Goal: Task Accomplishment & Management: Manage account settings

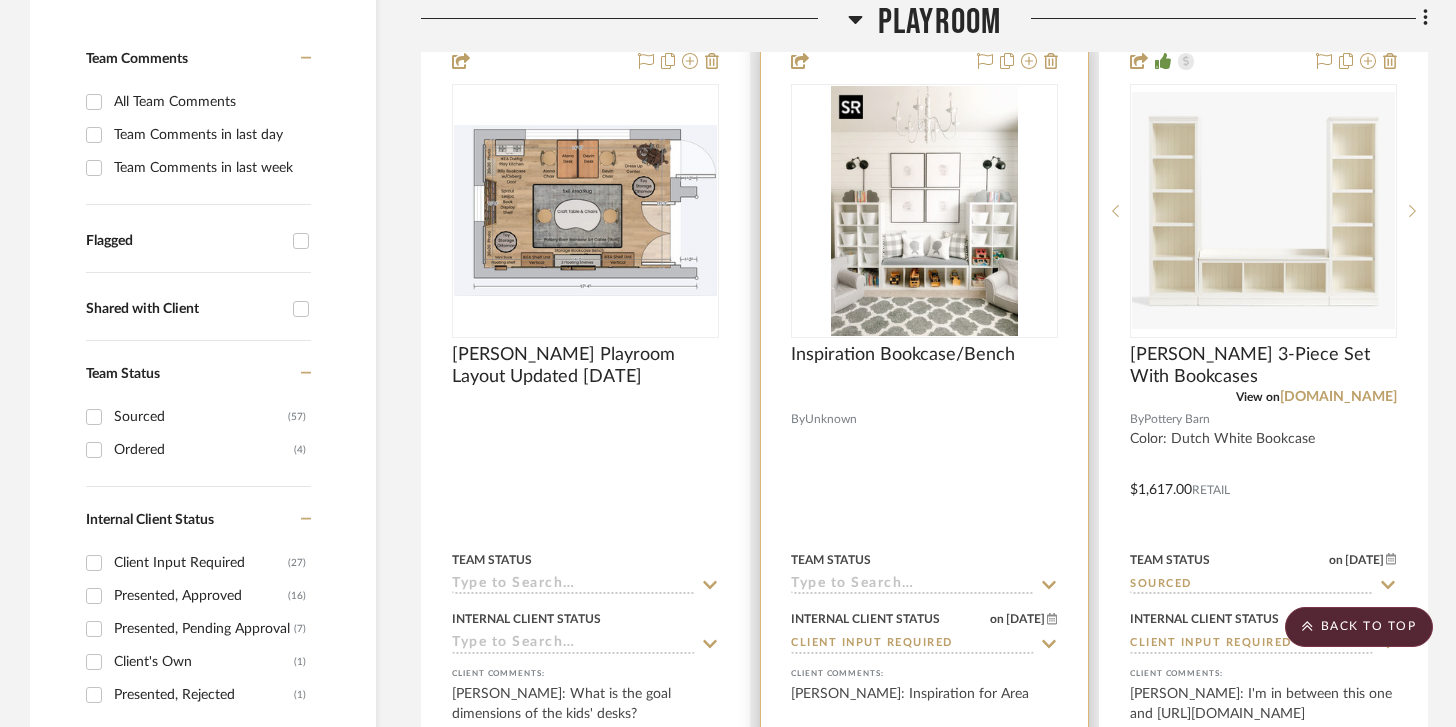
scroll to position [376, 0]
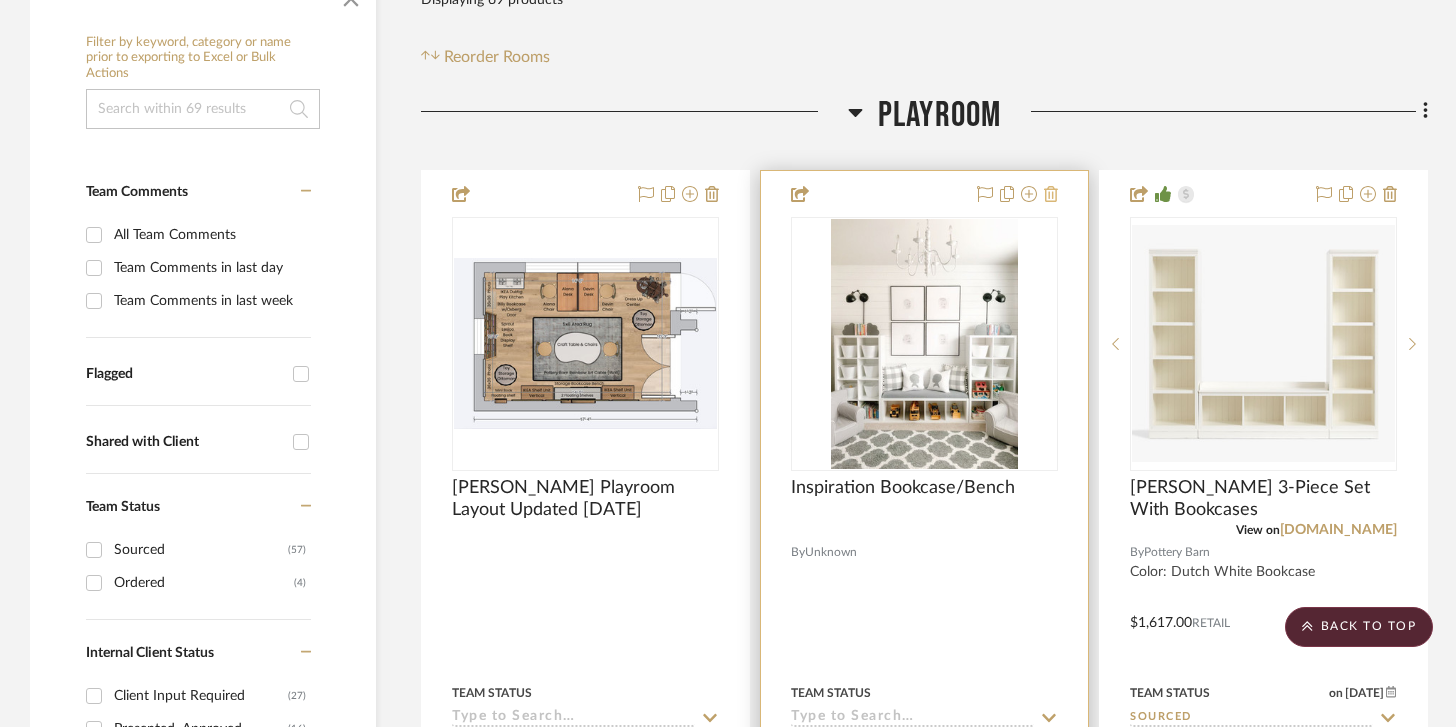
click at [1054, 191] on icon at bounding box center [1051, 194] width 14 height 16
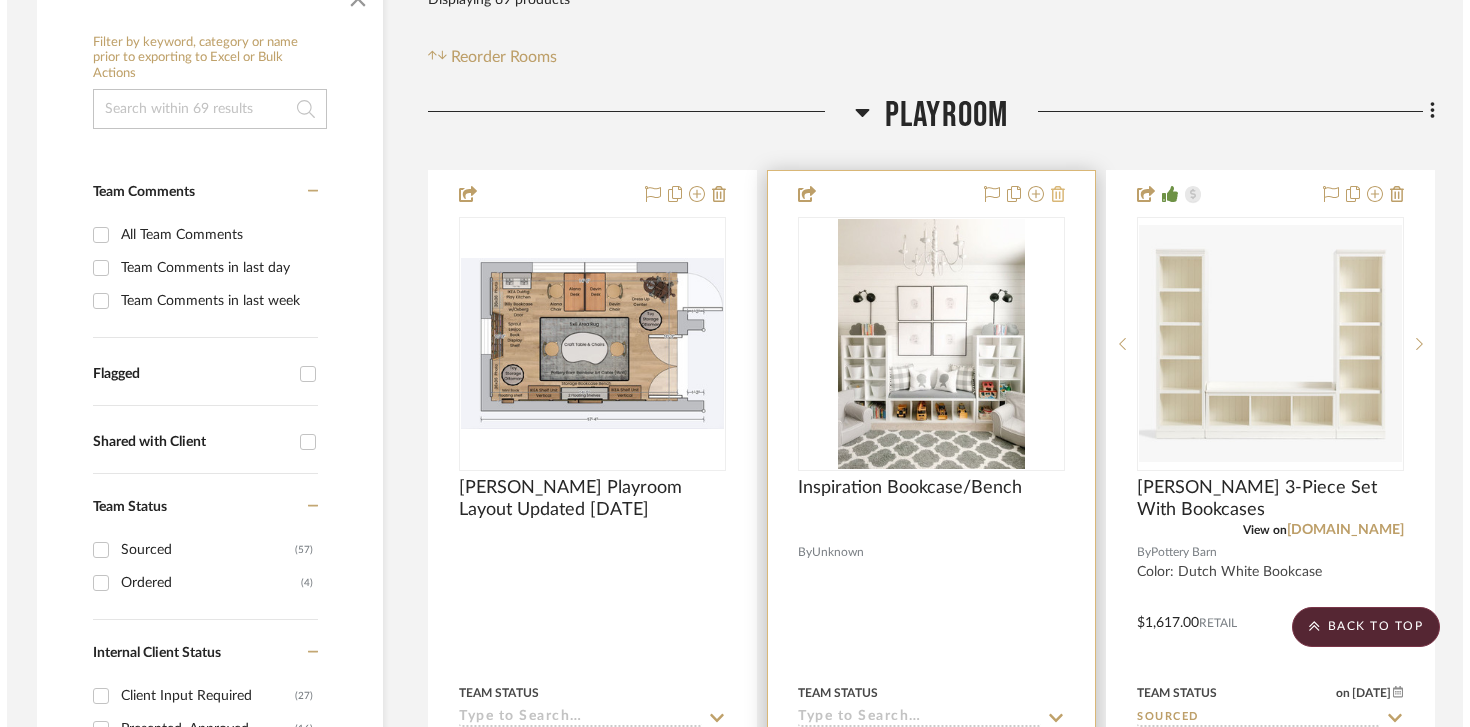
scroll to position [0, 0]
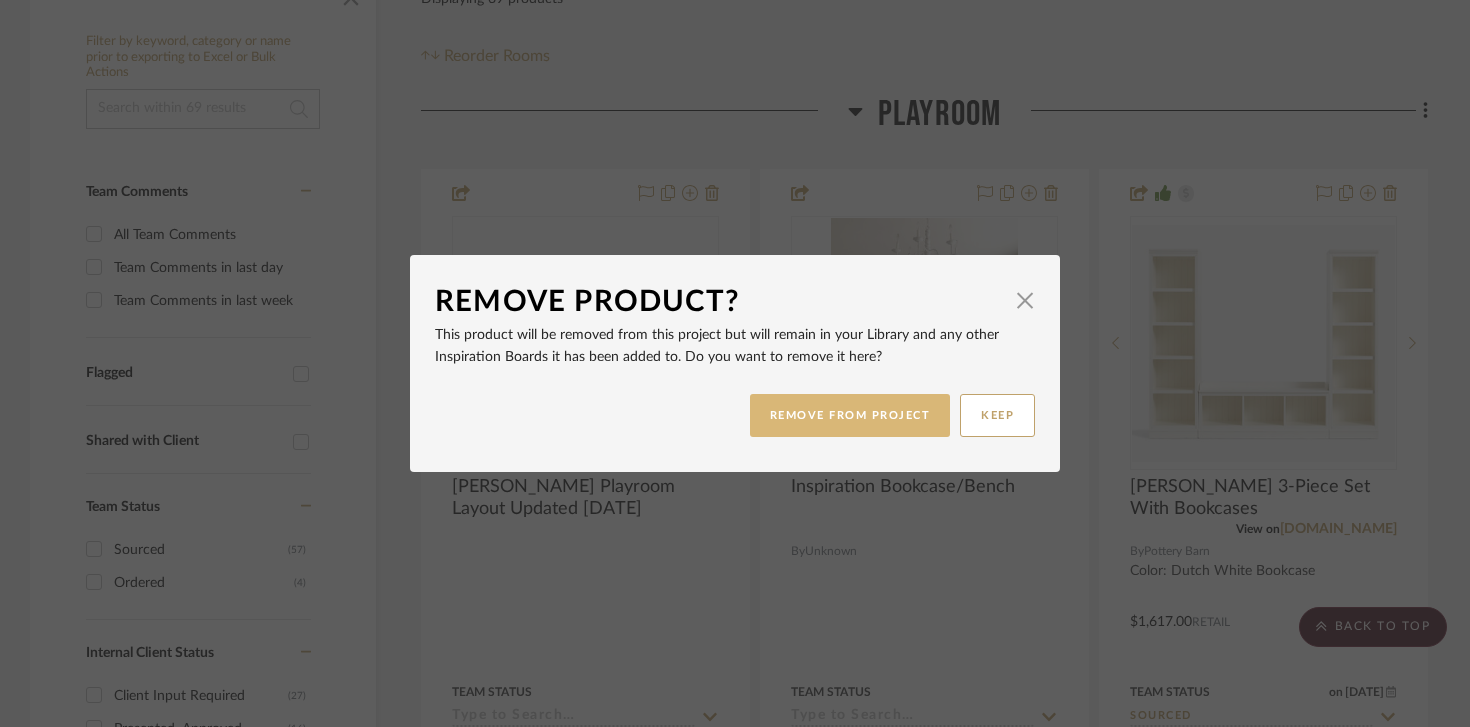
click at [897, 421] on button "REMOVE FROM PROJECT" at bounding box center [850, 415] width 201 height 43
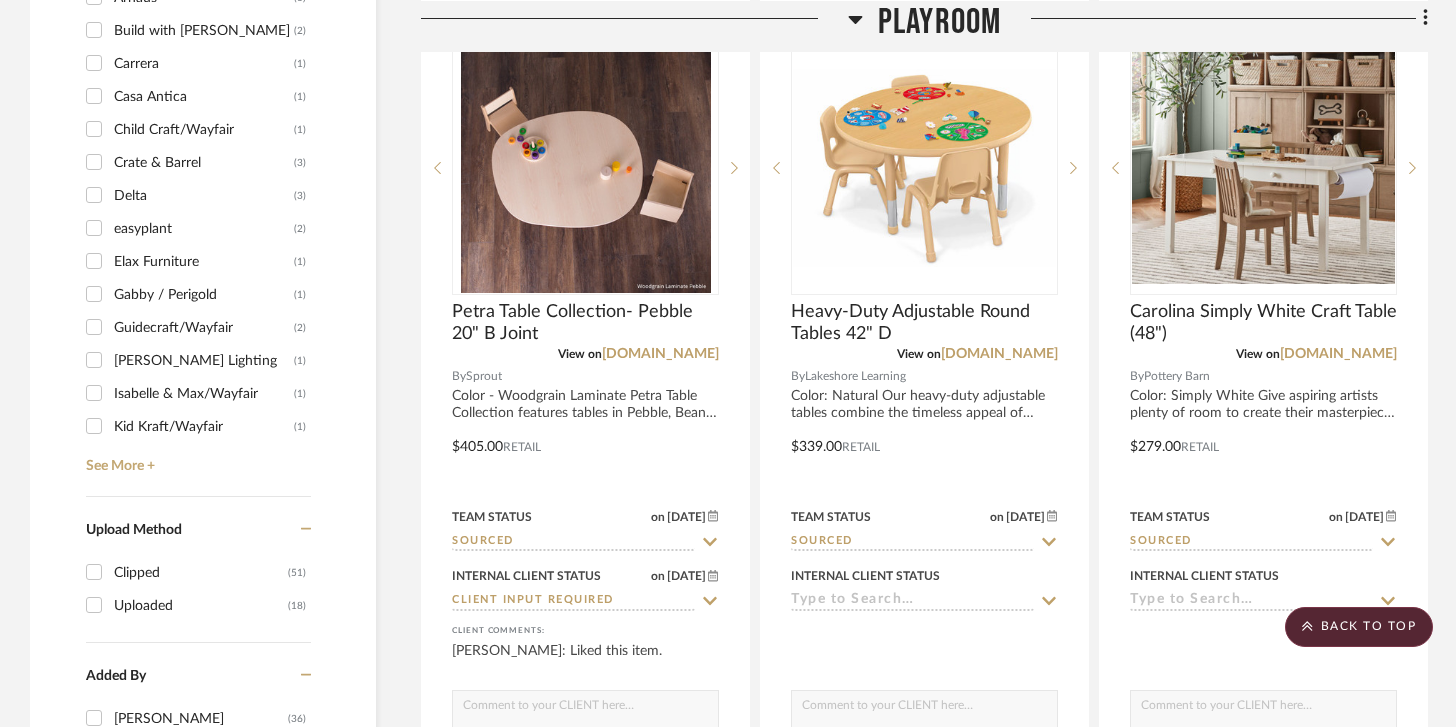
scroll to position [2334, 0]
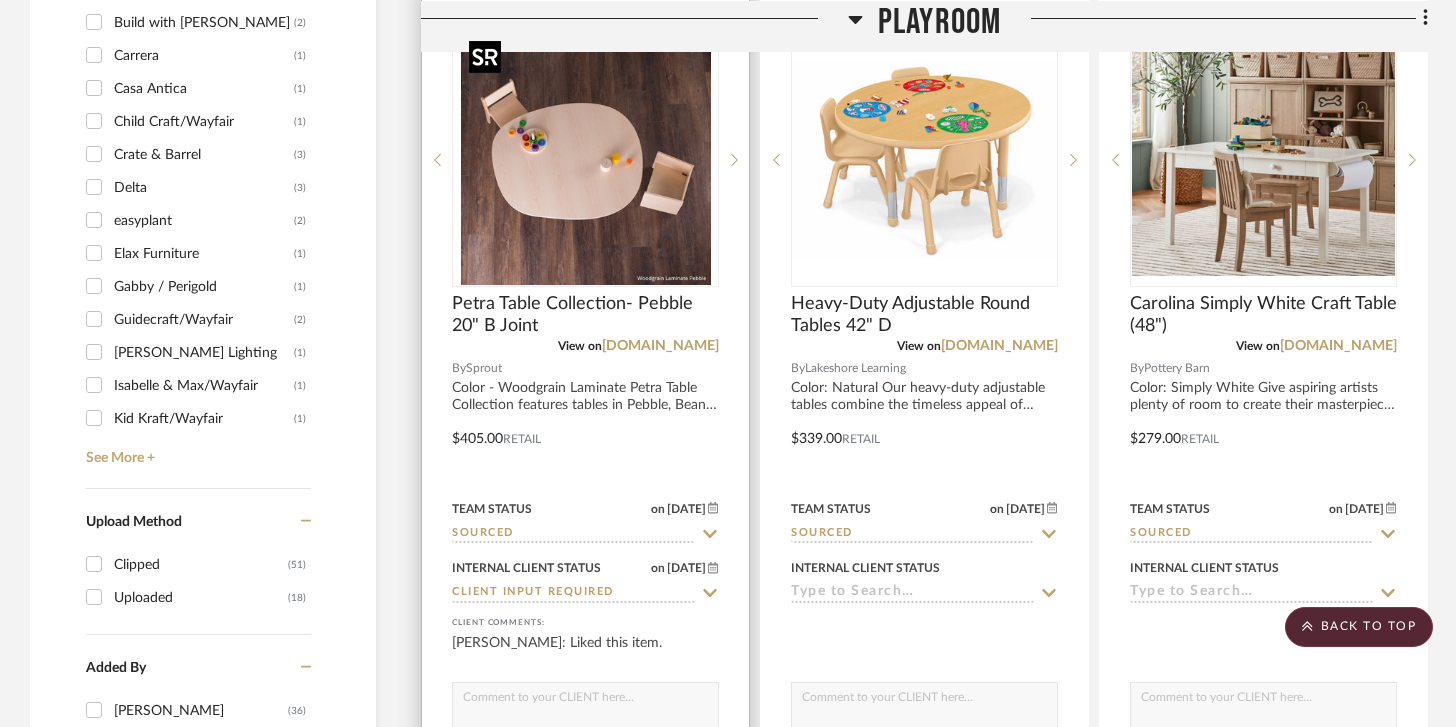
click at [635, 206] on img "0" at bounding box center [586, 160] width 250 height 250
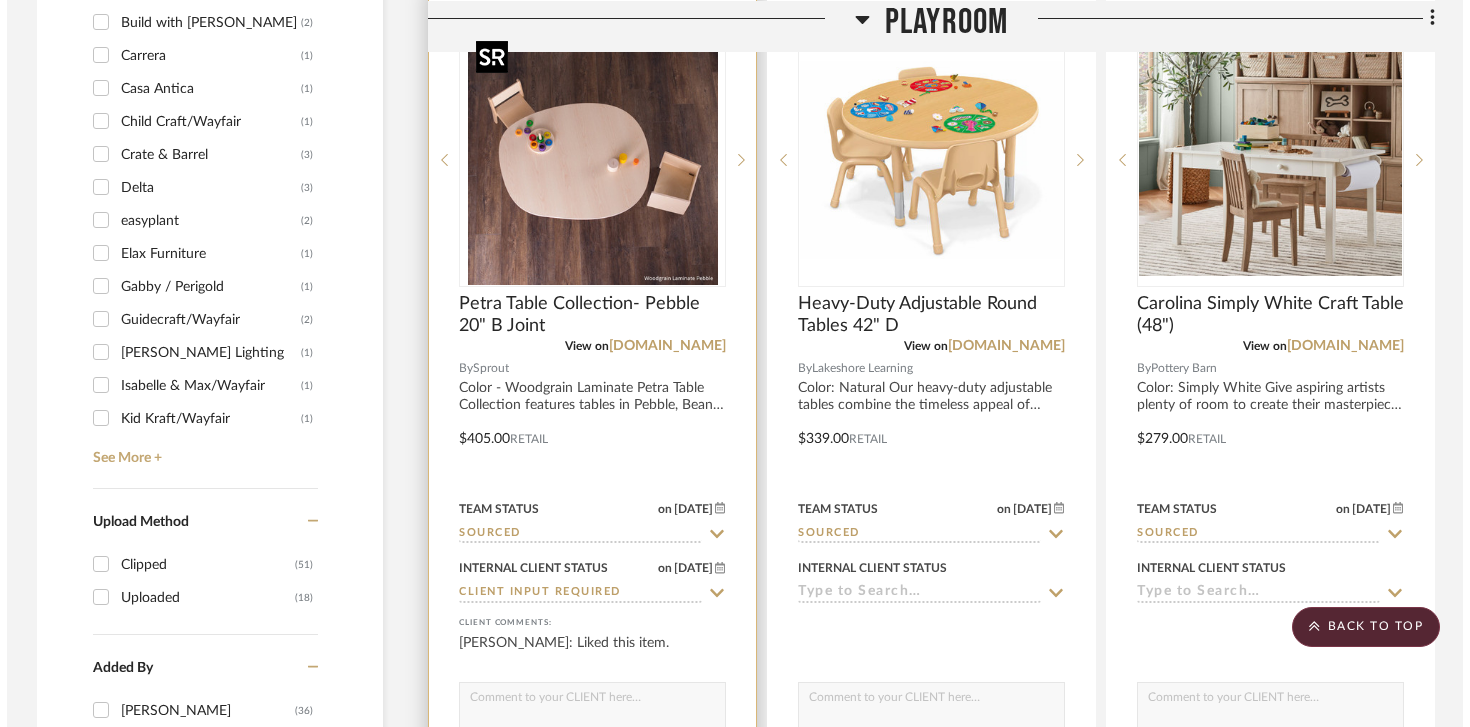
scroll to position [0, 0]
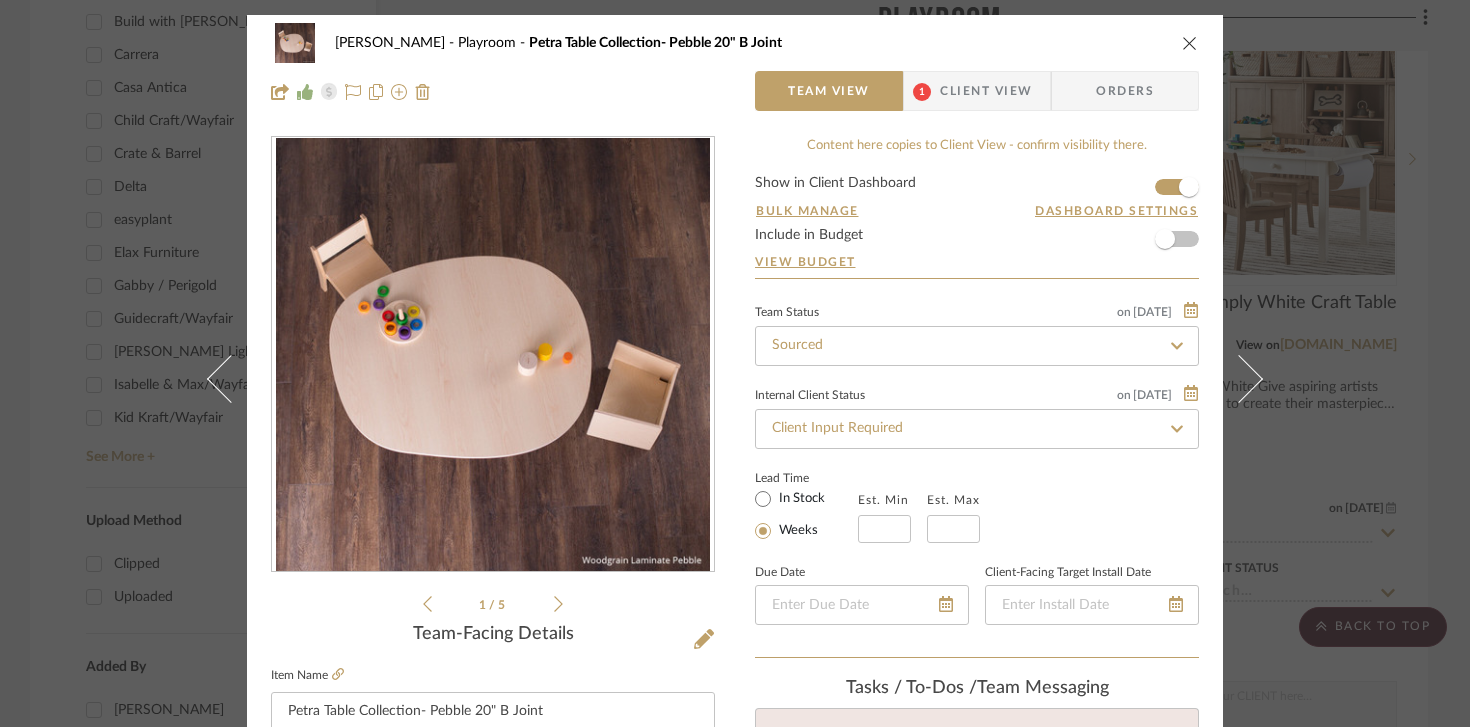
click at [561, 604] on div "1 / 5" at bounding box center [493, 376] width 444 height 480
click at [559, 604] on div "1 / 5" at bounding box center [493, 376] width 444 height 480
click at [556, 604] on div "1 / 5" at bounding box center [493, 376] width 444 height 480
click at [554, 604] on icon at bounding box center [558, 604] width 9 height 18
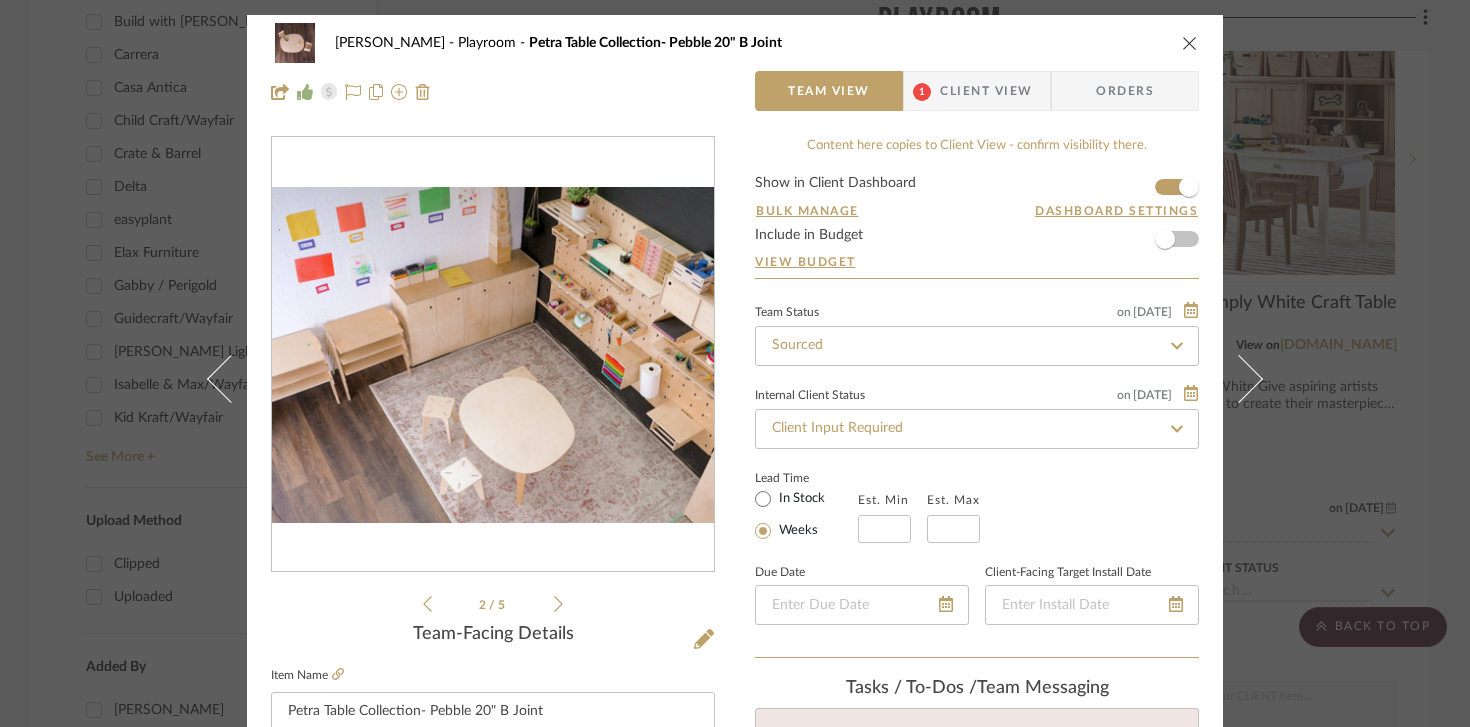
click at [554, 604] on icon at bounding box center [558, 604] width 9 height 18
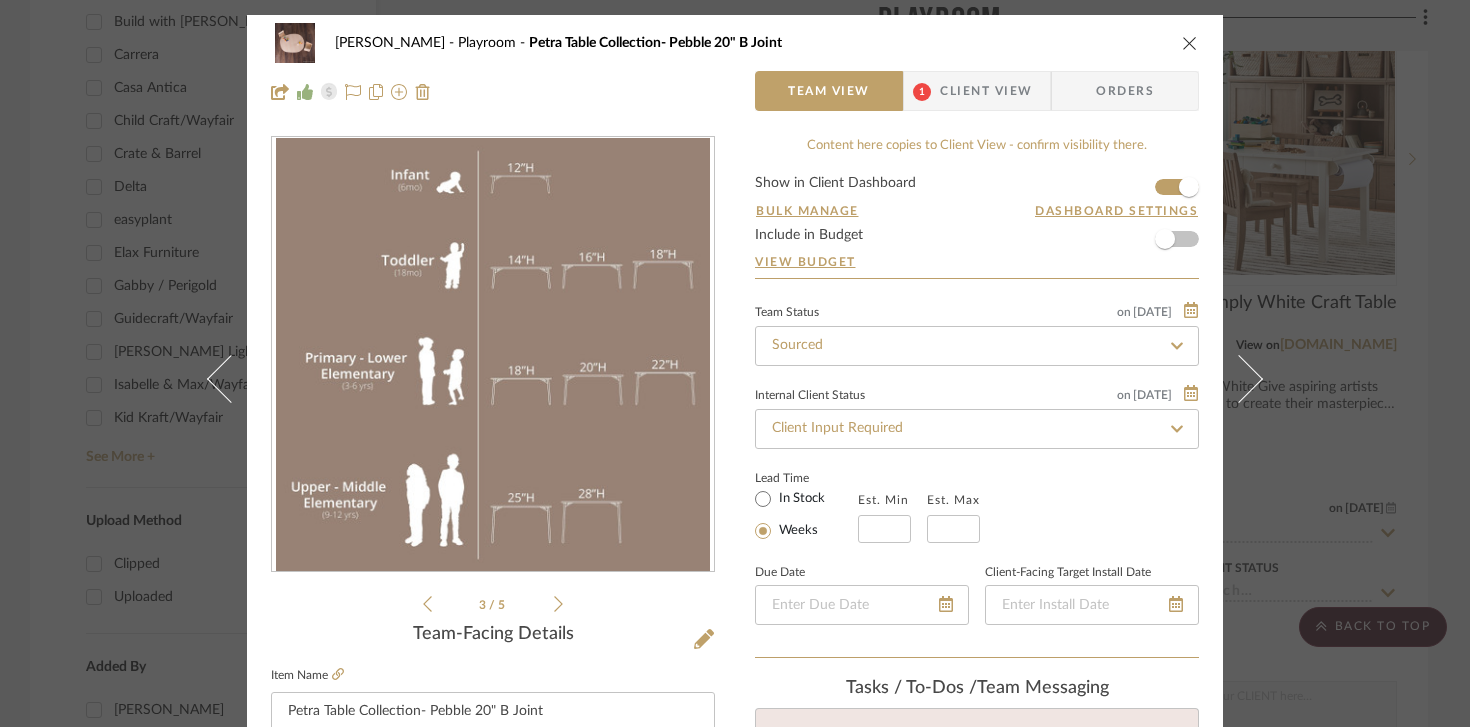
click at [554, 604] on icon at bounding box center [558, 604] width 9 height 18
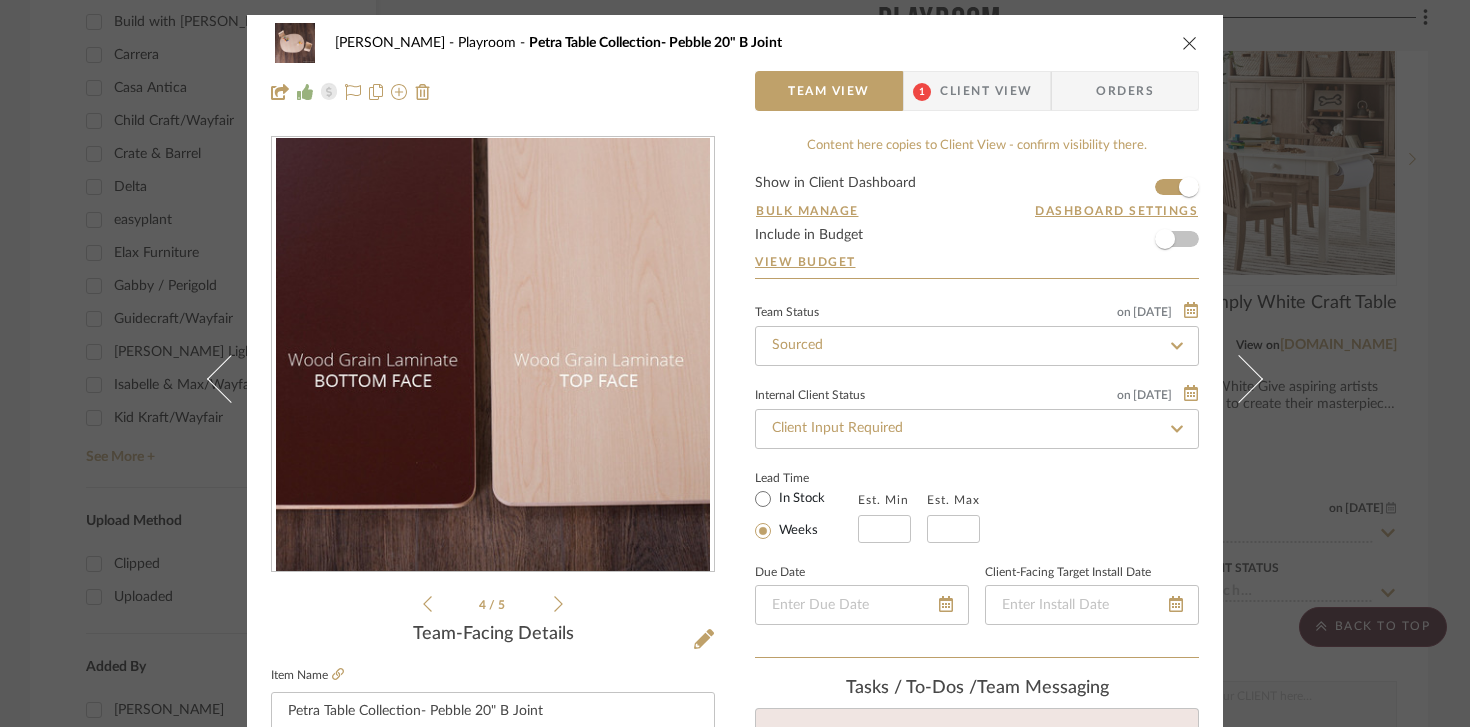
click at [554, 604] on icon at bounding box center [558, 604] width 9 height 18
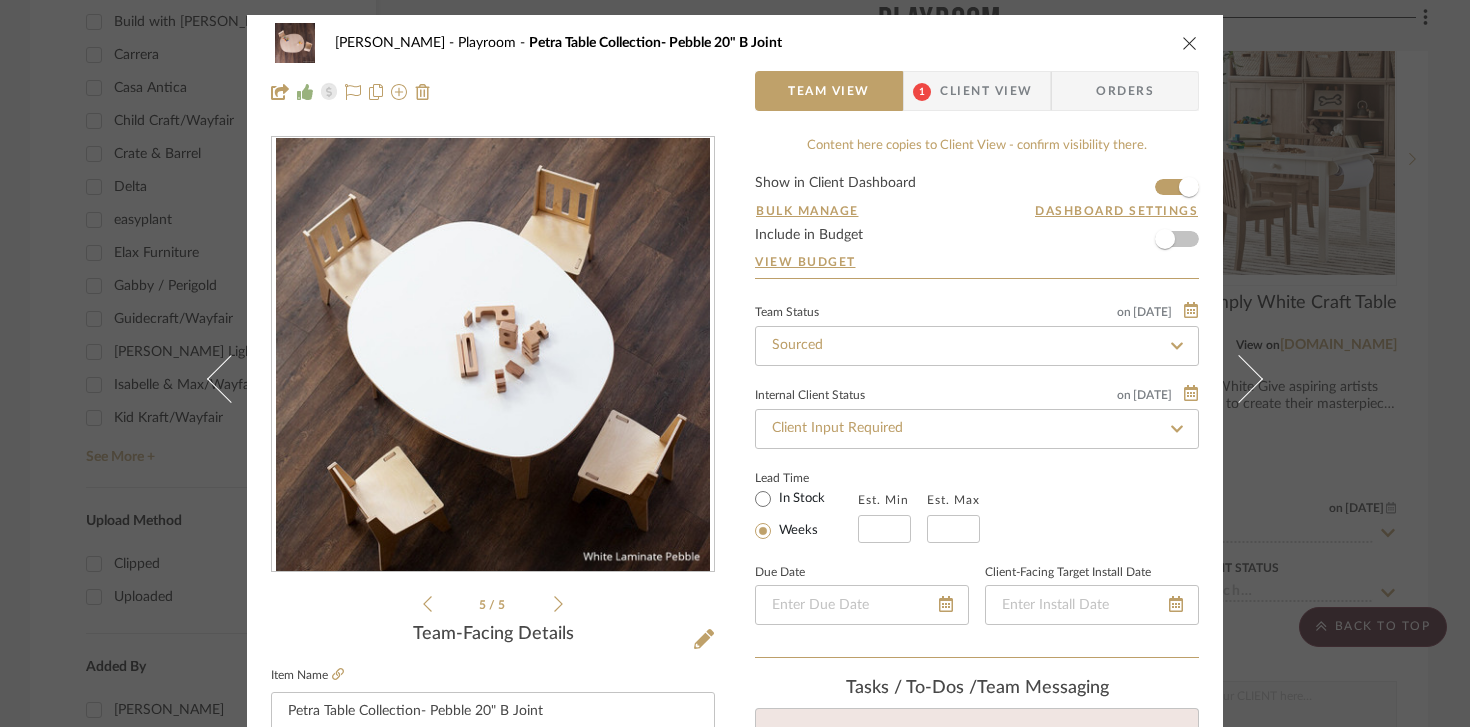
click at [554, 604] on icon at bounding box center [558, 604] width 9 height 18
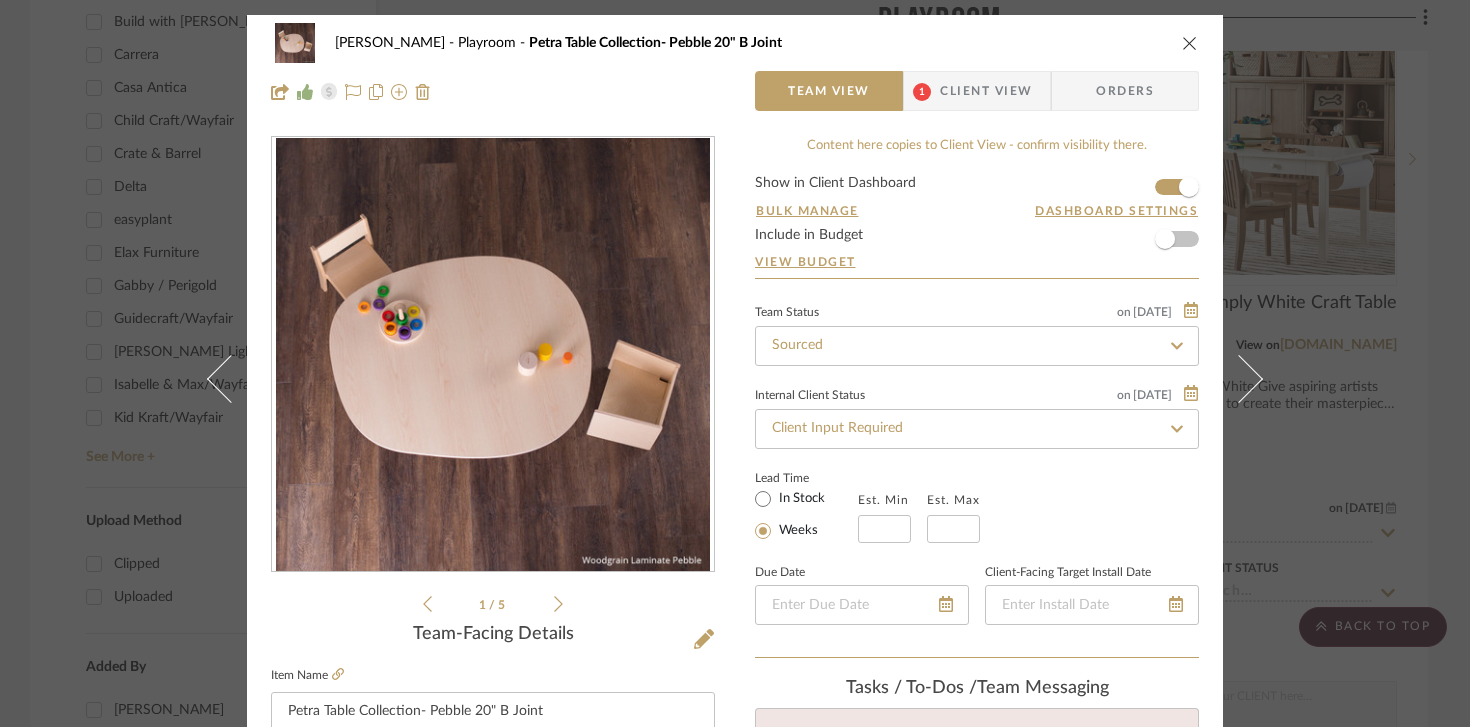
click at [554, 604] on icon at bounding box center [558, 604] width 9 height 18
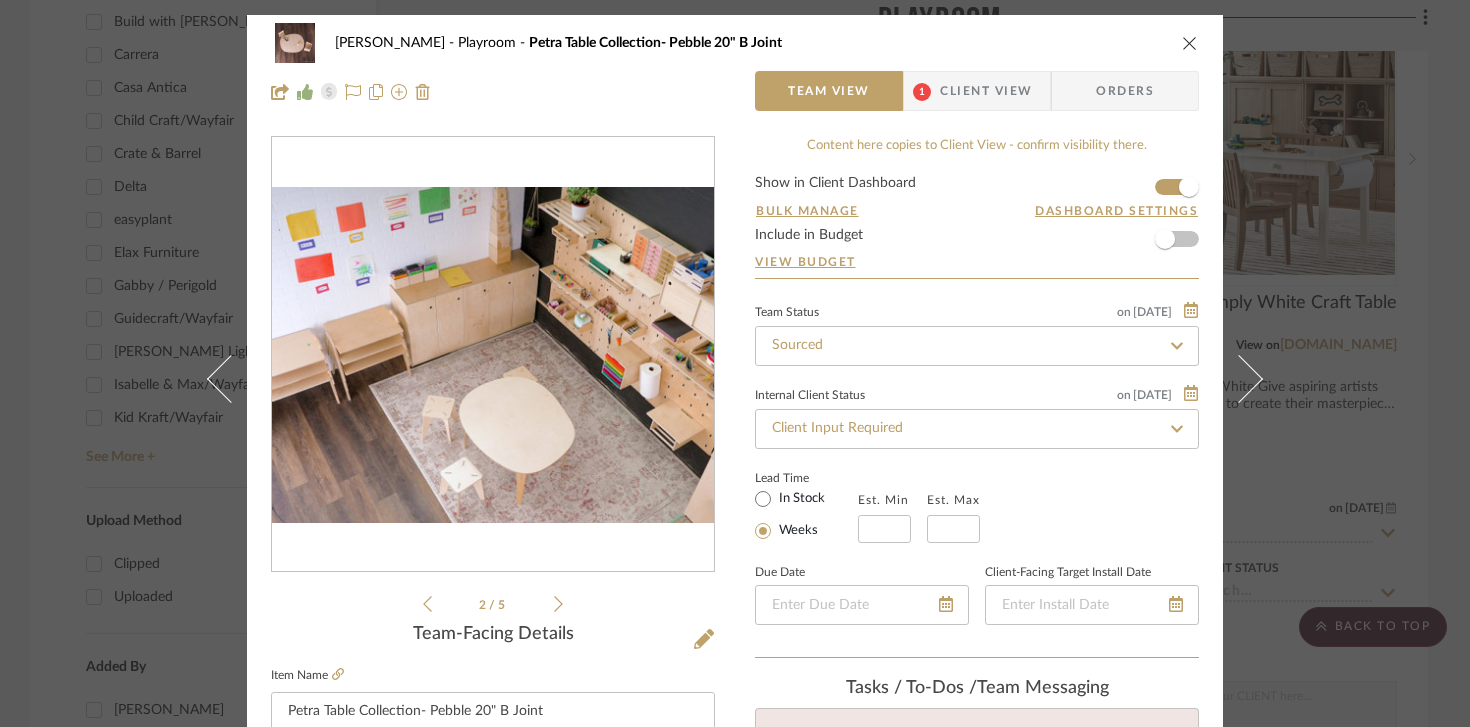
click at [554, 604] on icon at bounding box center [558, 604] width 9 height 18
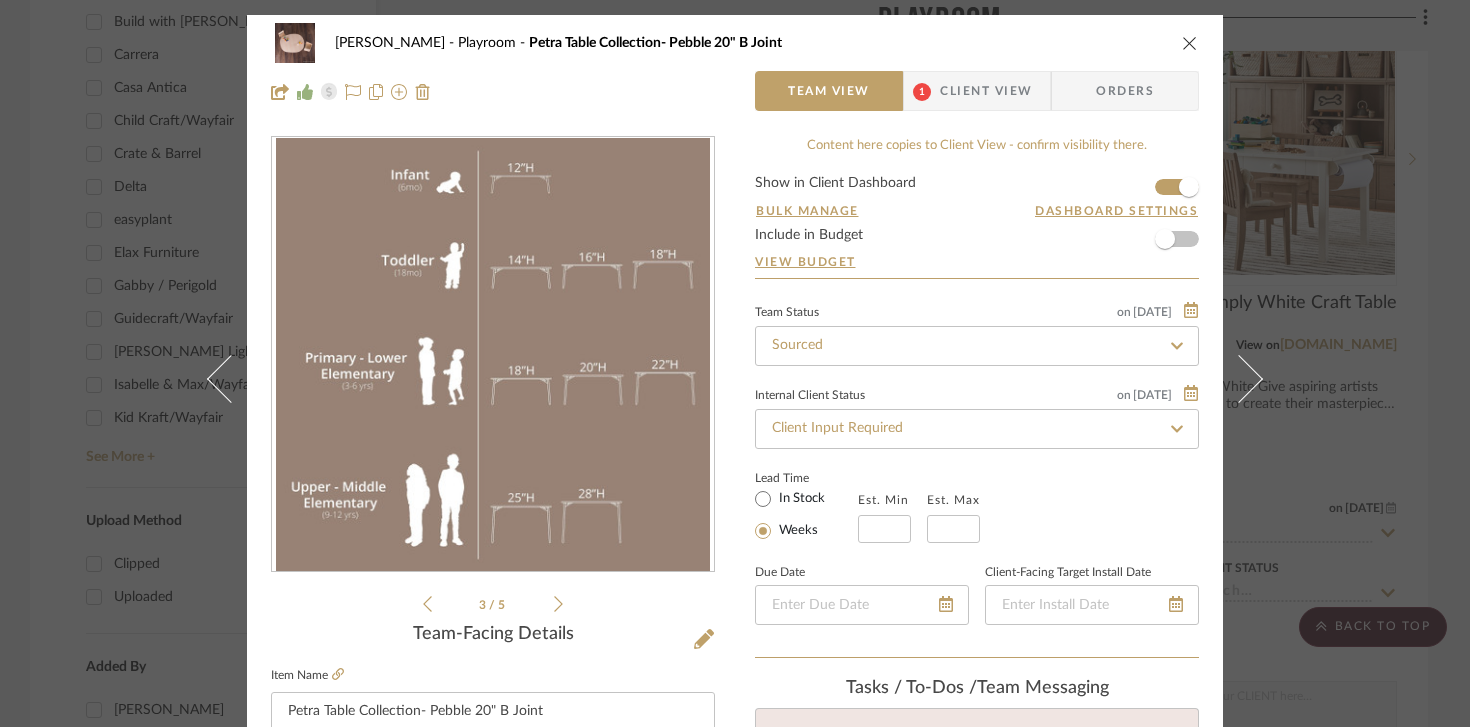
click at [554, 604] on icon at bounding box center [558, 604] width 9 height 18
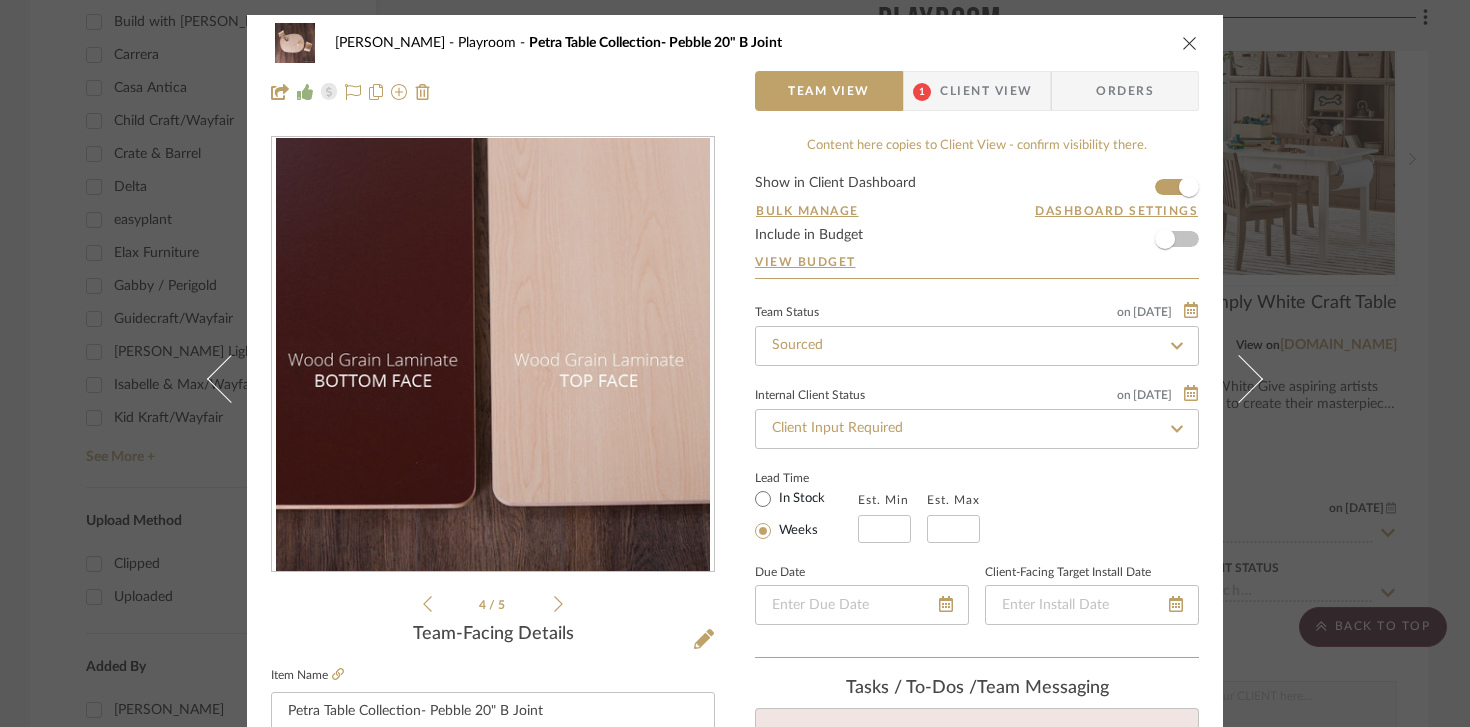
click at [554, 604] on icon at bounding box center [558, 604] width 9 height 18
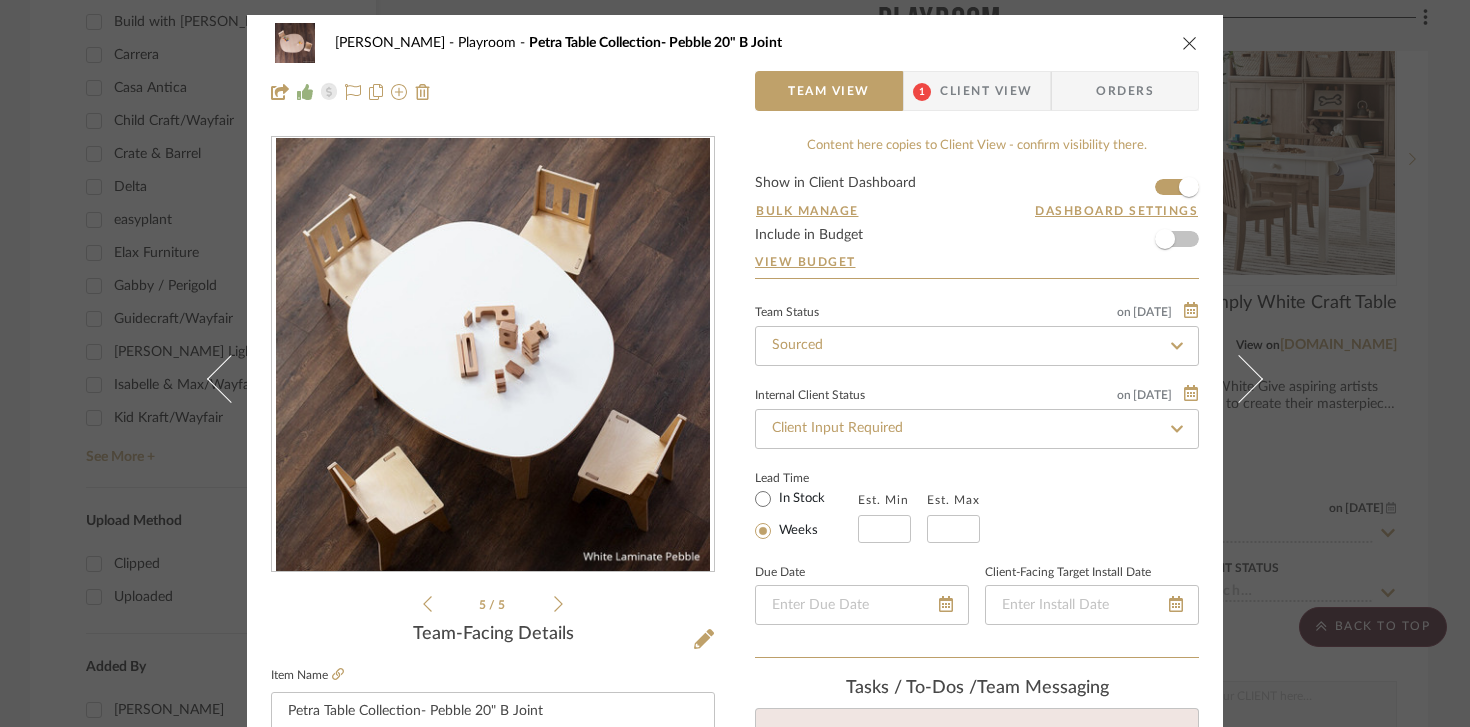
click at [554, 604] on icon at bounding box center [558, 604] width 9 height 18
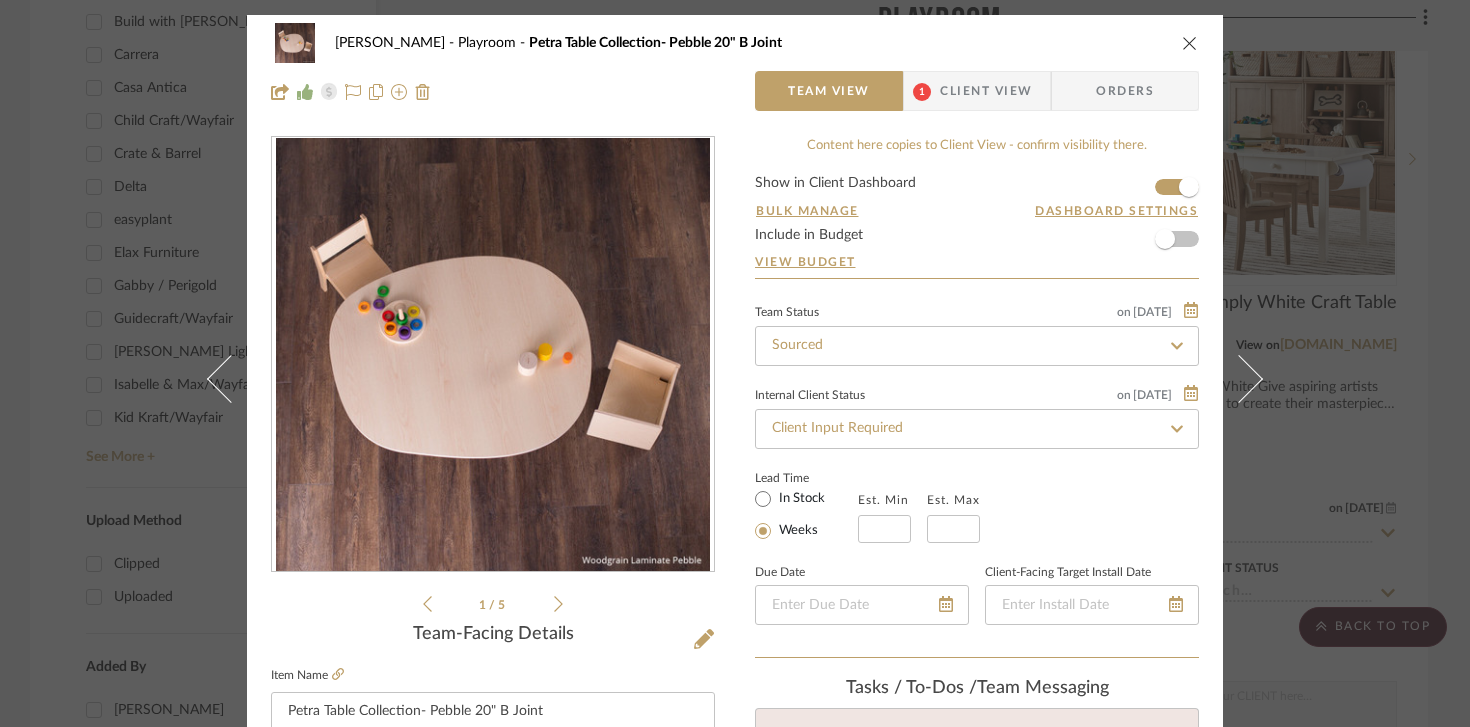
click at [1185, 50] on icon "close" at bounding box center [1190, 43] width 16 height 16
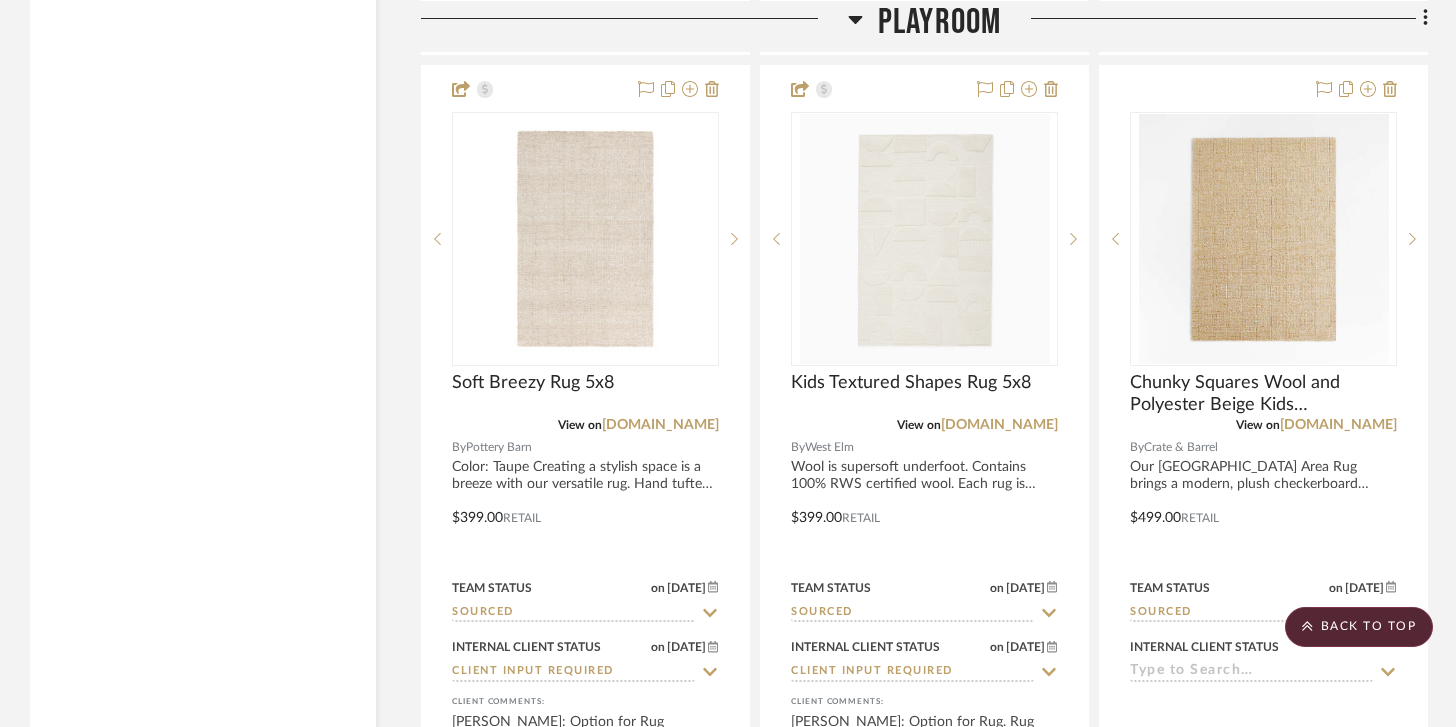
scroll to position [8468, 0]
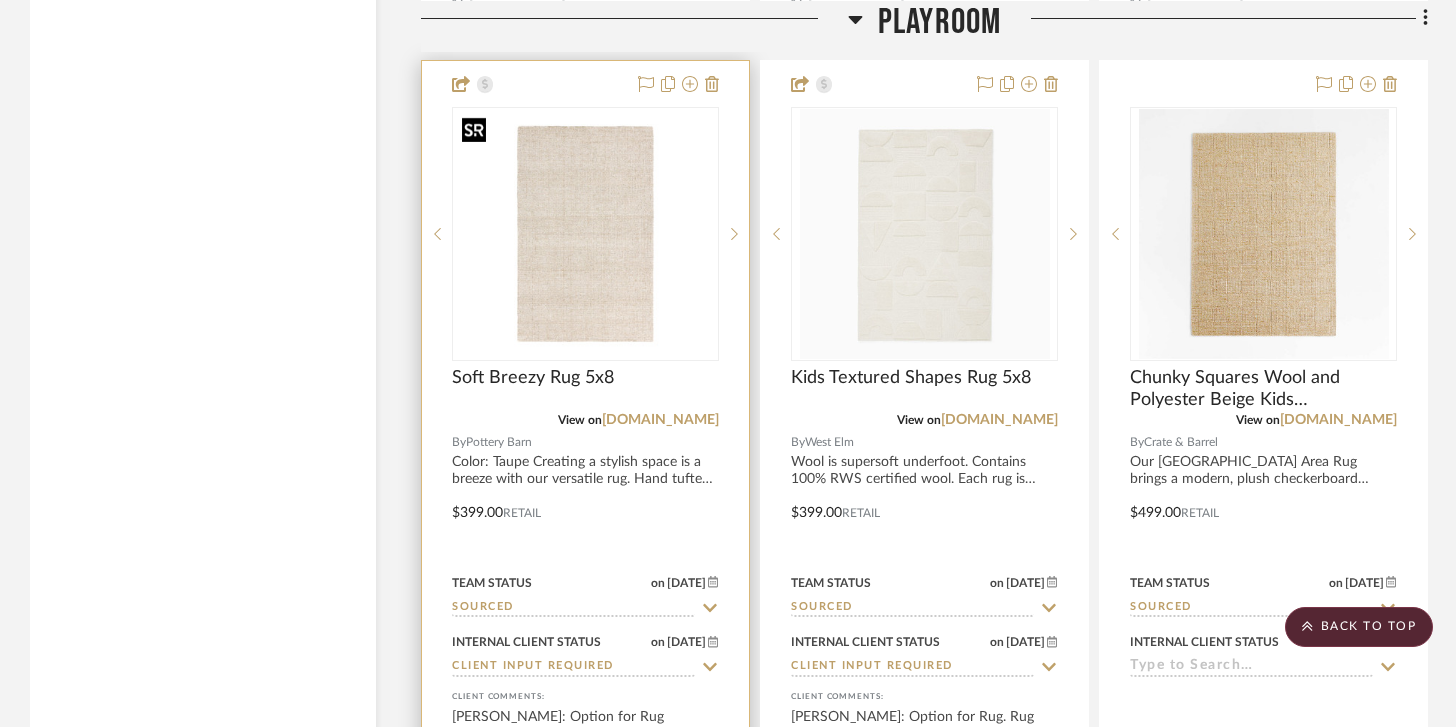
click at [603, 255] on img "0" at bounding box center [585, 234] width 263 height 232
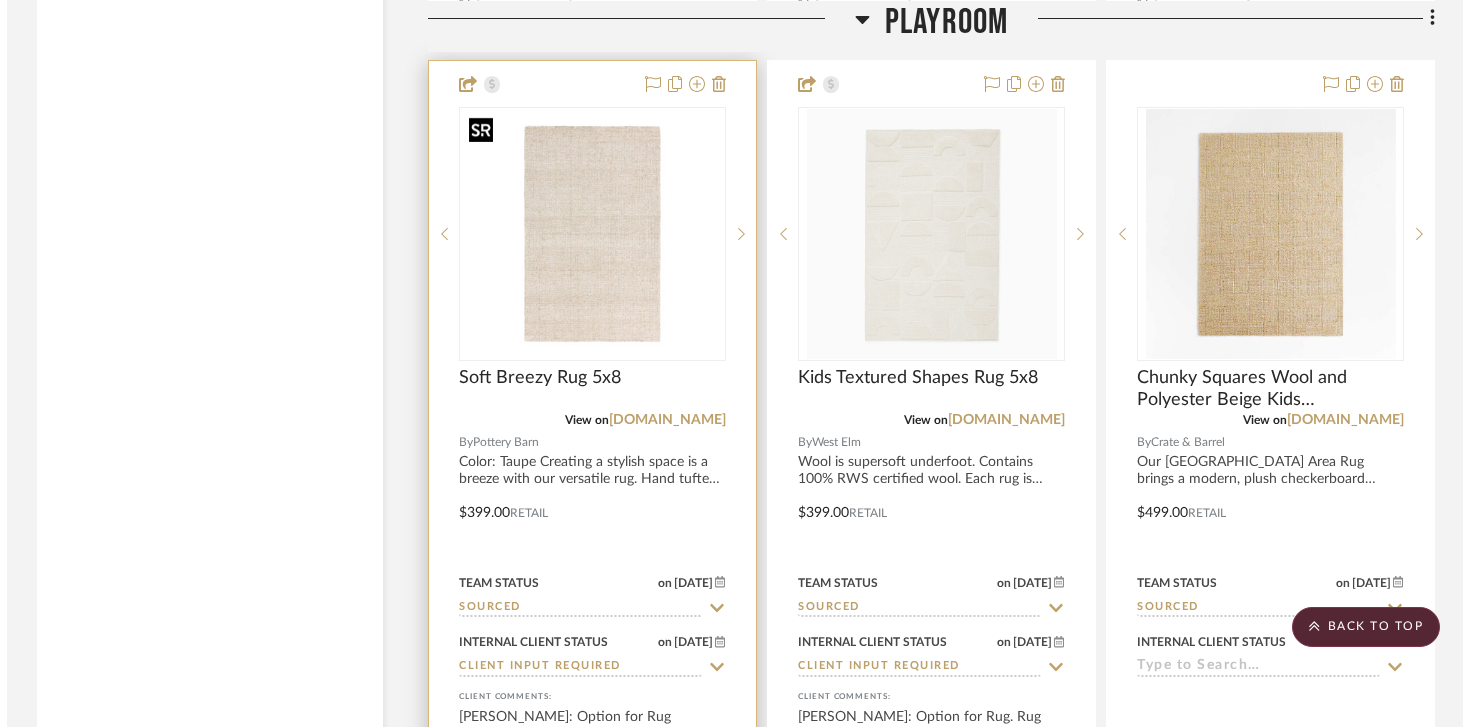
scroll to position [0, 0]
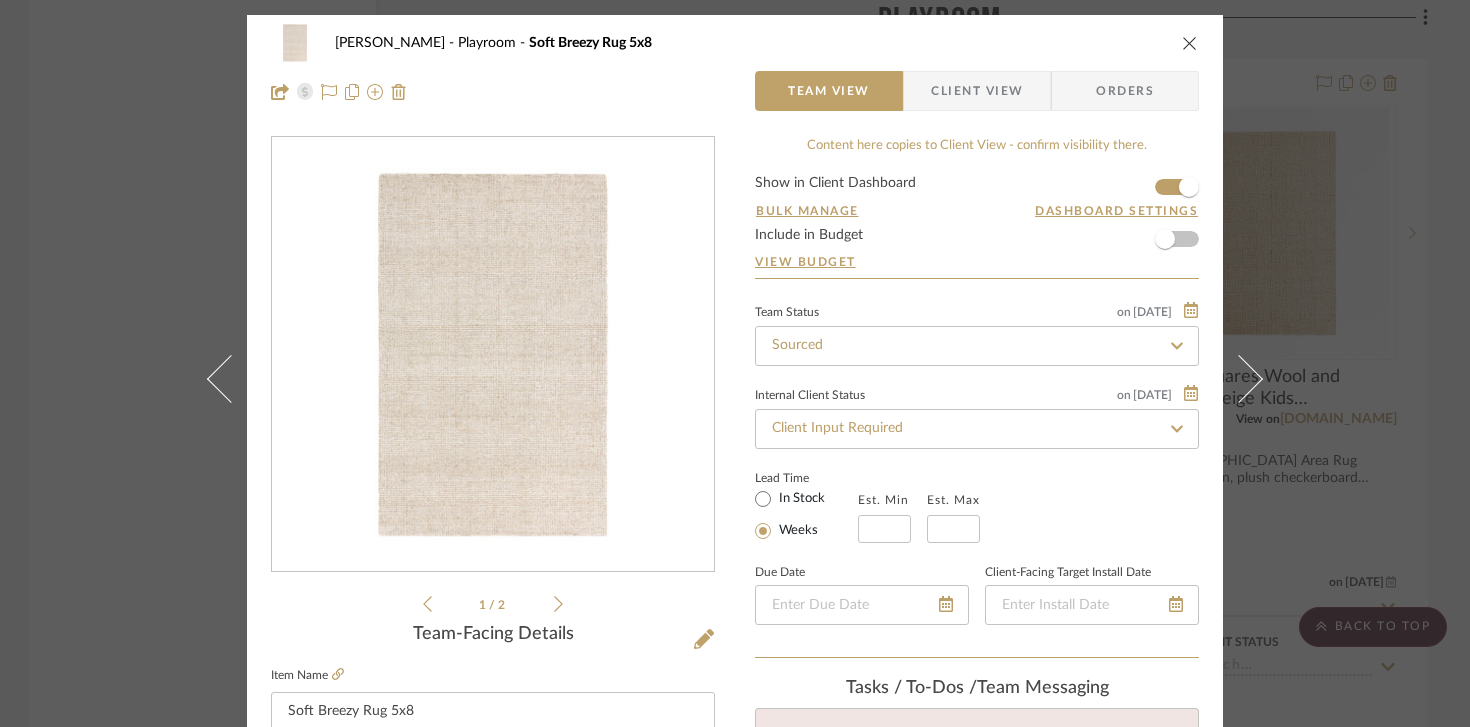
click at [1184, 51] on button "close" at bounding box center [1190, 43] width 18 height 18
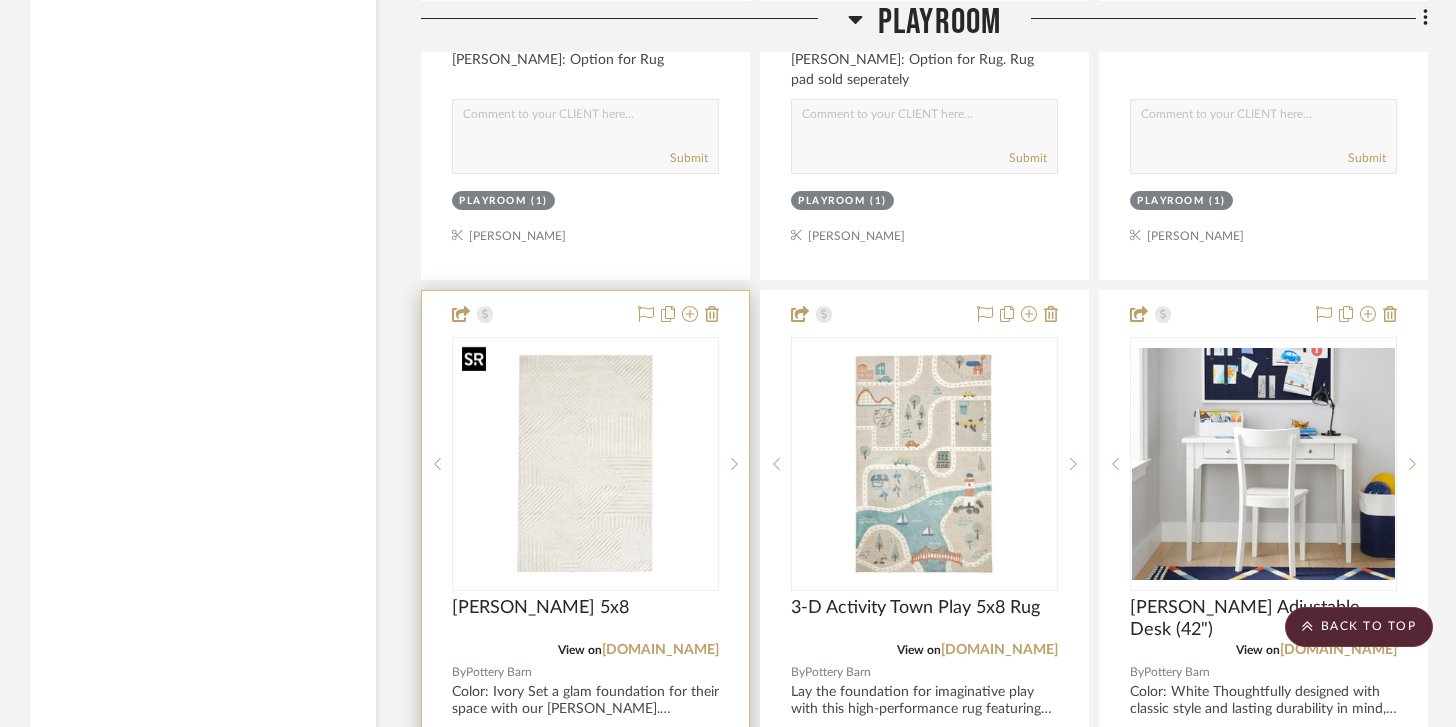
scroll to position [9129, 0]
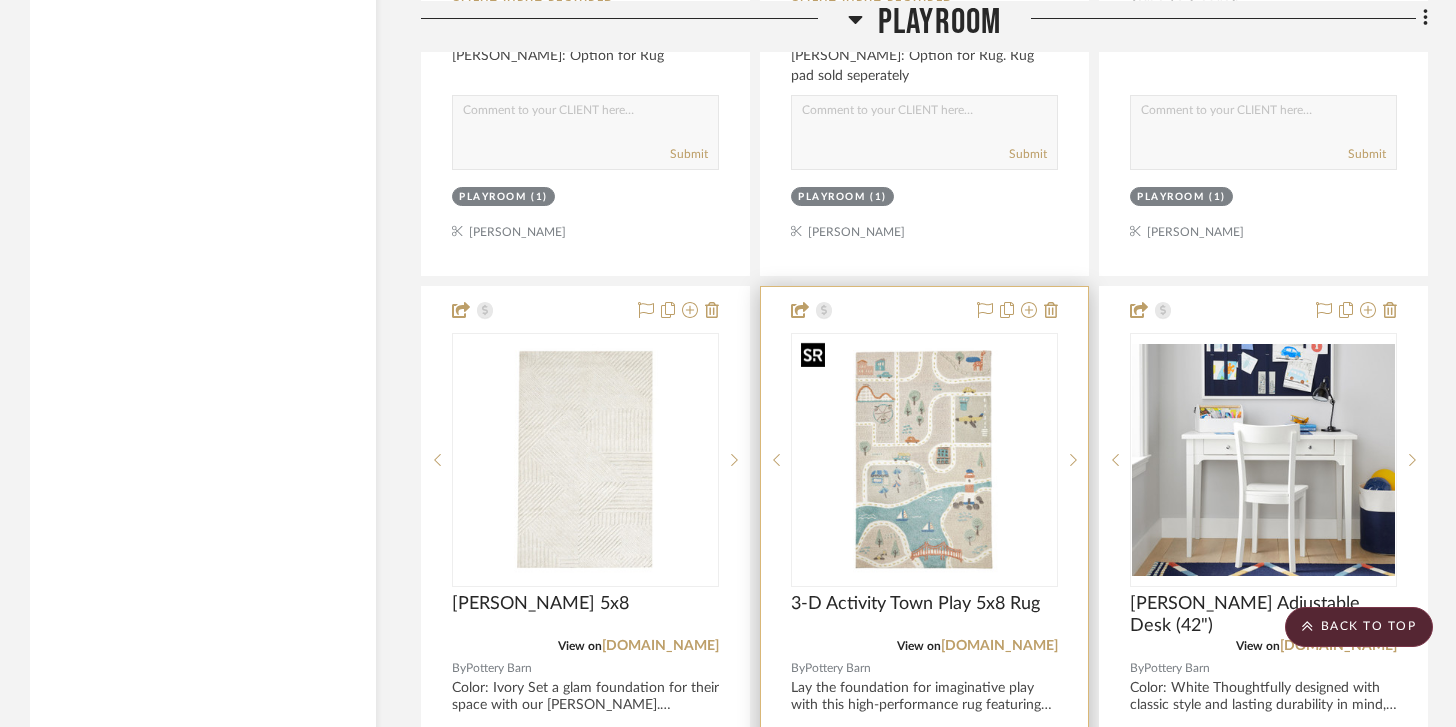
click at [965, 456] on img "0" at bounding box center [924, 460] width 263 height 232
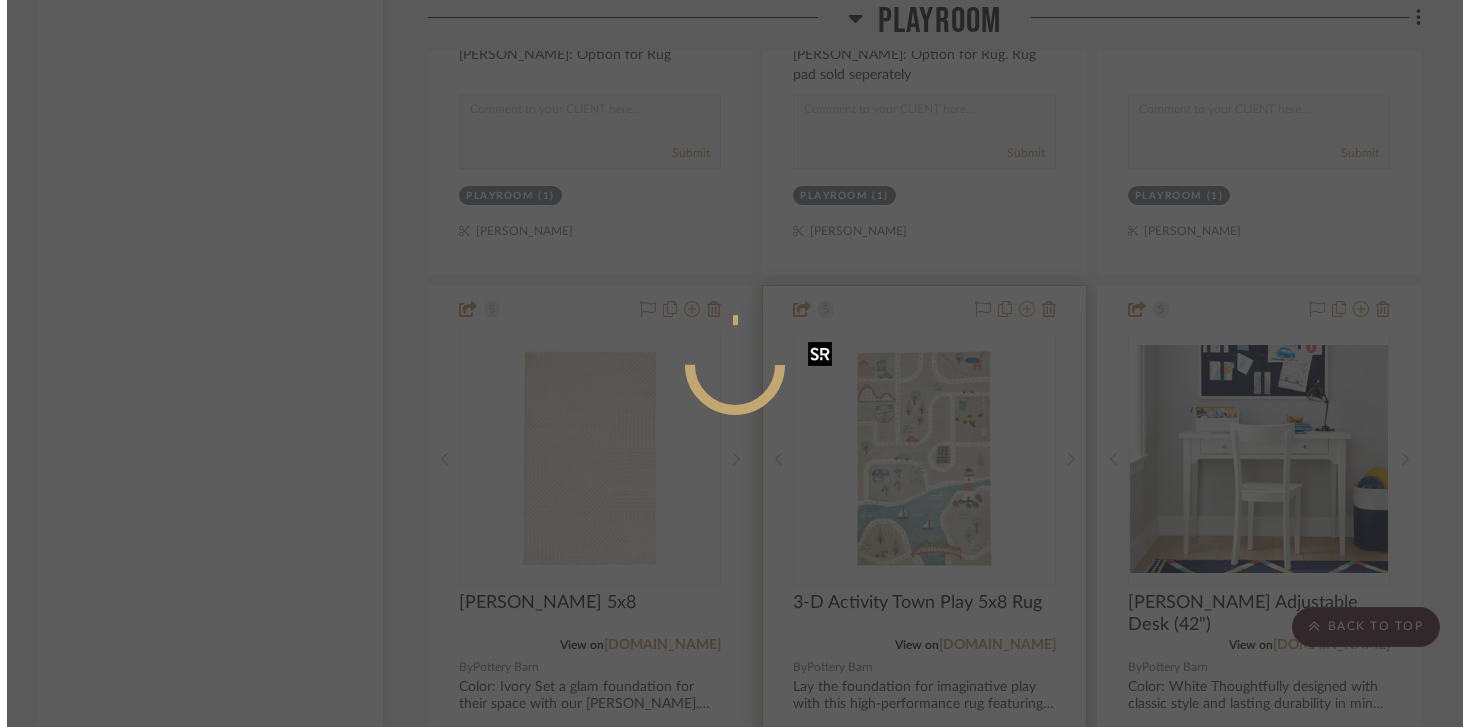
scroll to position [0, 0]
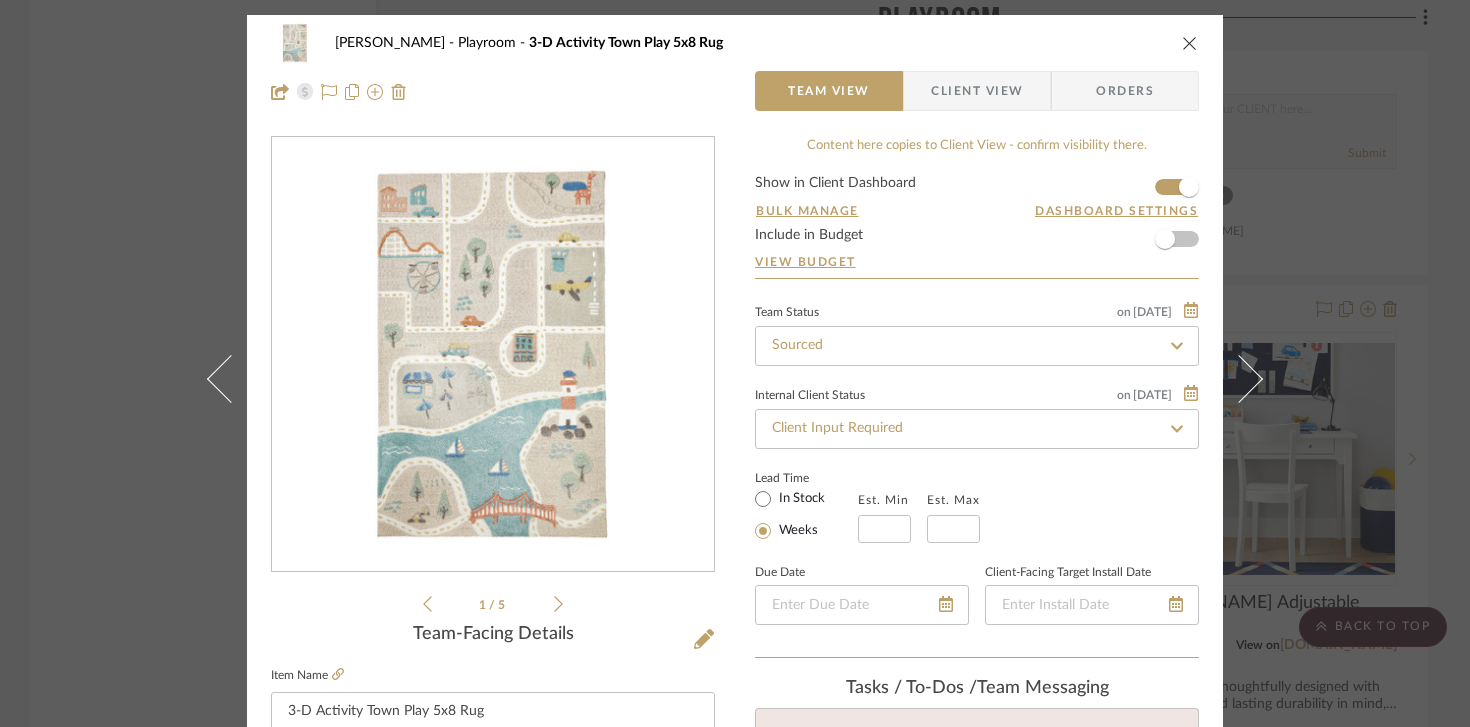
click at [1172, 54] on div "[PERSON_NAME] Playroom 3-D Activity Town Play 5x8 Rug" at bounding box center [735, 43] width 928 height 40
click at [1182, 46] on icon "close" at bounding box center [1190, 43] width 16 height 16
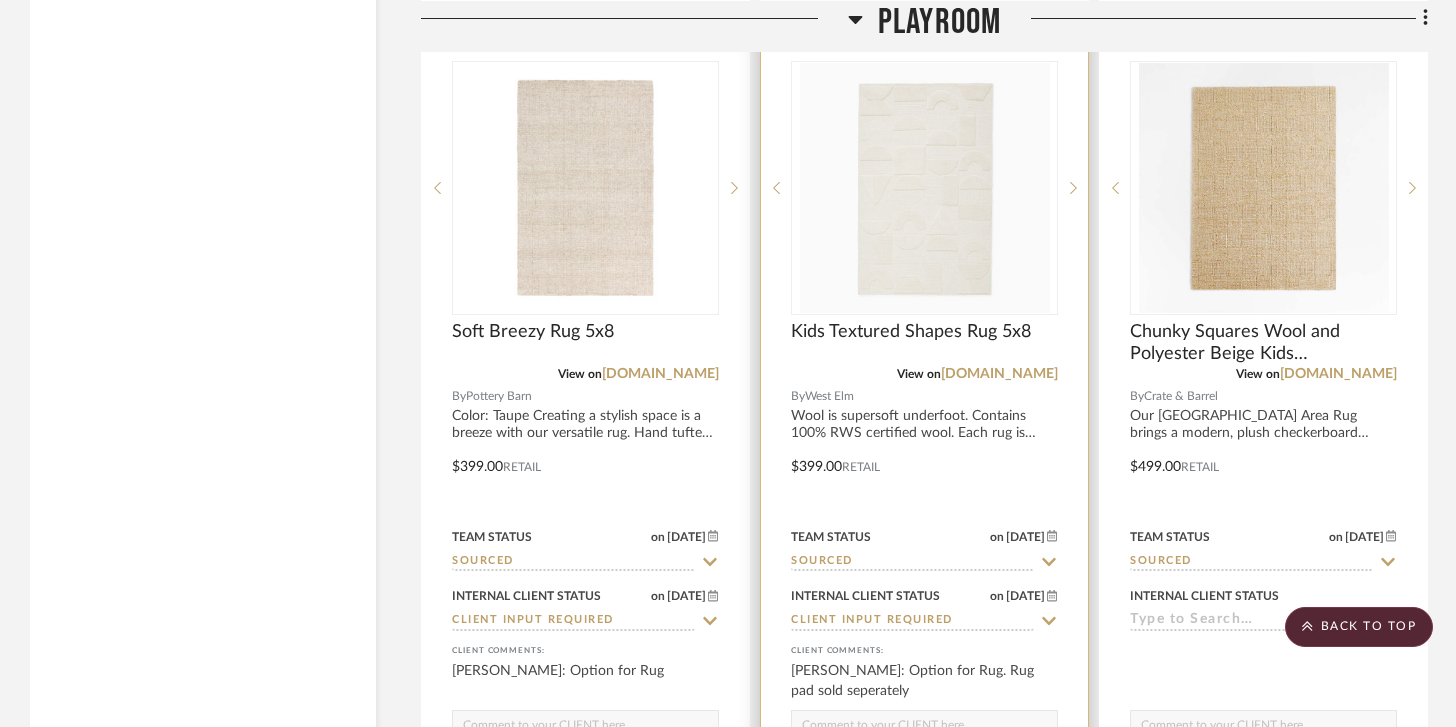
scroll to position [8424, 0]
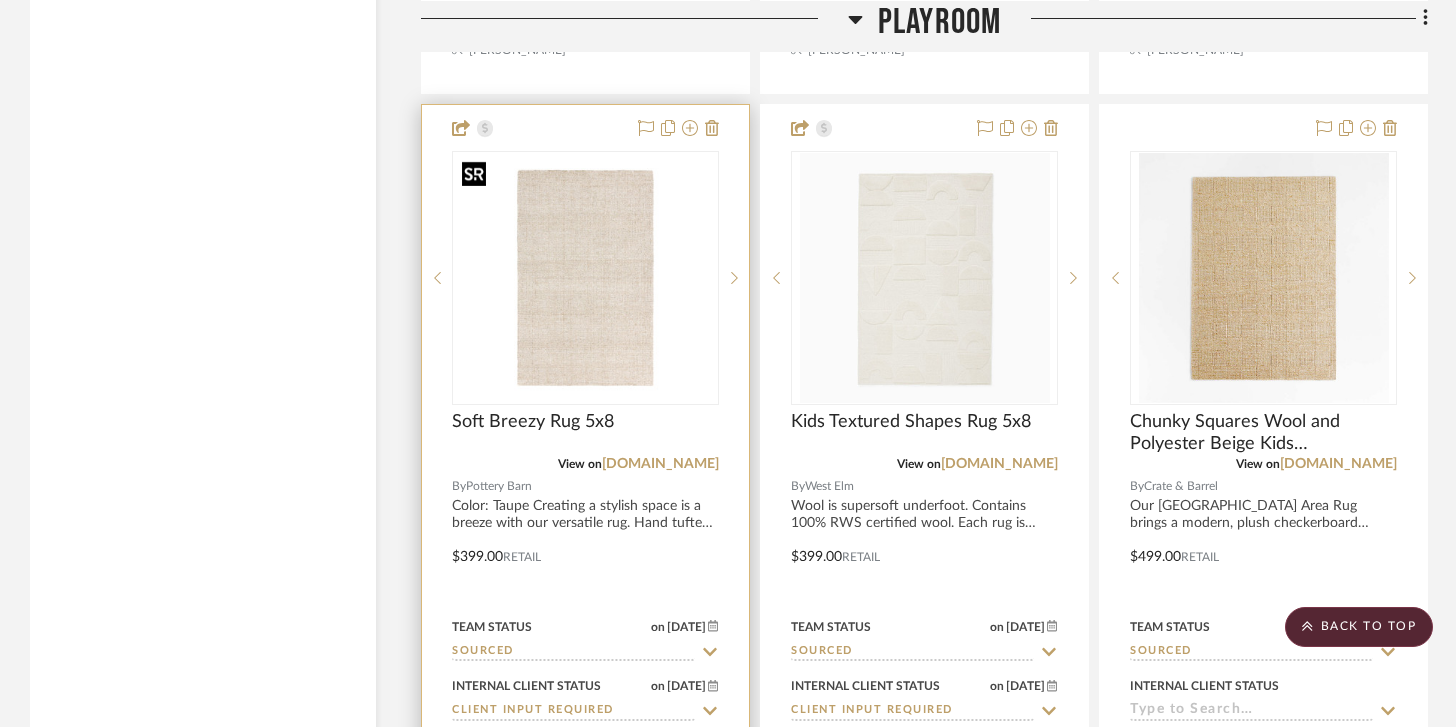
click at [595, 272] on img "0" at bounding box center [585, 278] width 263 height 232
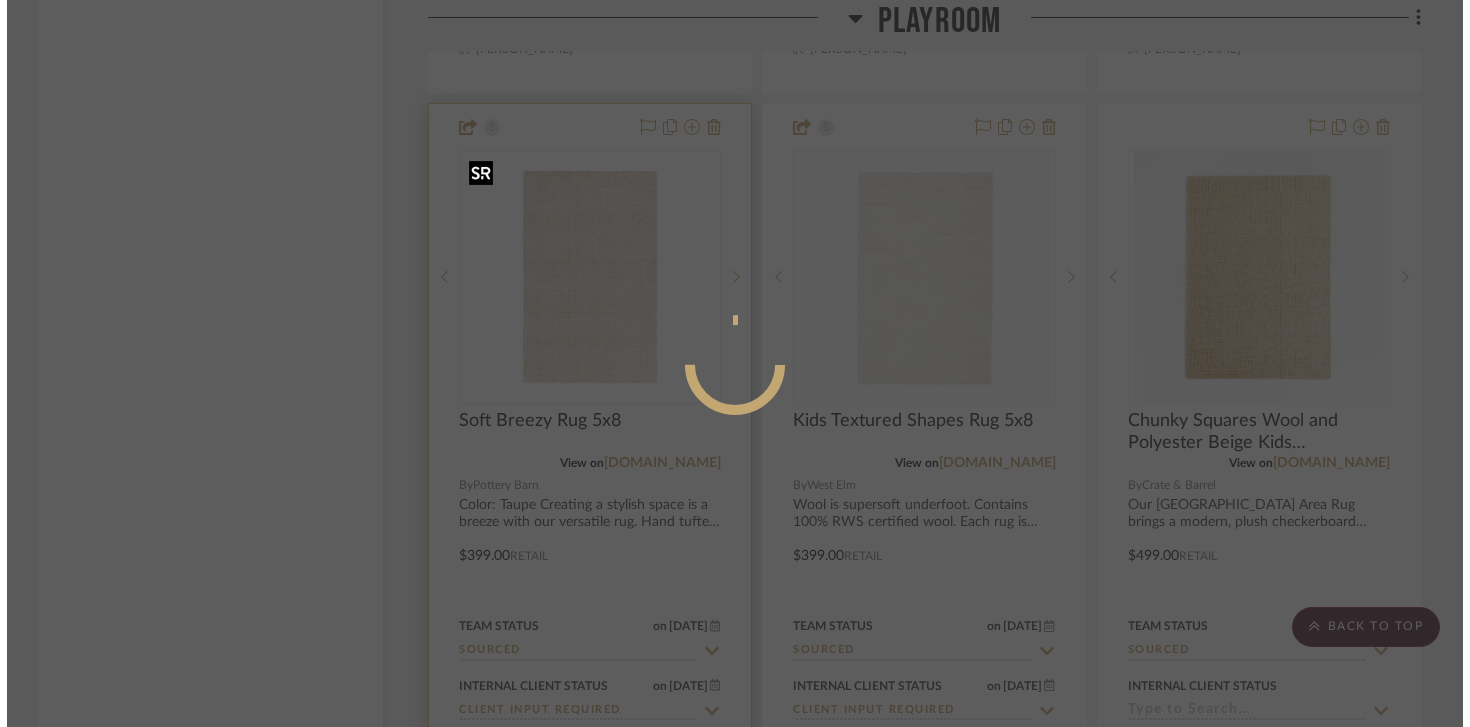
scroll to position [0, 0]
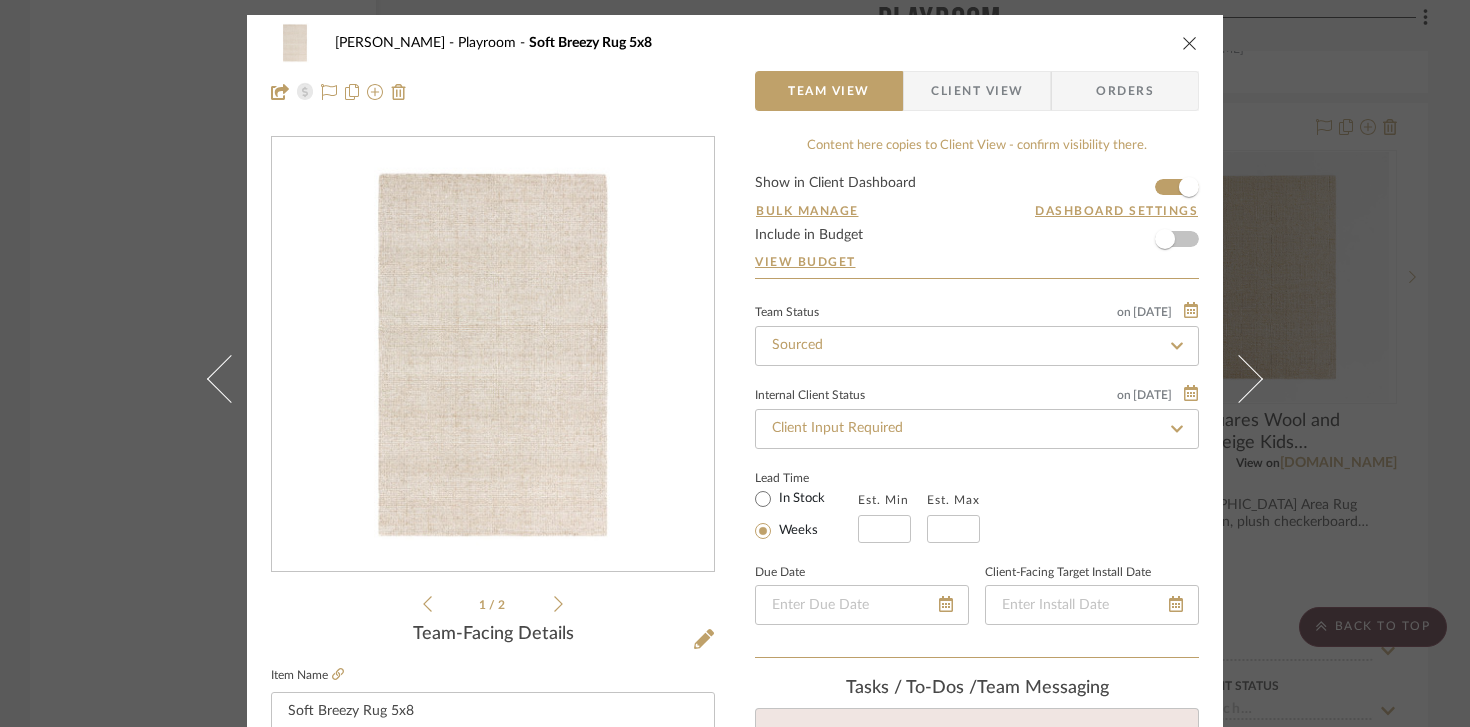
click at [561, 383] on img "0" at bounding box center [493, 355] width 442 height 390
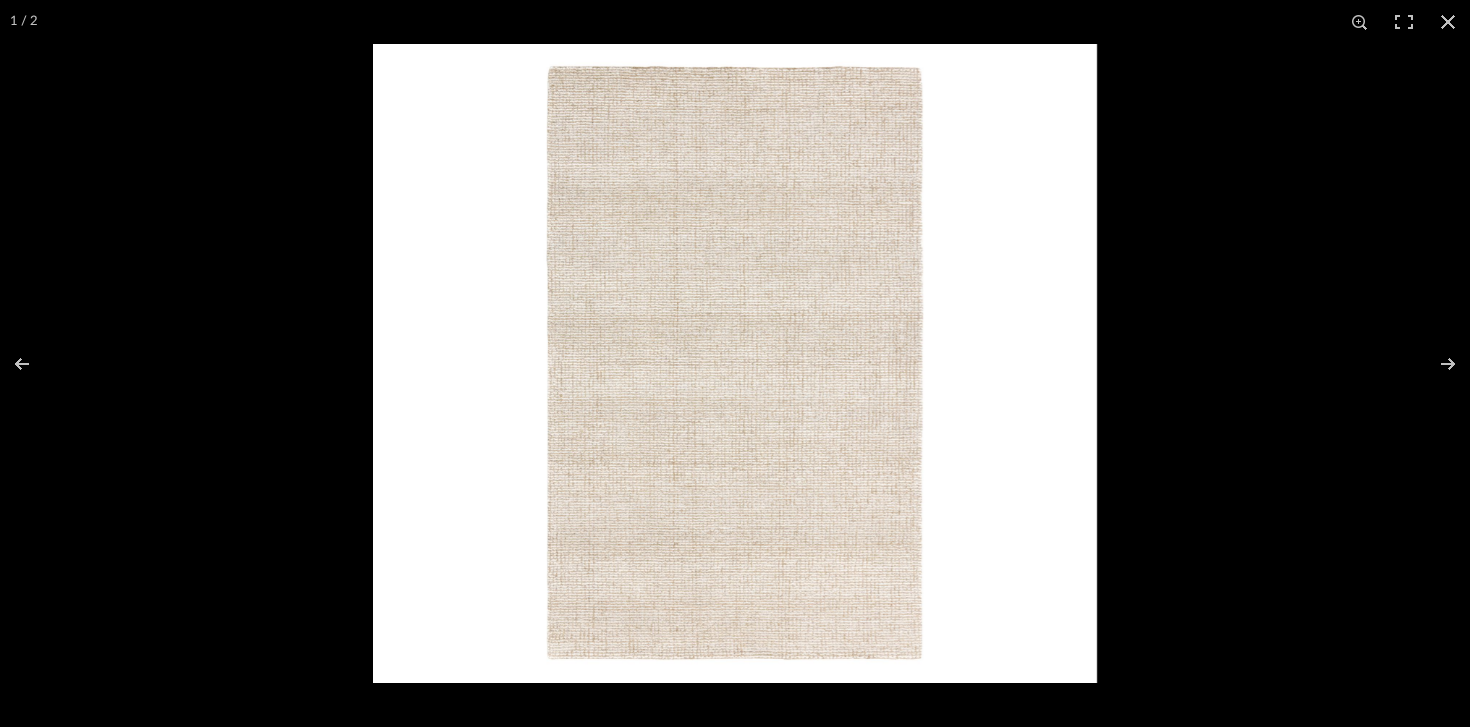
click at [1078, 423] on img at bounding box center [735, 363] width 724 height 639
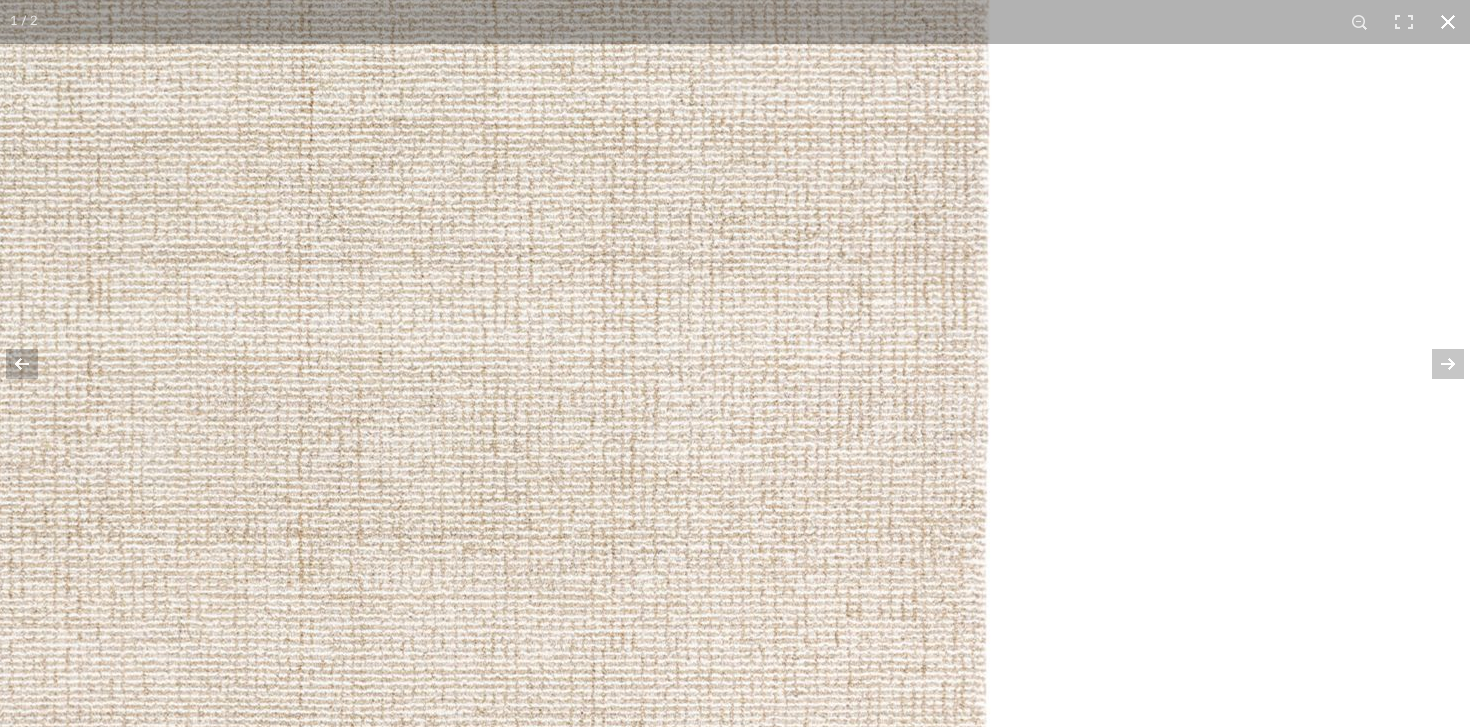
click at [1453, 29] on button at bounding box center [1448, 22] width 44 height 44
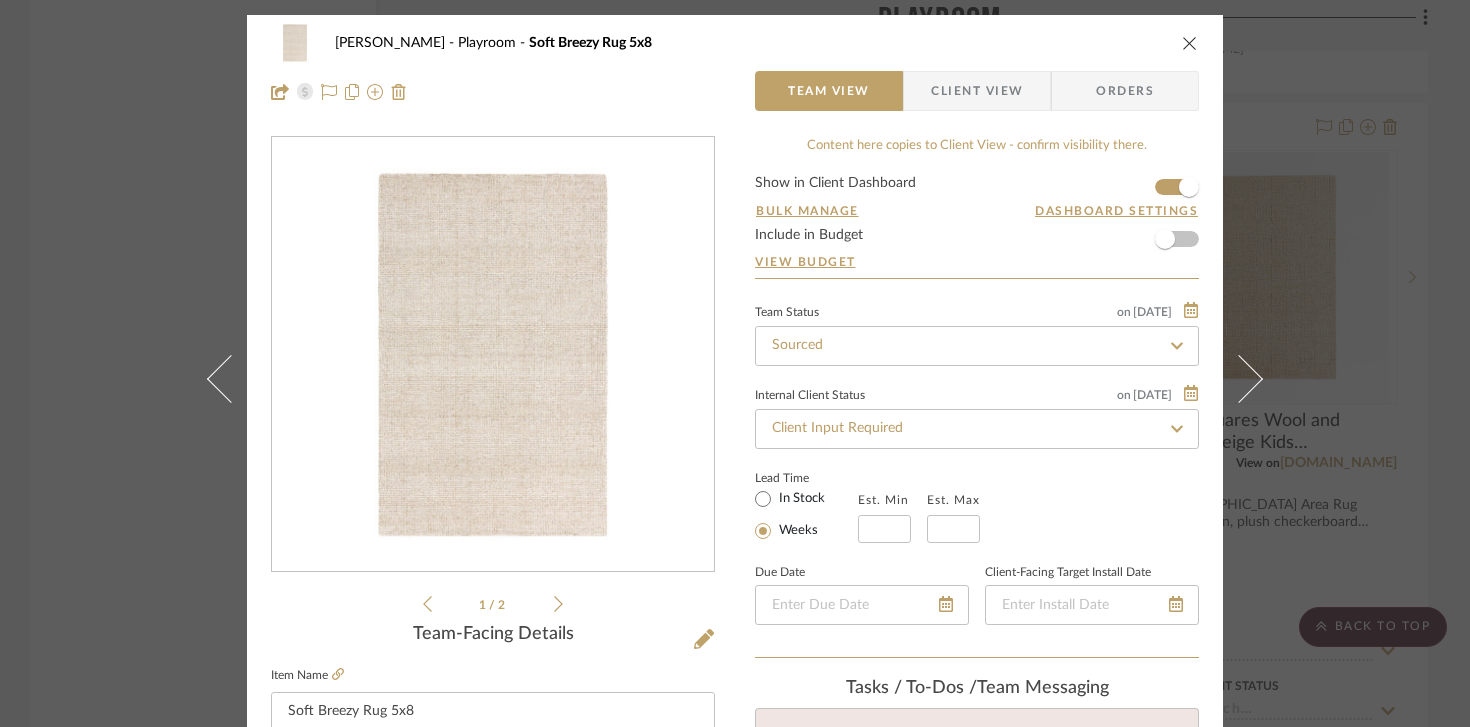
click at [545, 606] on li "1 / 2" at bounding box center [493, 604] width 122 height 24
click at [556, 606] on div "1 / 2" at bounding box center [493, 376] width 444 height 480
click at [554, 605] on icon at bounding box center [558, 604] width 9 height 18
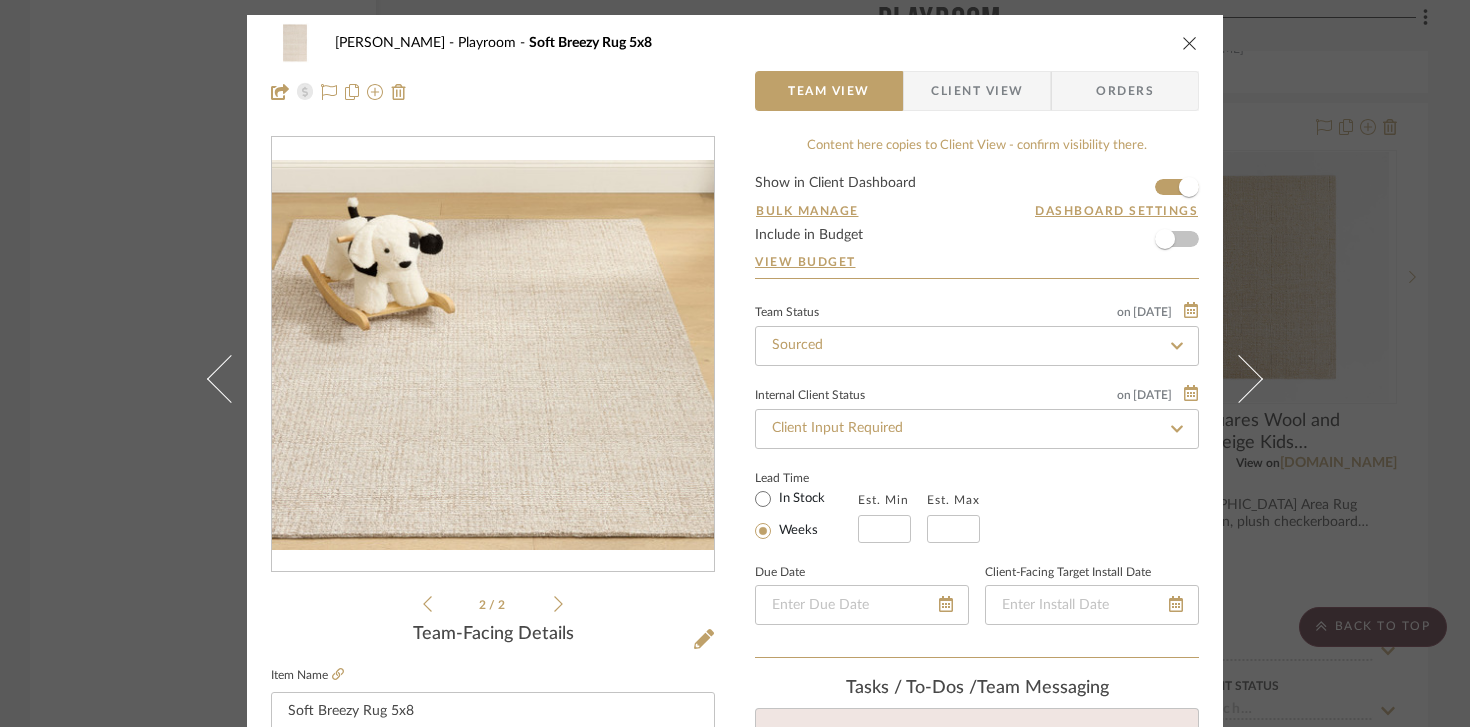
click at [423, 603] on icon at bounding box center [427, 604] width 9 height 18
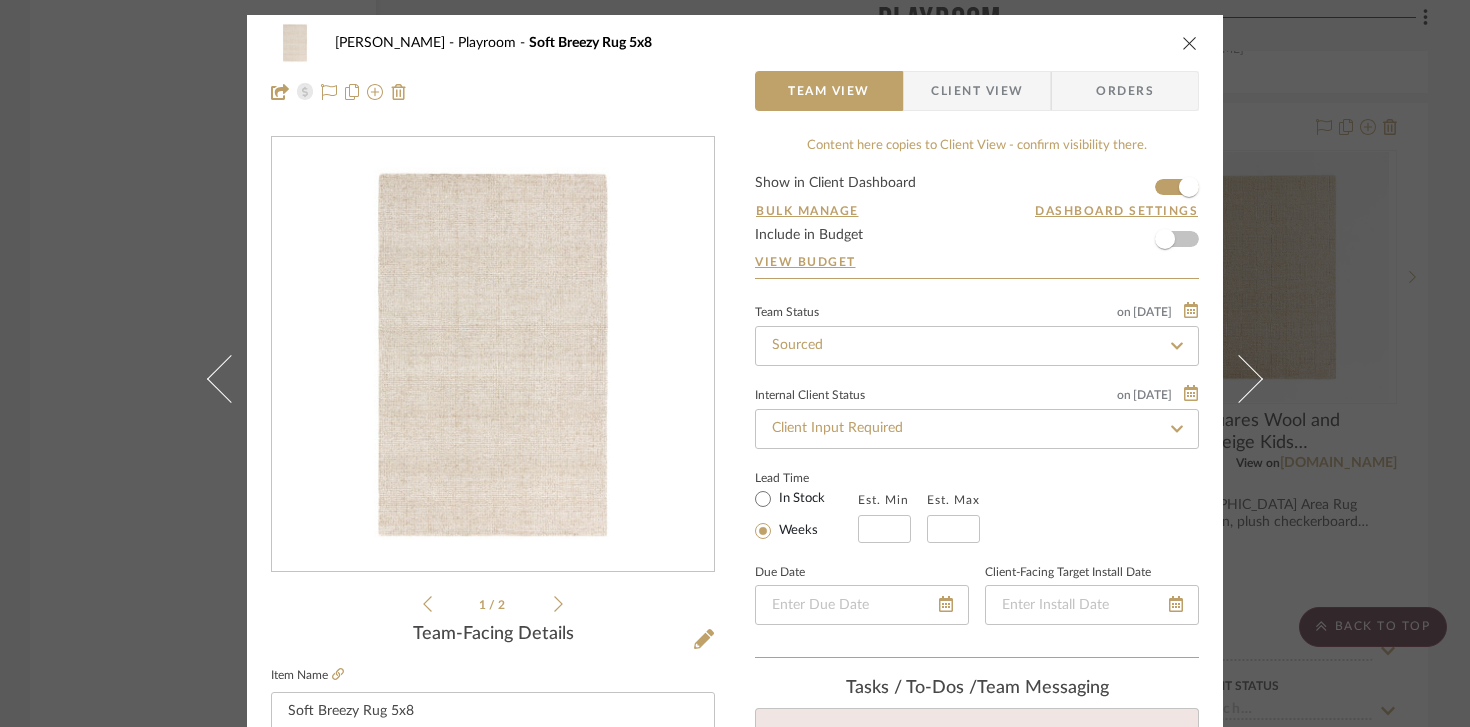
click at [1182, 45] on icon "close" at bounding box center [1190, 43] width 16 height 16
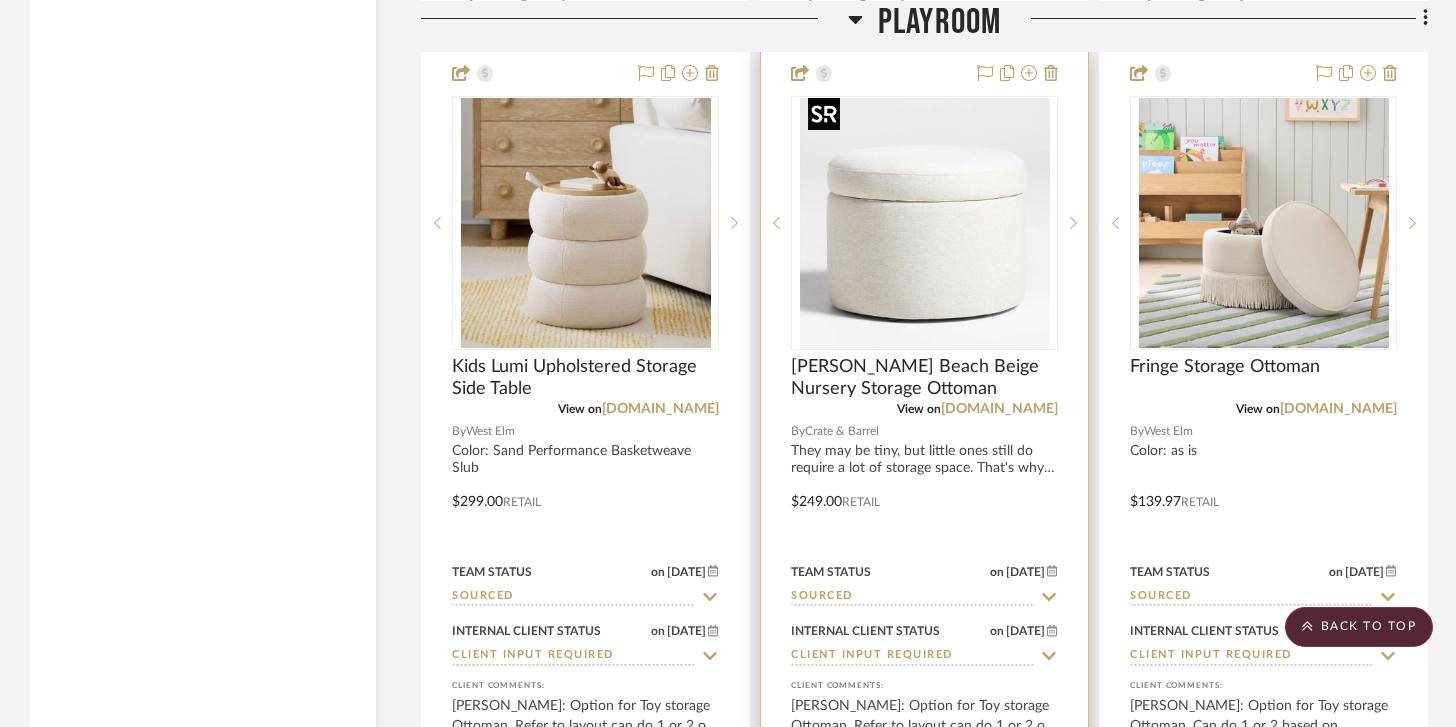
scroll to position [7592, 0]
click at [958, 264] on img "0" at bounding box center [925, 223] width 250 height 250
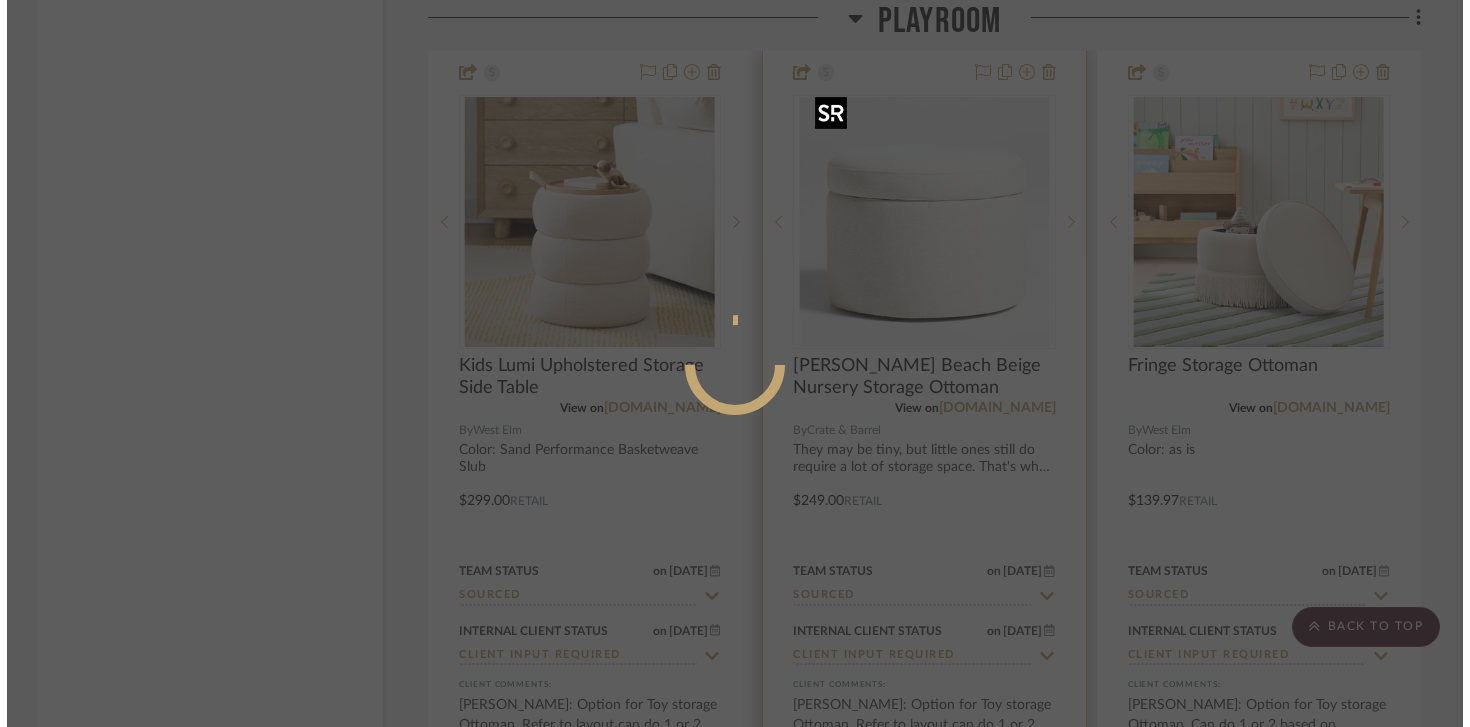
scroll to position [0, 0]
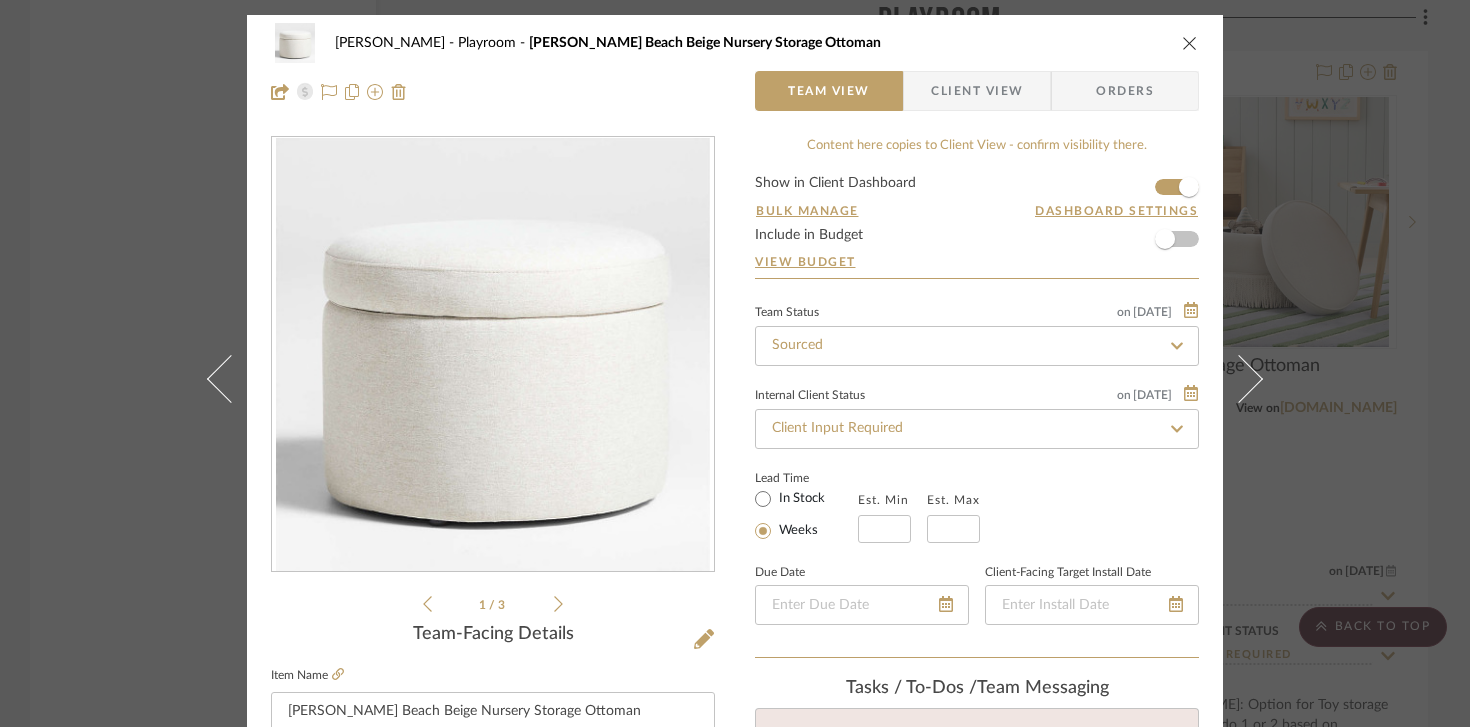
click at [559, 607] on div "1 / 3" at bounding box center [493, 376] width 444 height 480
click at [554, 608] on icon at bounding box center [558, 604] width 9 height 18
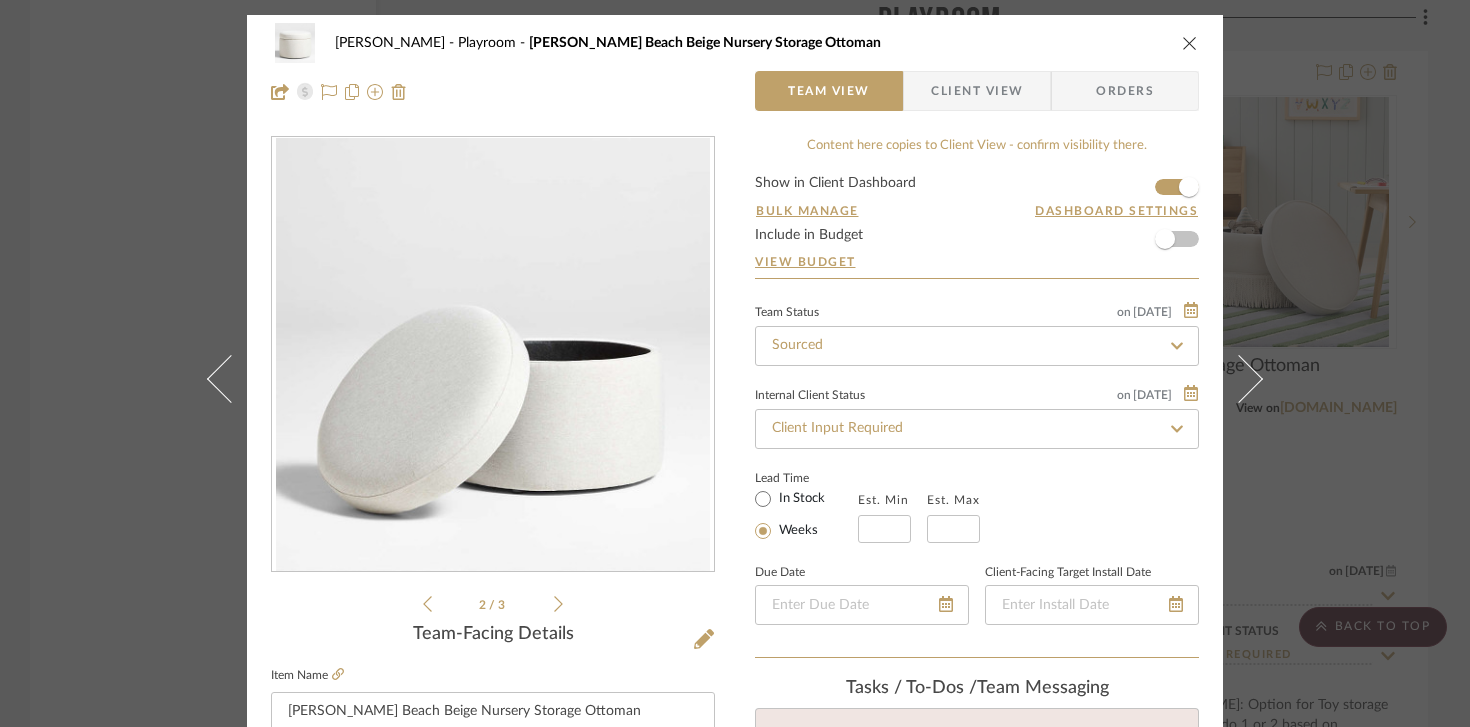
click at [554, 608] on icon at bounding box center [558, 604] width 9 height 18
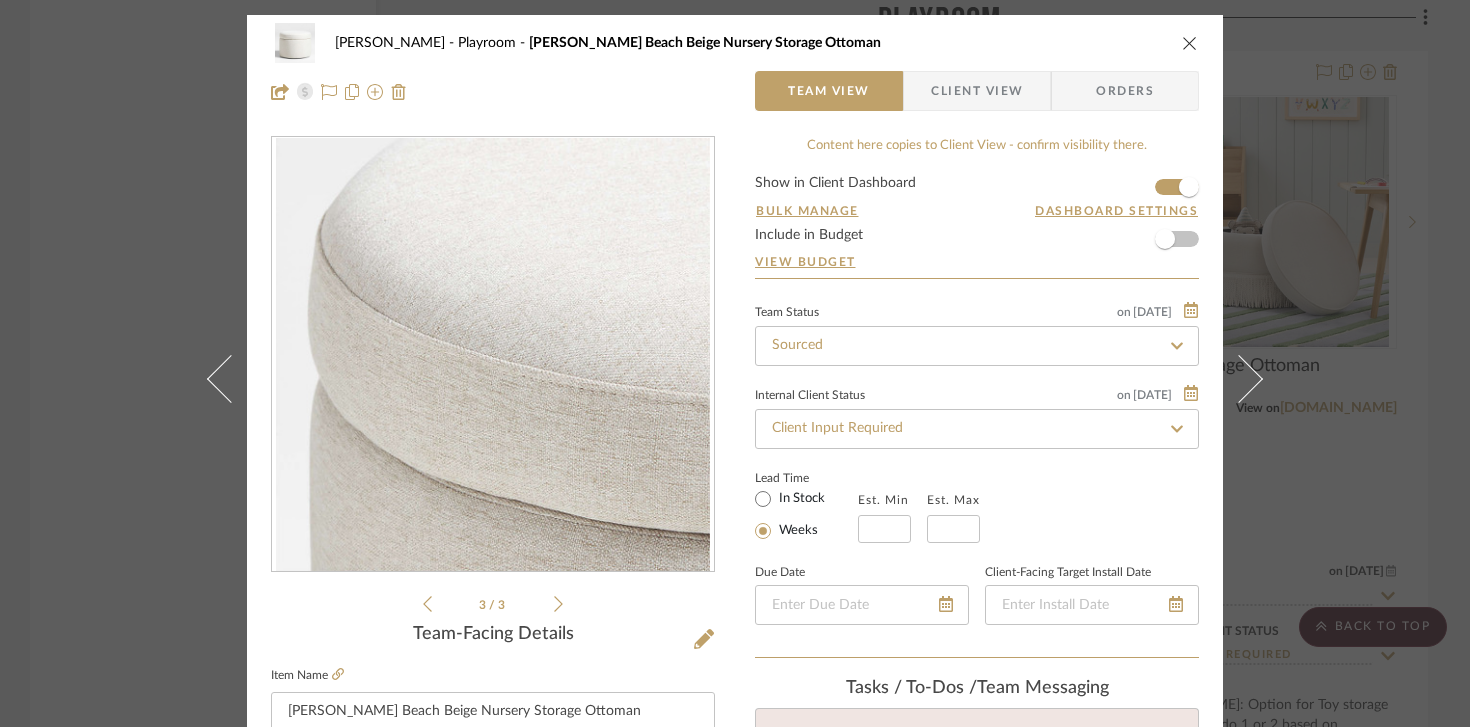
click at [423, 610] on icon at bounding box center [427, 604] width 9 height 18
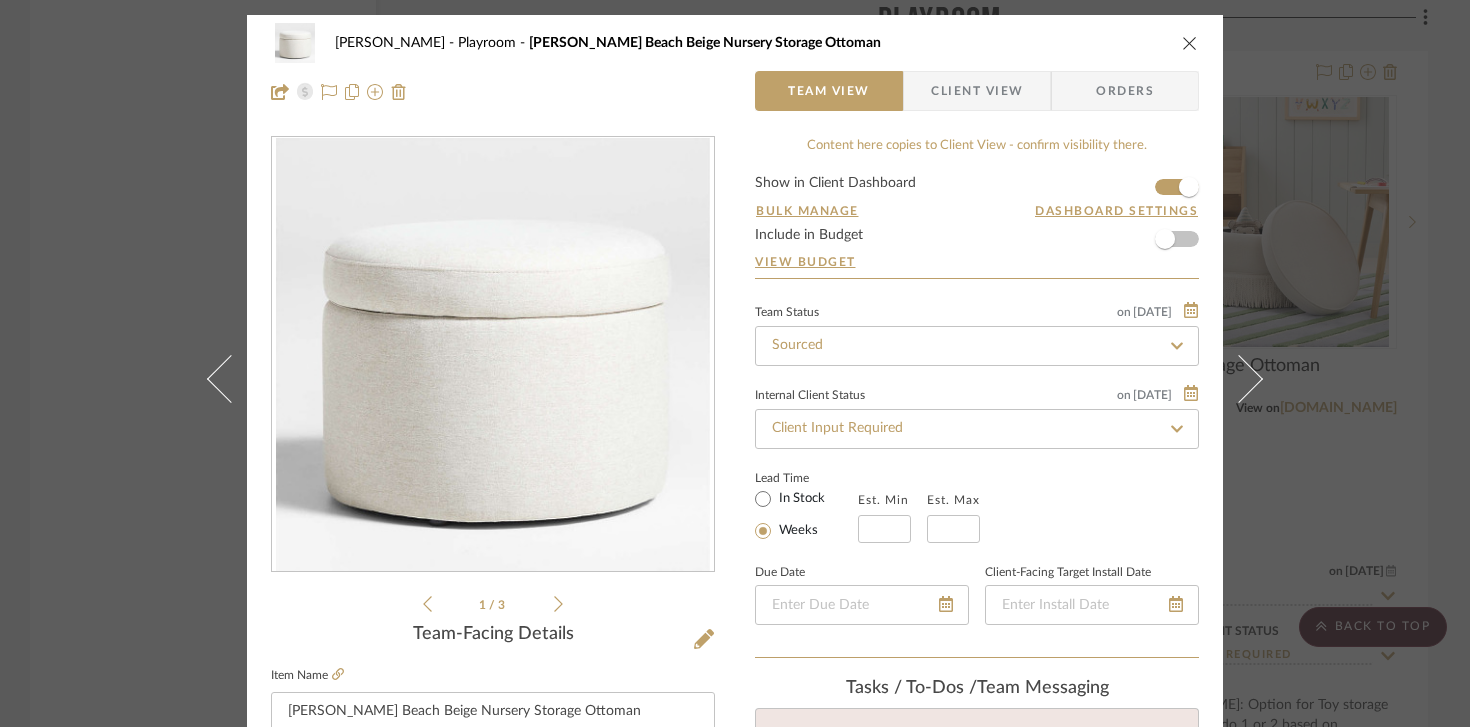
click at [1169, 40] on div "[PERSON_NAME] Playroom [PERSON_NAME] Beach Beige Nursery Storage Ottoman" at bounding box center [735, 43] width 928 height 40
click at [1188, 37] on icon "close" at bounding box center [1190, 43] width 16 height 16
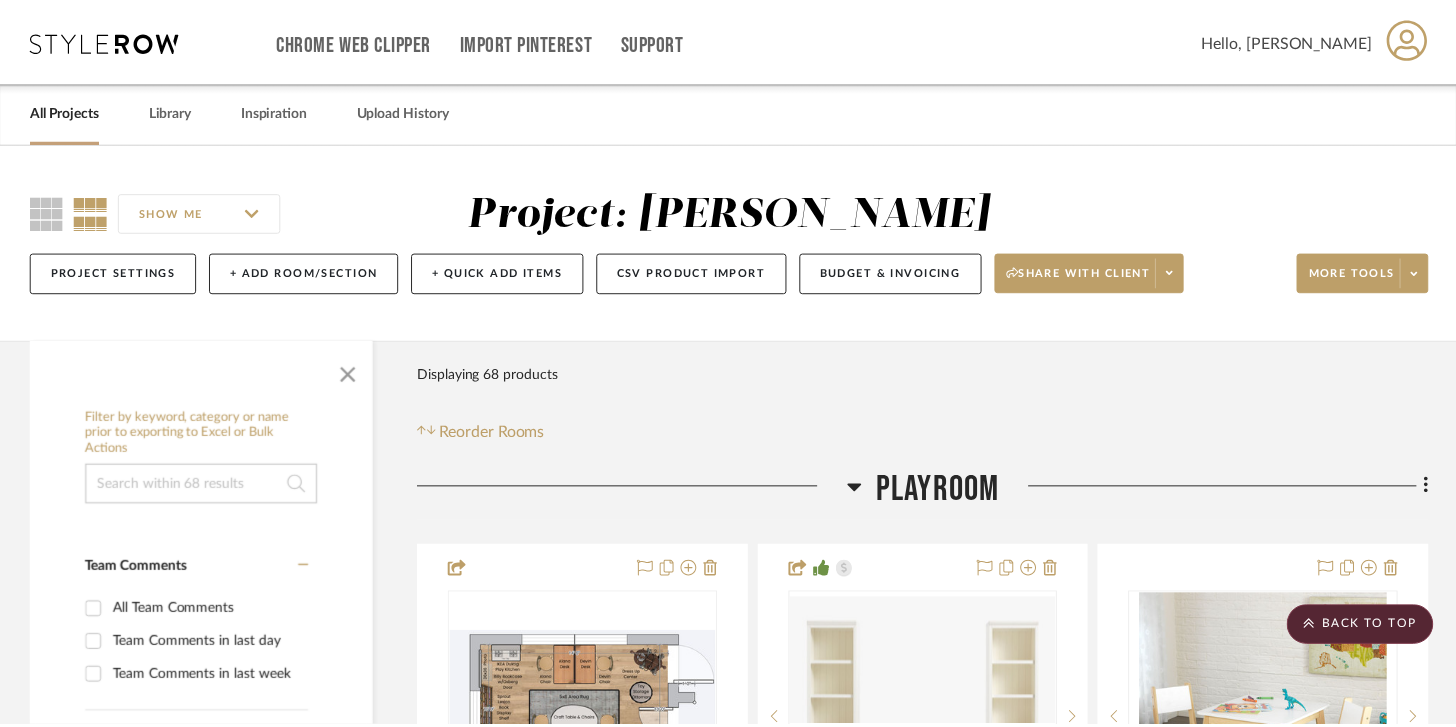
scroll to position [7592, 0]
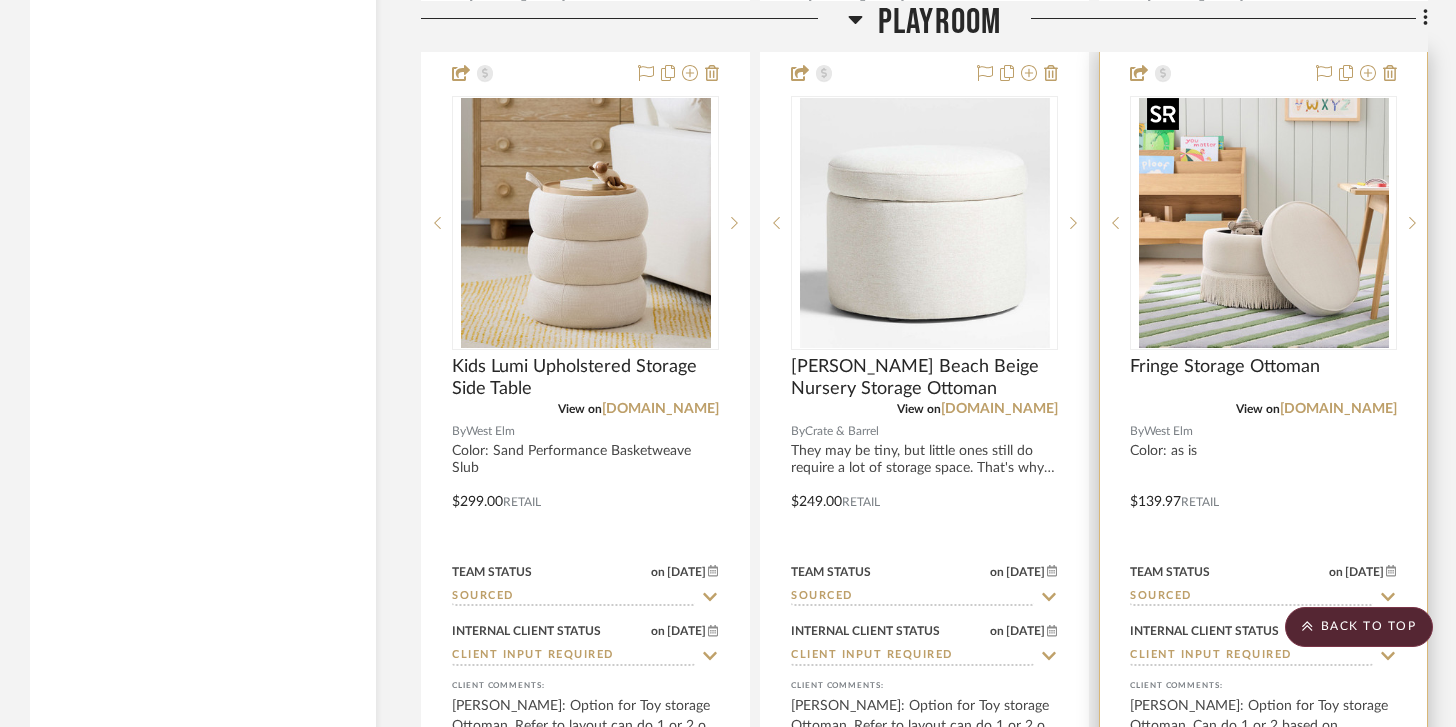
click at [1247, 236] on img "0" at bounding box center [1264, 223] width 250 height 250
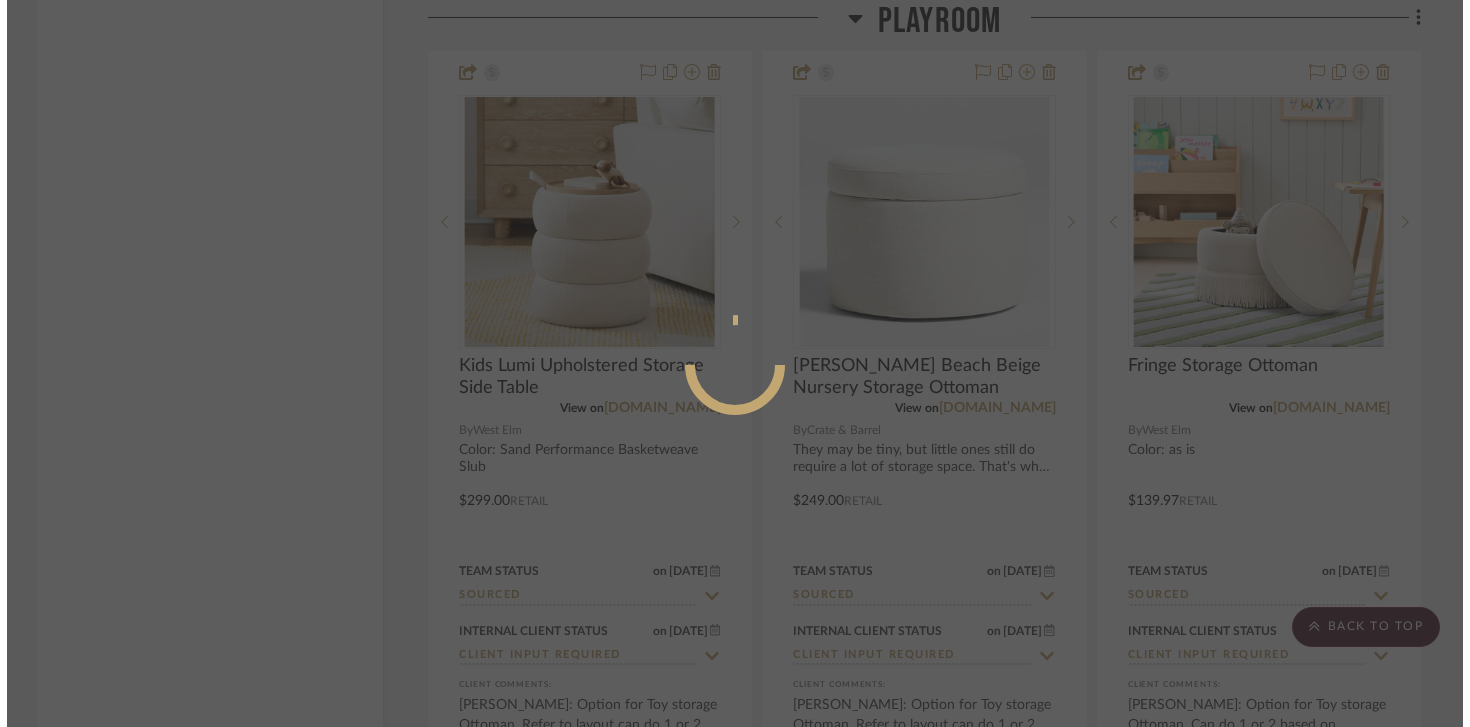
scroll to position [0, 0]
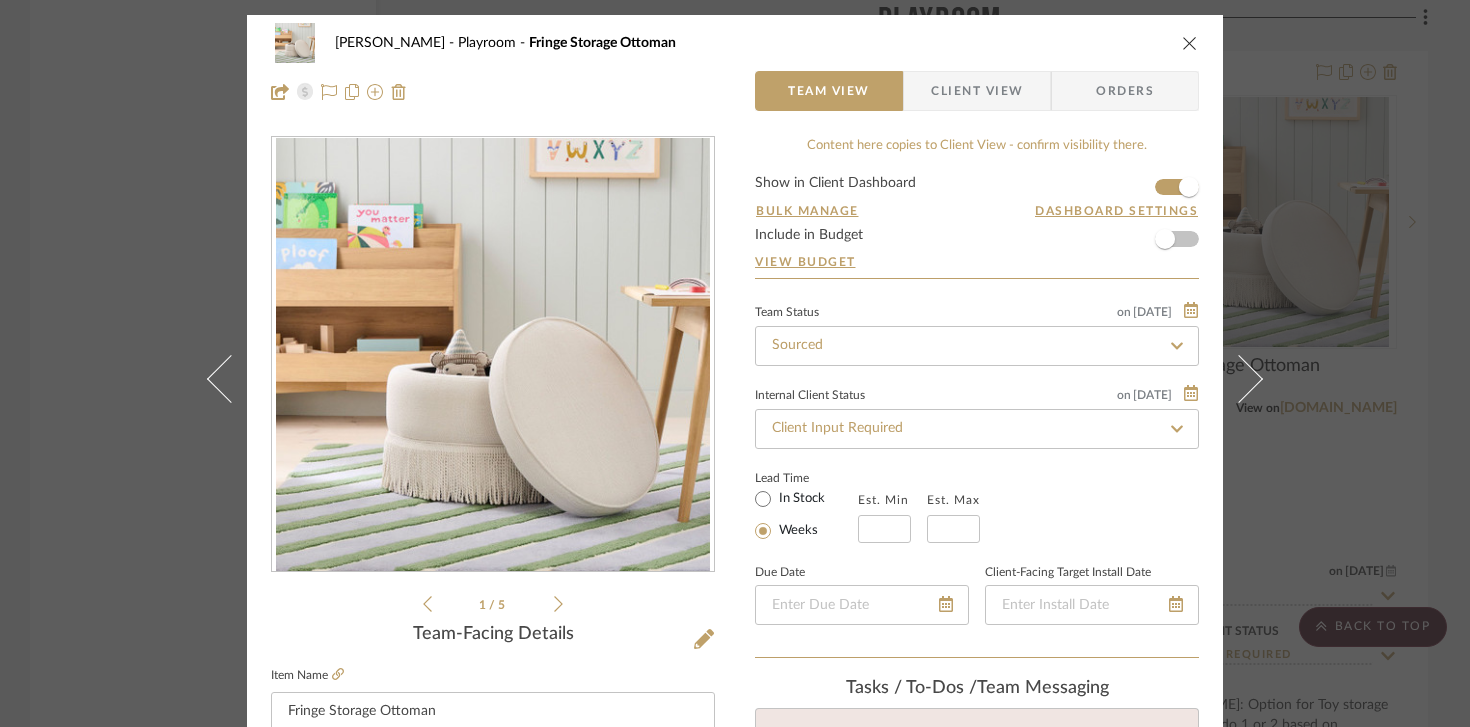
click at [546, 615] on li "1 / 5" at bounding box center [493, 604] width 122 height 24
click at [554, 609] on icon at bounding box center [558, 604] width 9 height 18
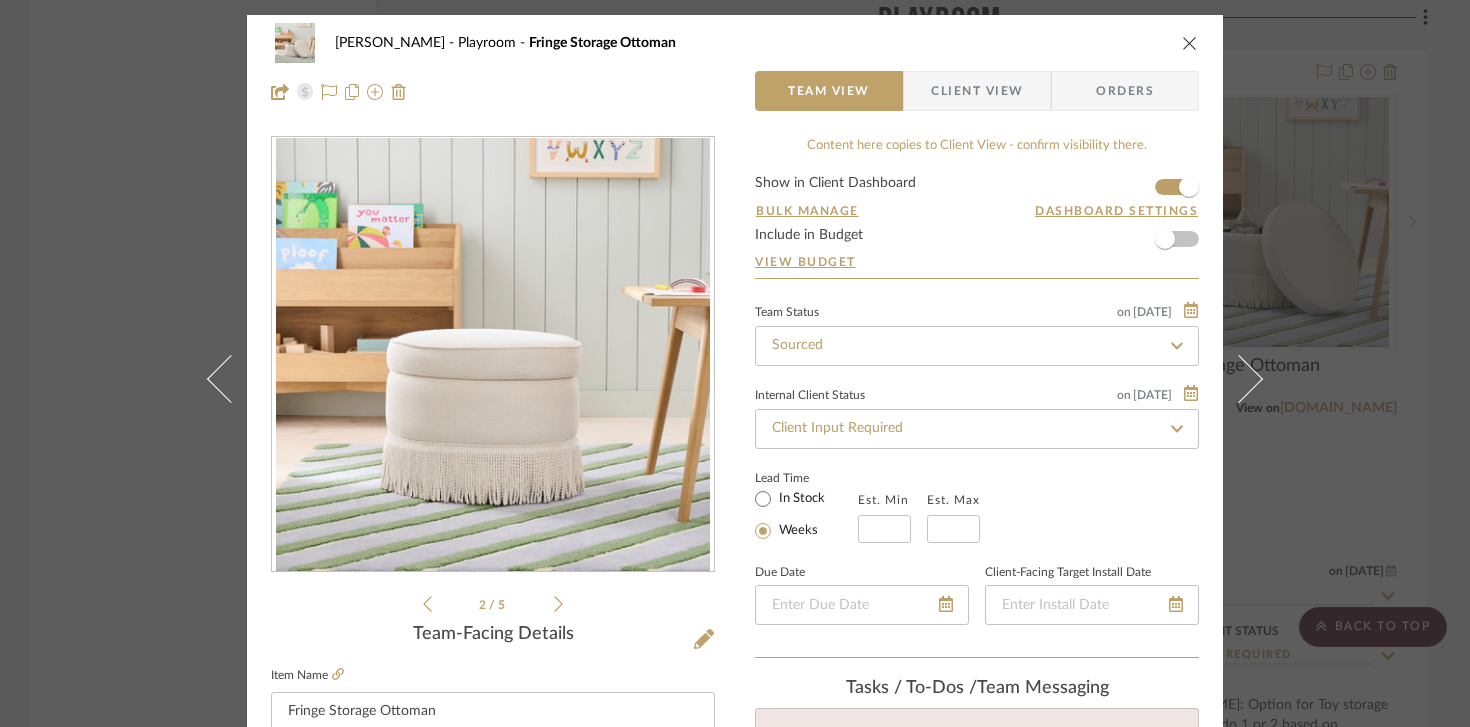
click at [1183, 45] on icon "close" at bounding box center [1190, 43] width 16 height 16
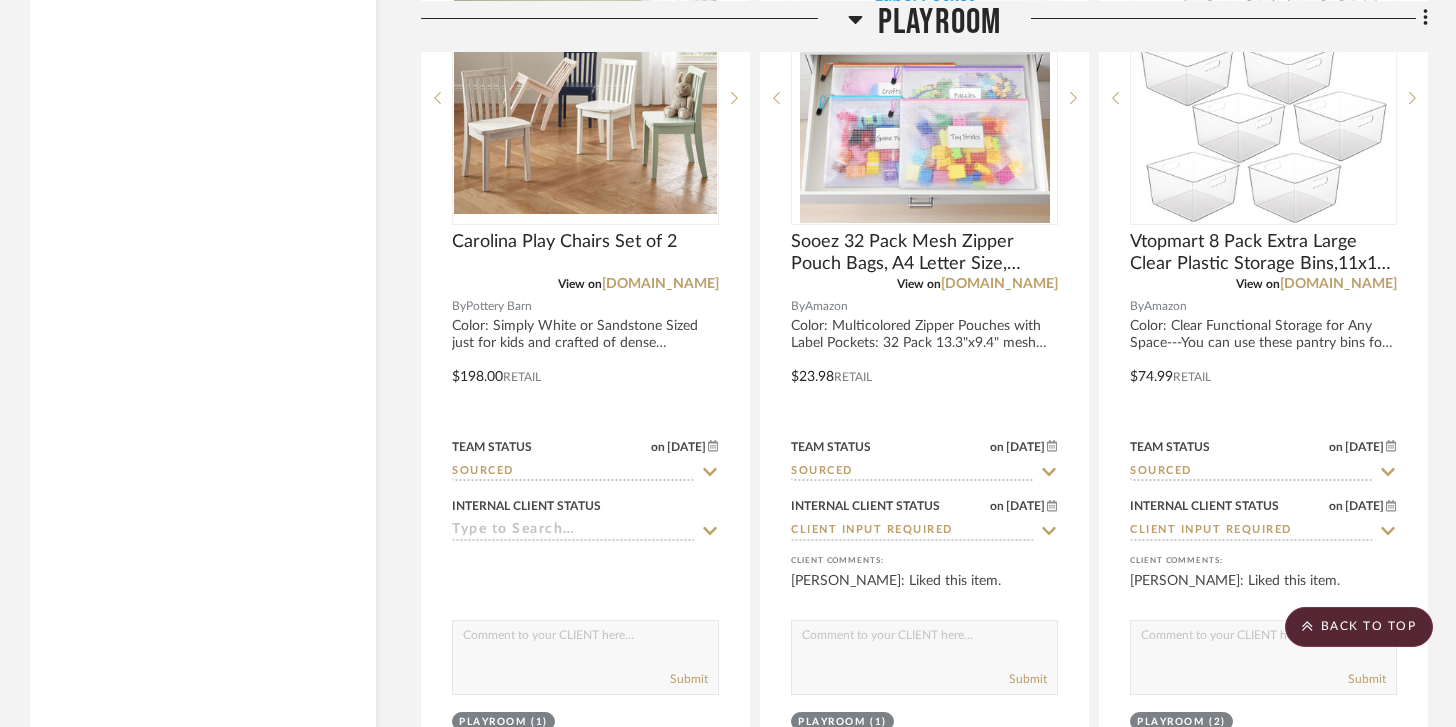
scroll to position [5871, 0]
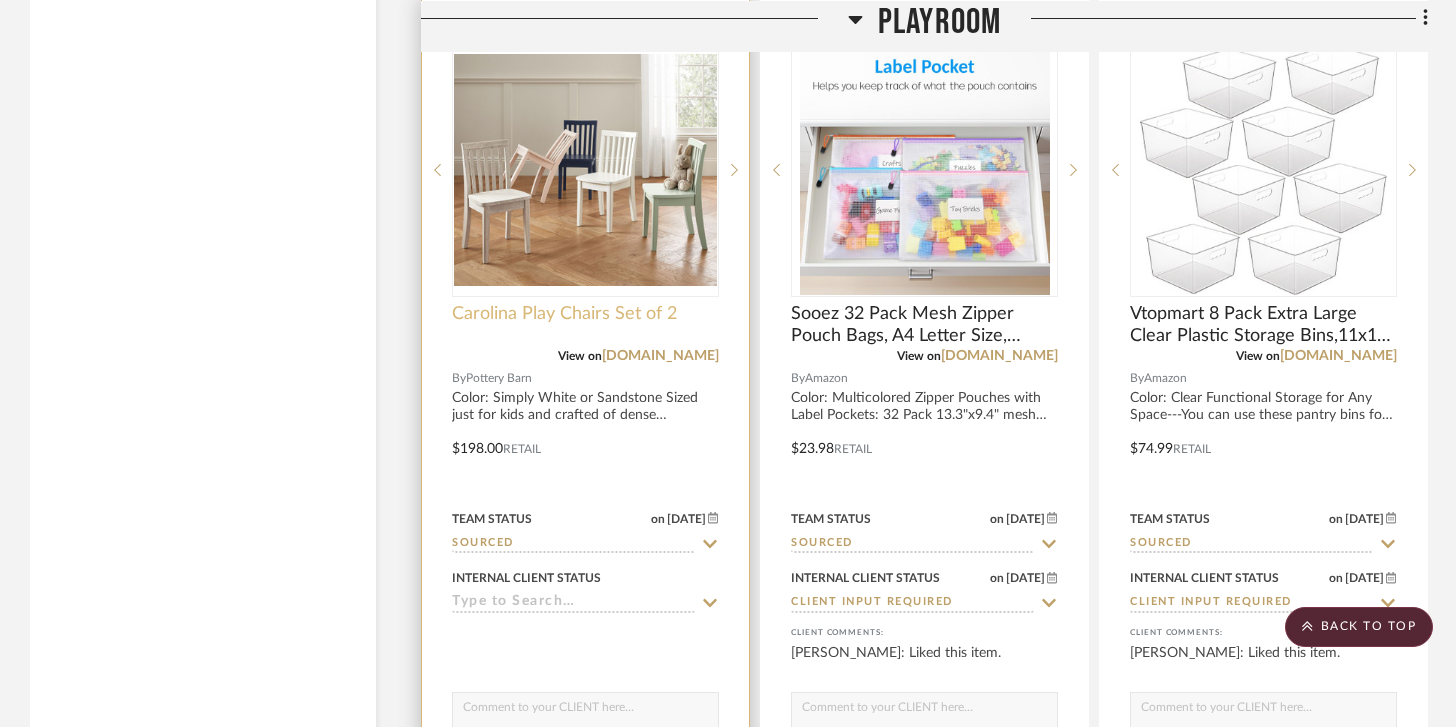
click at [630, 303] on span "Carolina Play Chairs Set of 2" at bounding box center [564, 314] width 225 height 22
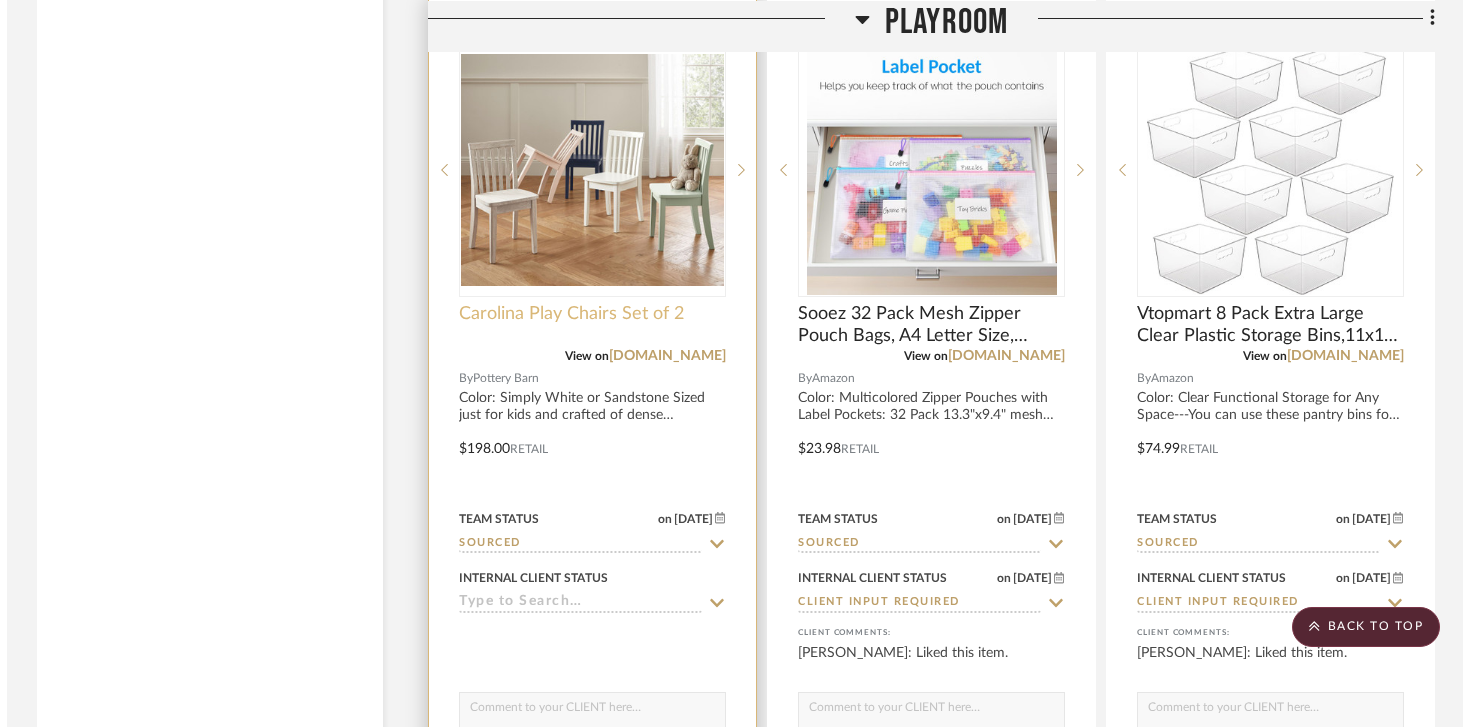
scroll to position [0, 0]
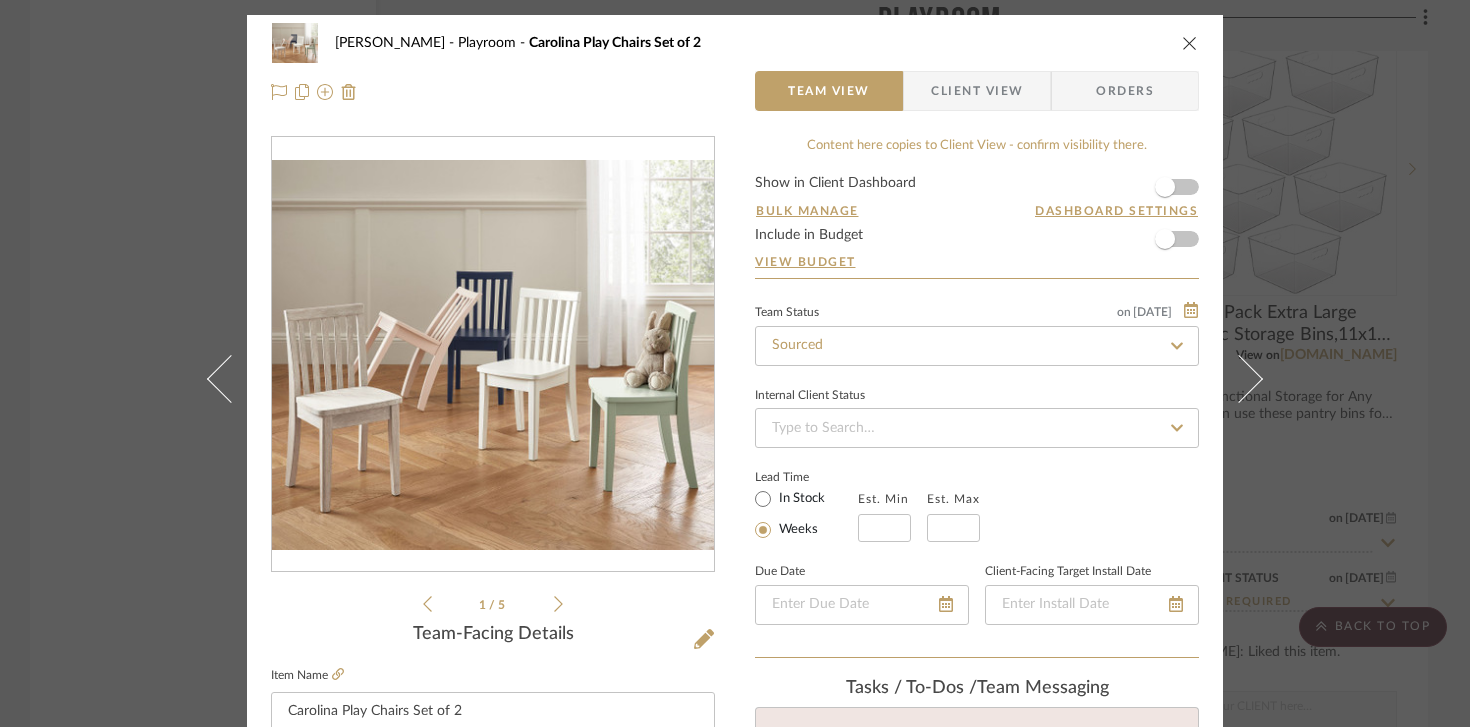
click at [551, 615] on ul "1 / 5" at bounding box center [493, 604] width 140 height 24
click at [554, 604] on icon at bounding box center [558, 604] width 9 height 18
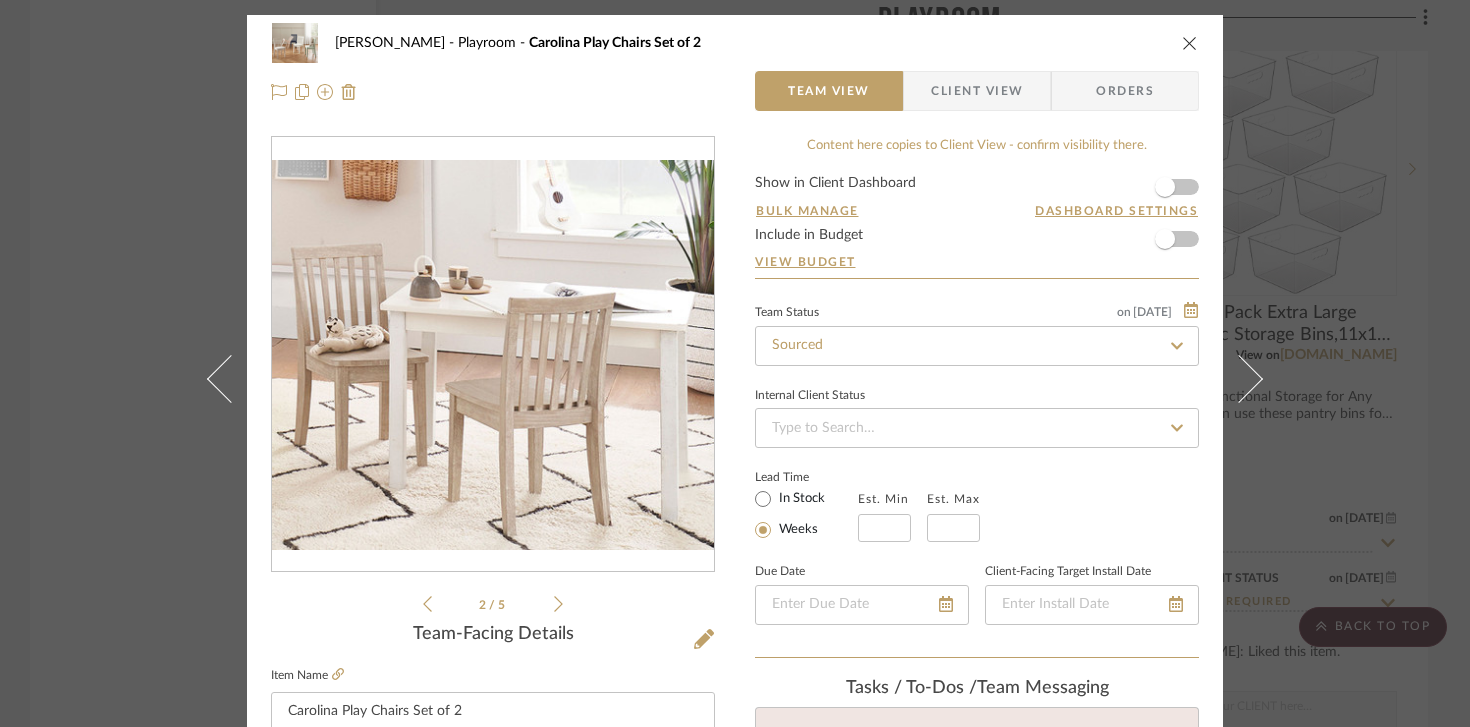
click at [1179, 55] on div "[PERSON_NAME] Playroom Carolina Play Chairs Set of 2" at bounding box center [735, 43] width 928 height 40
click at [1183, 39] on icon "close" at bounding box center [1190, 43] width 16 height 16
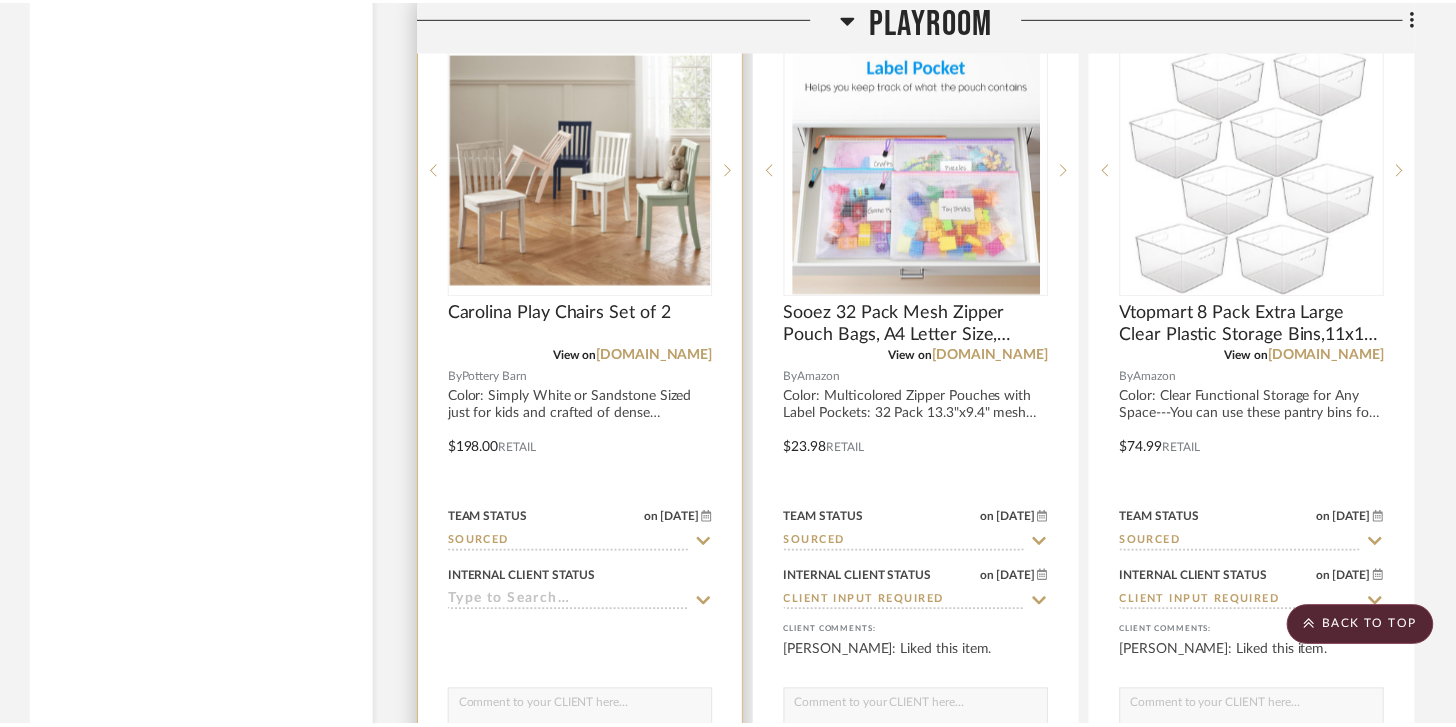
scroll to position [5871, 0]
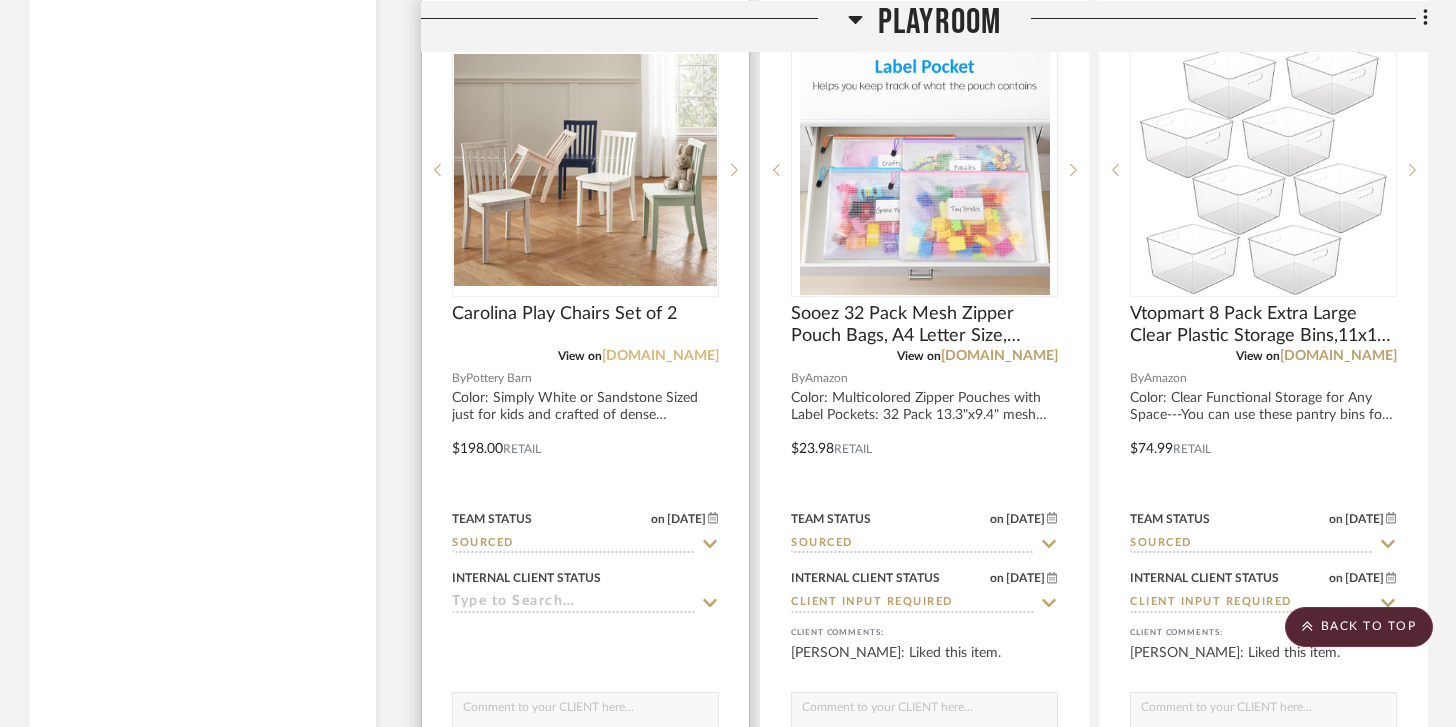
click at [644, 349] on link "[DOMAIN_NAME]" at bounding box center [660, 356] width 117 height 14
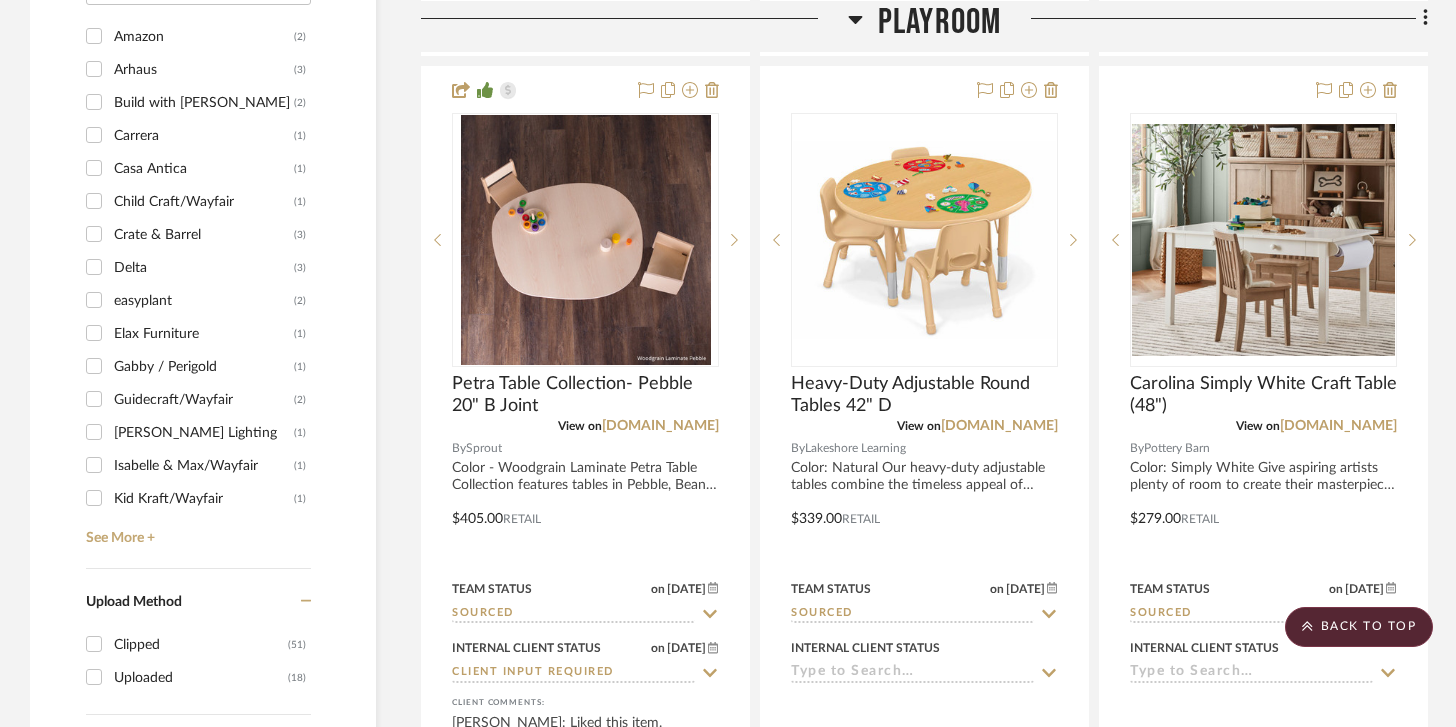
scroll to position [2258, 0]
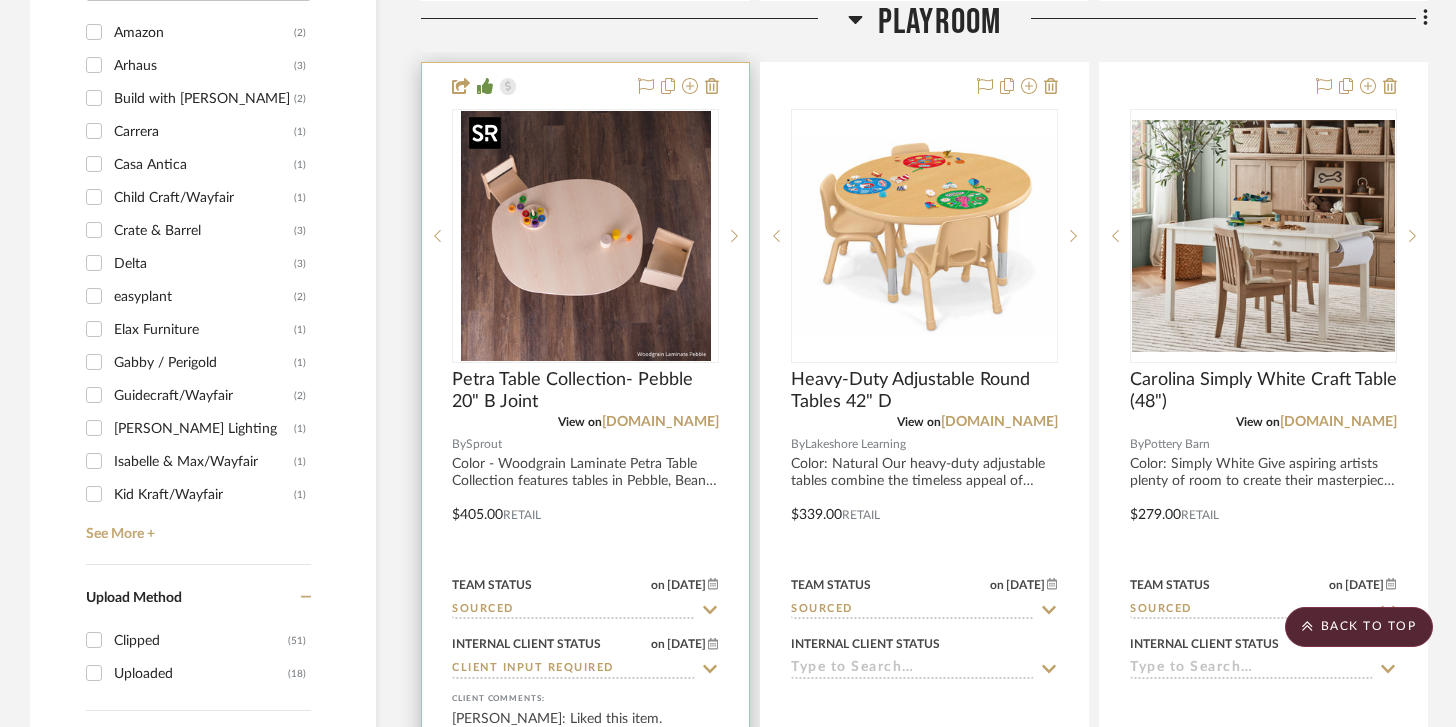
click at [640, 290] on img "0" at bounding box center [586, 236] width 250 height 250
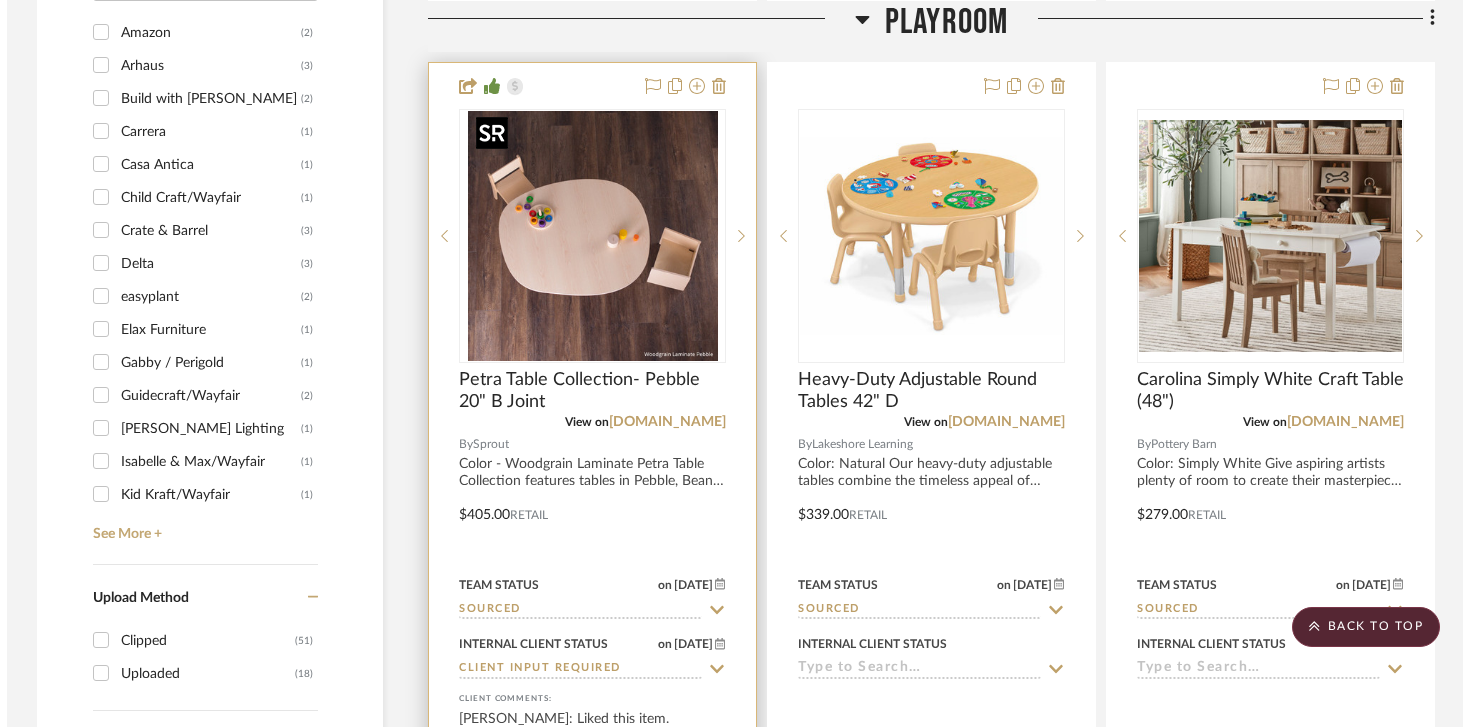
scroll to position [0, 0]
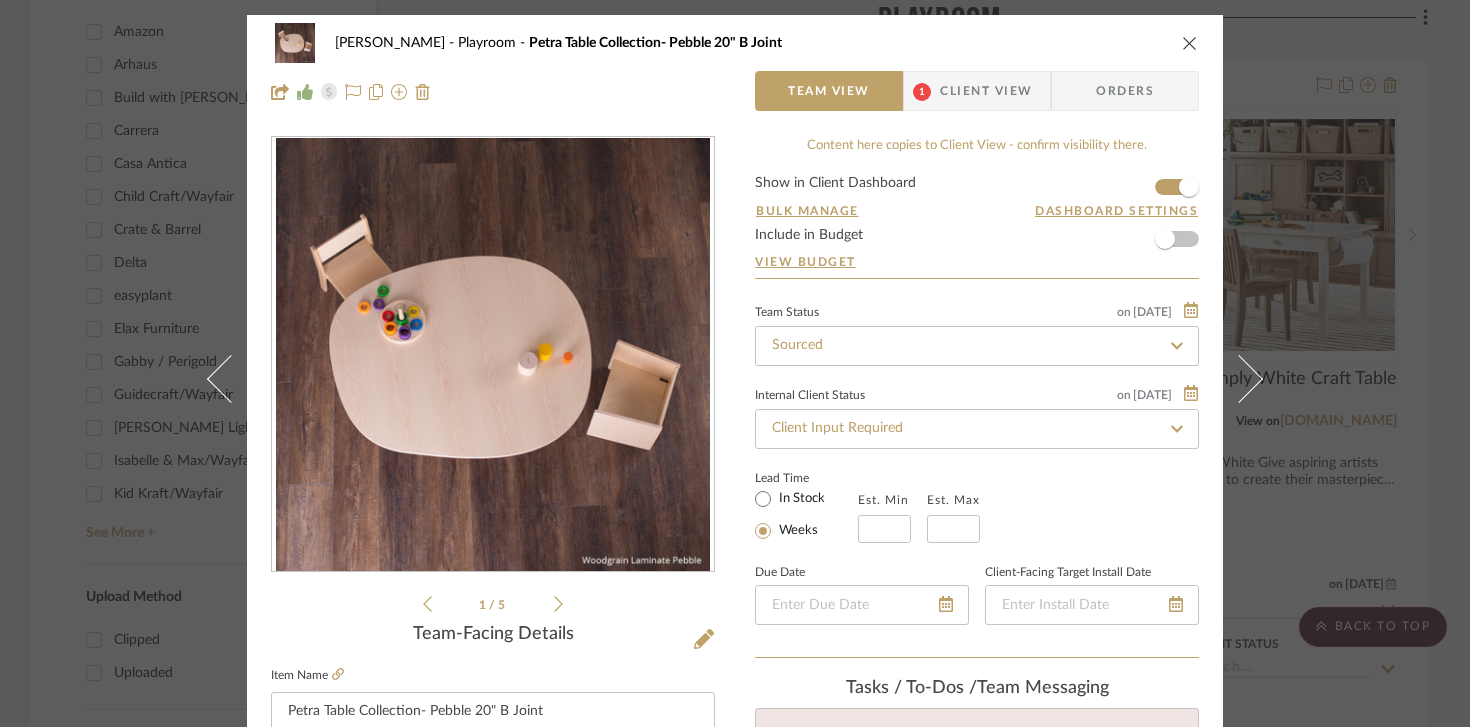
click at [1181, 36] on button "close" at bounding box center [1190, 43] width 18 height 18
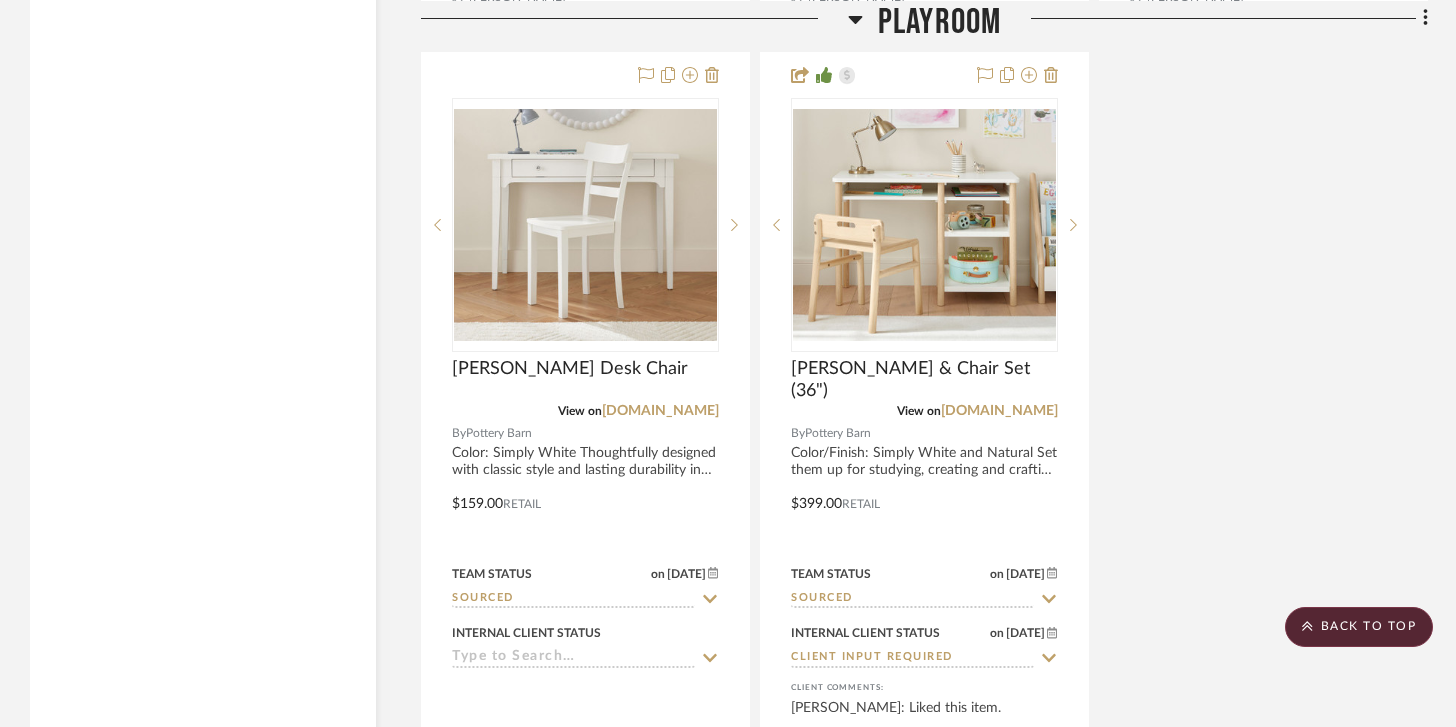
scroll to position [10250, 0]
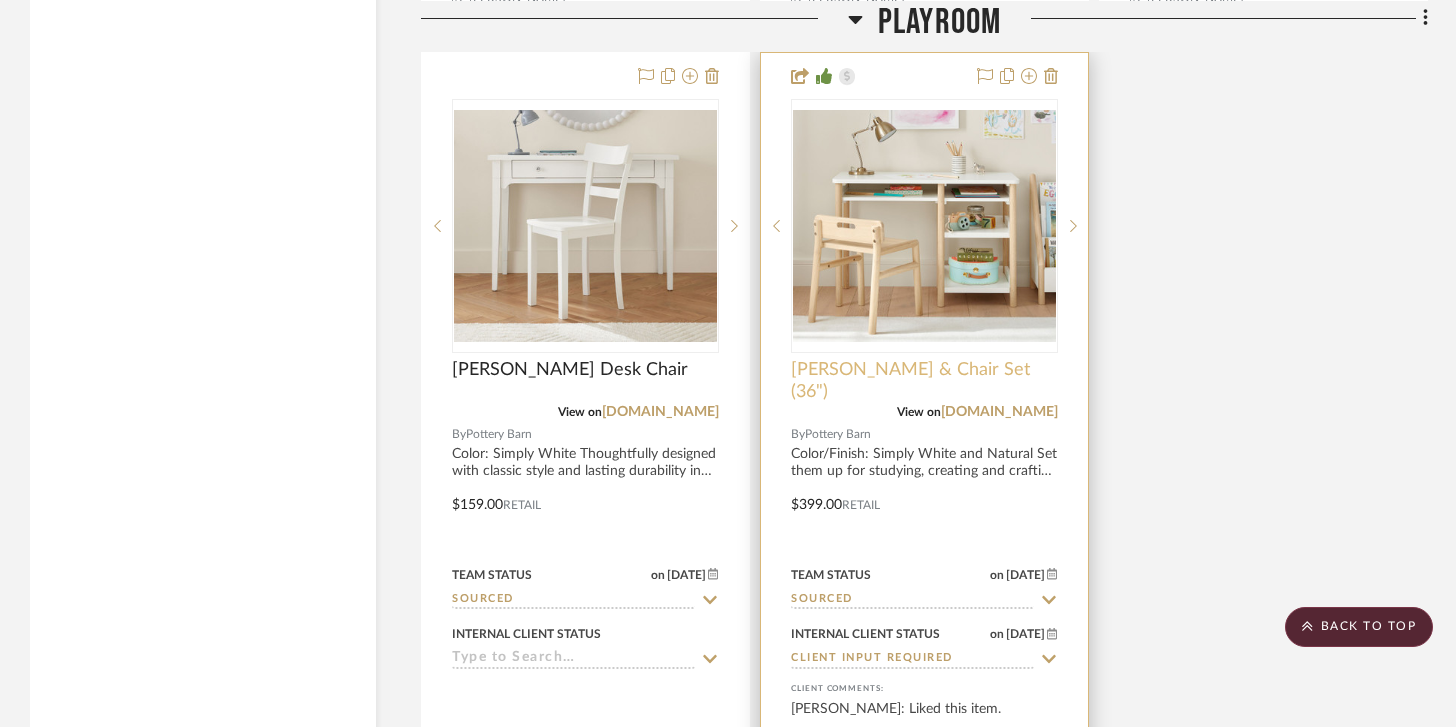
click at [874, 359] on span "[PERSON_NAME] & Chair Set (36")" at bounding box center [924, 381] width 267 height 44
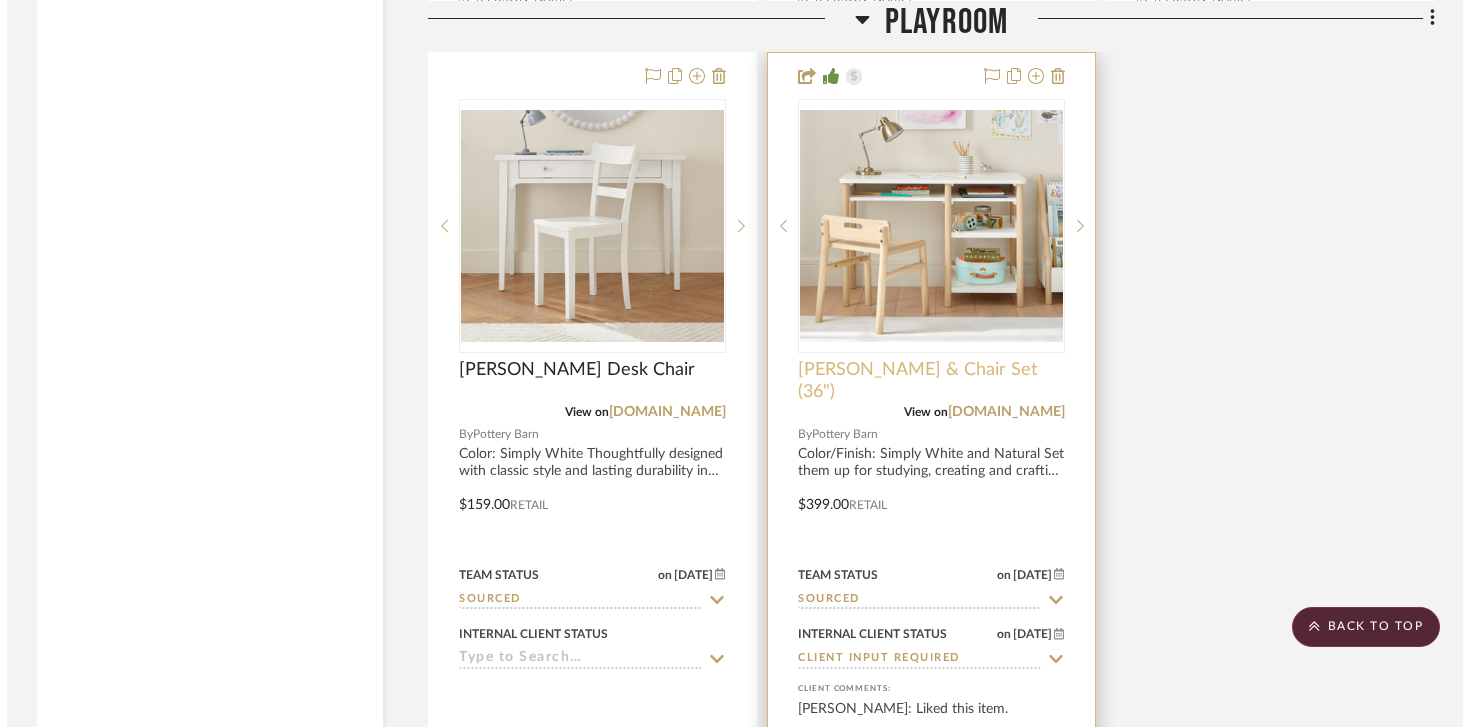
scroll to position [0, 0]
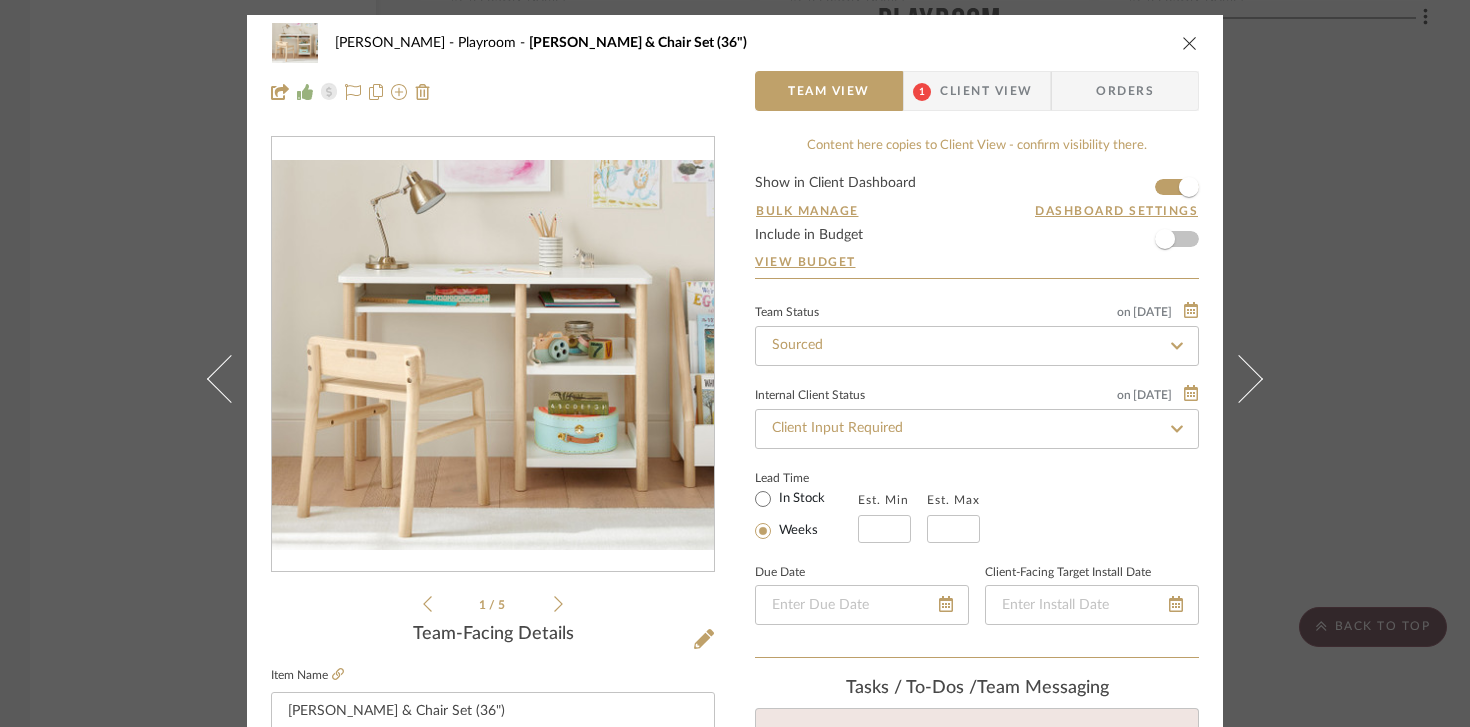
click at [1184, 35] on icon "close" at bounding box center [1190, 43] width 16 height 16
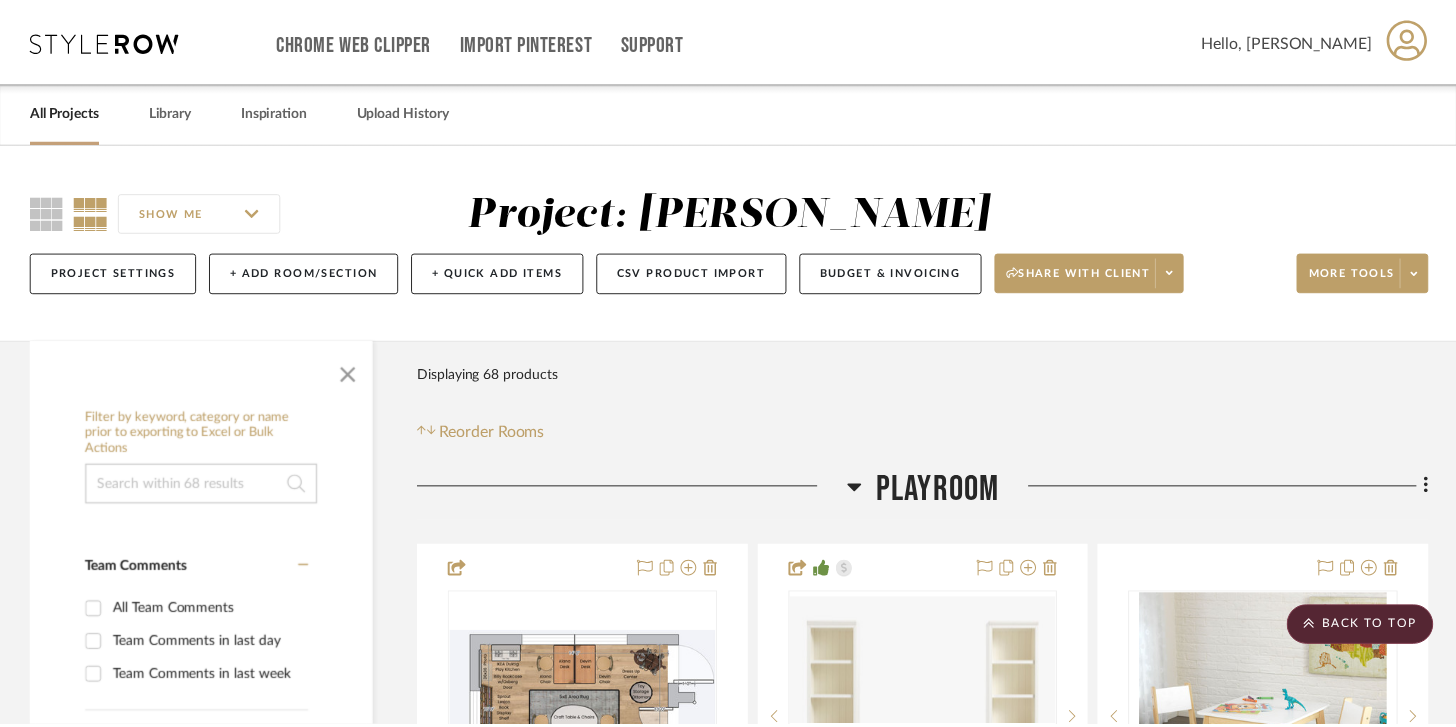
scroll to position [10250, 0]
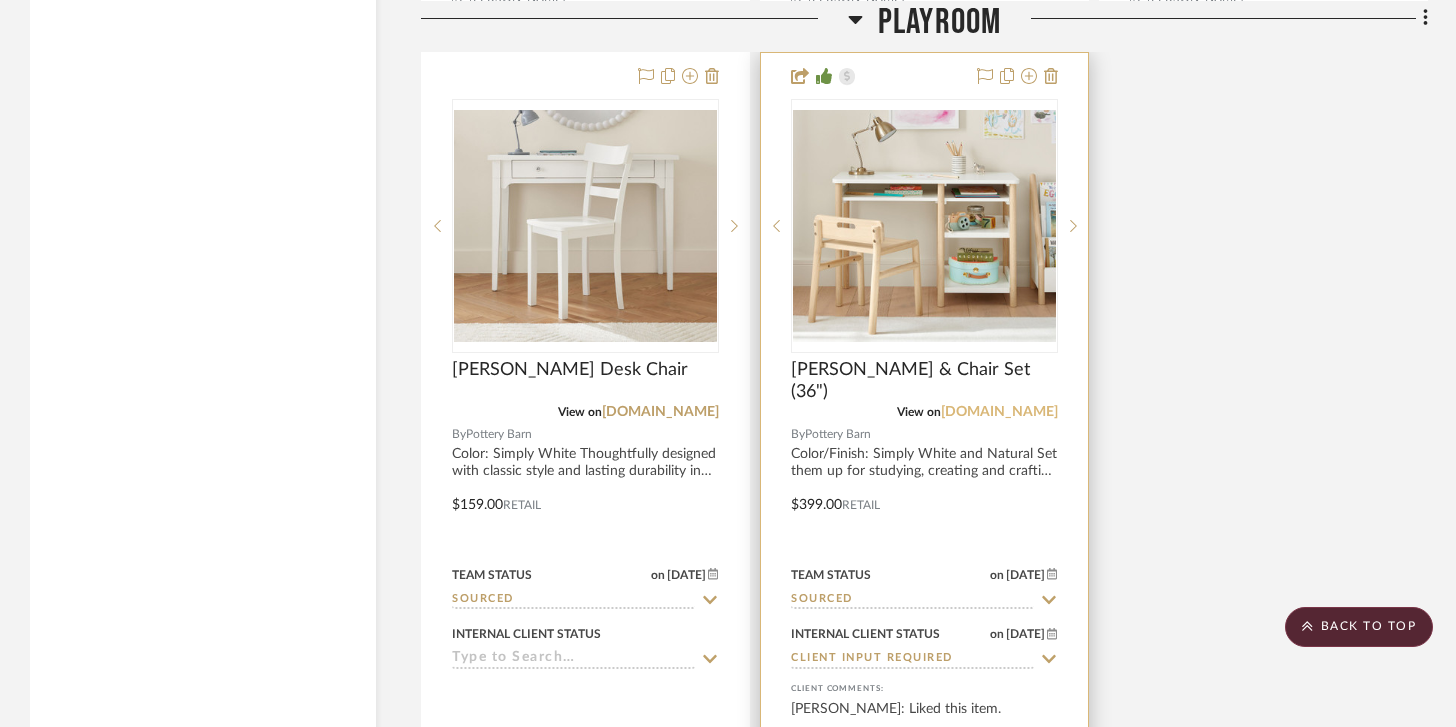
click at [965, 405] on link "[DOMAIN_NAME]" at bounding box center [999, 412] width 117 height 14
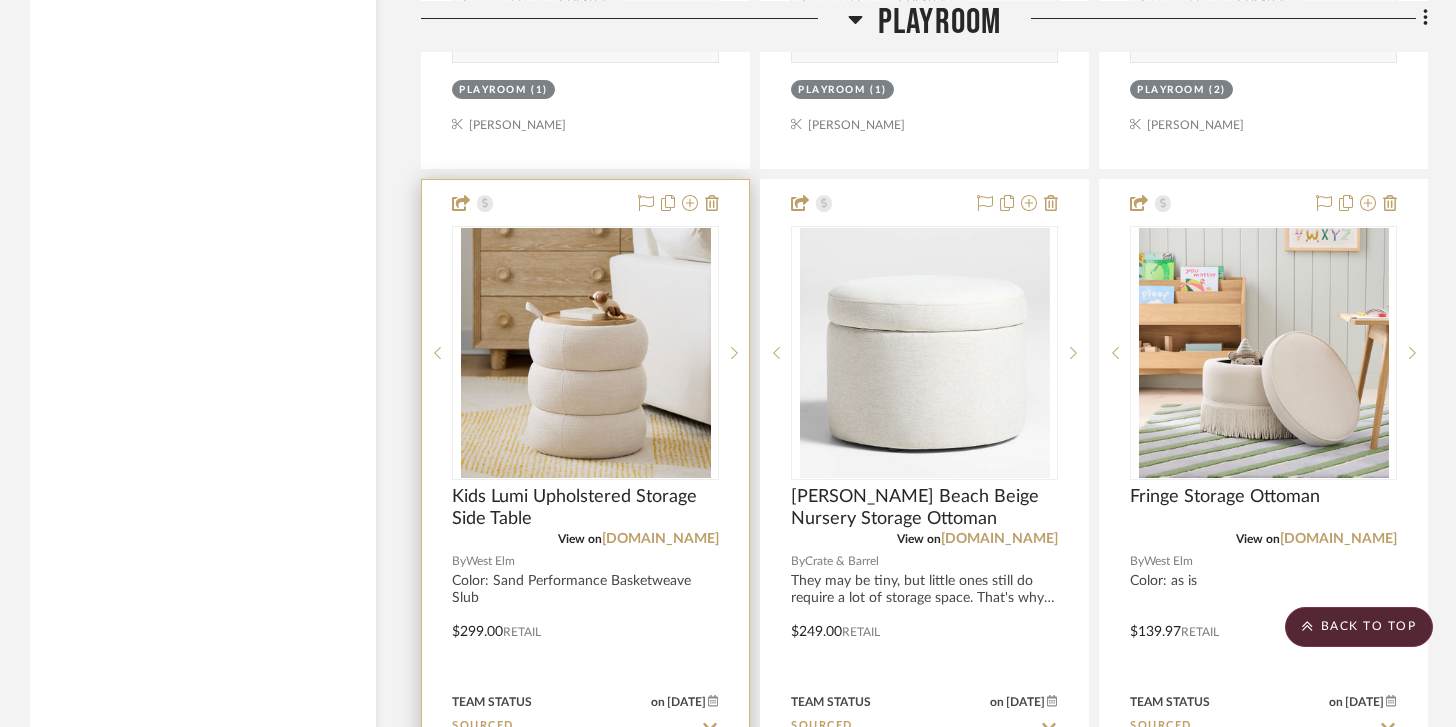
scroll to position [7460, 0]
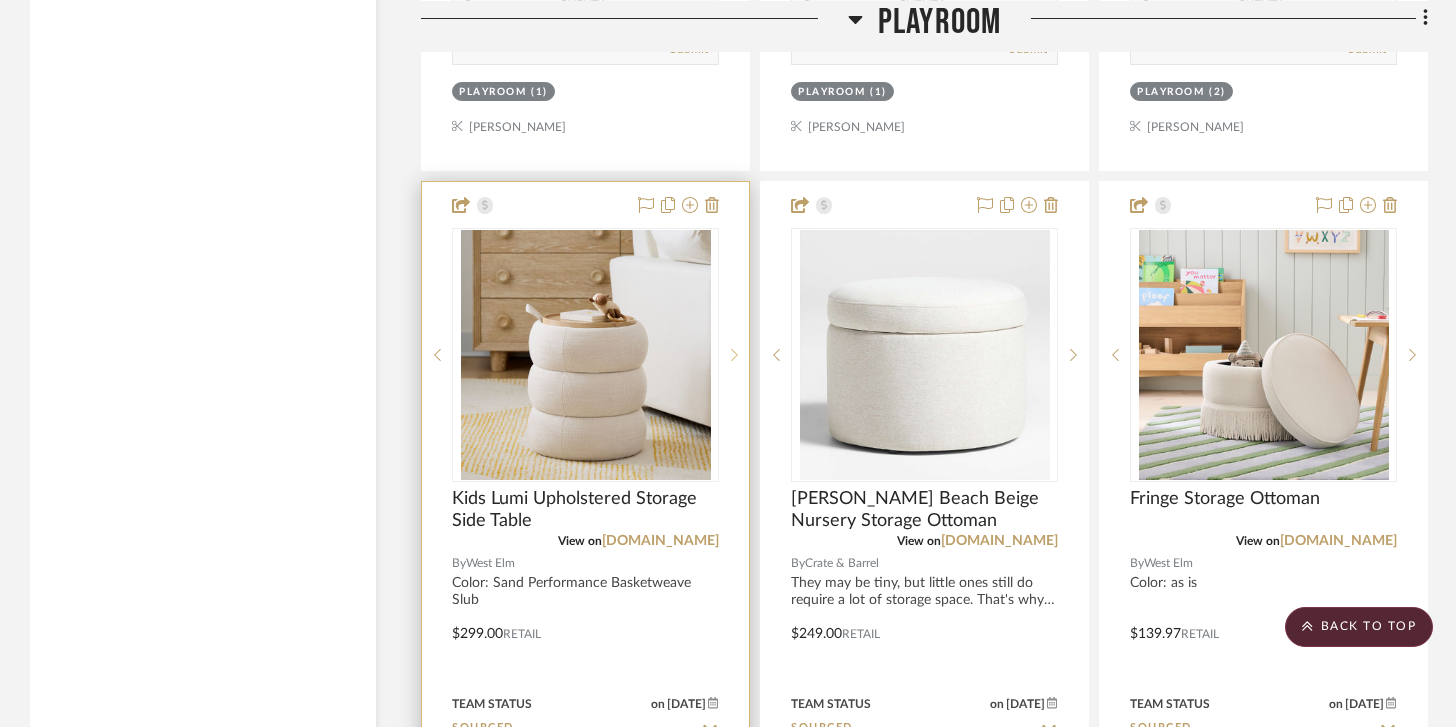
click at [733, 349] on icon at bounding box center [734, 355] width 7 height 12
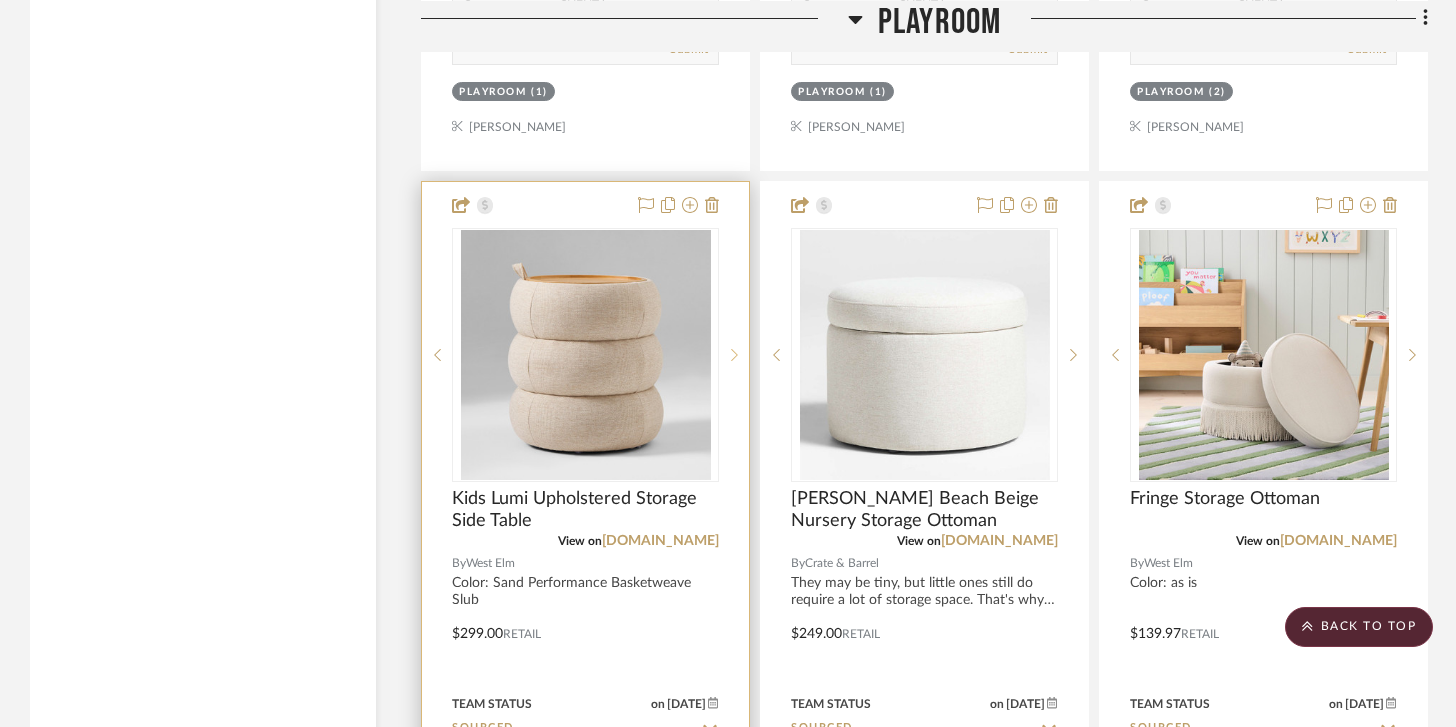
click at [728, 348] on sr-next-btn at bounding box center [734, 355] width 30 height 14
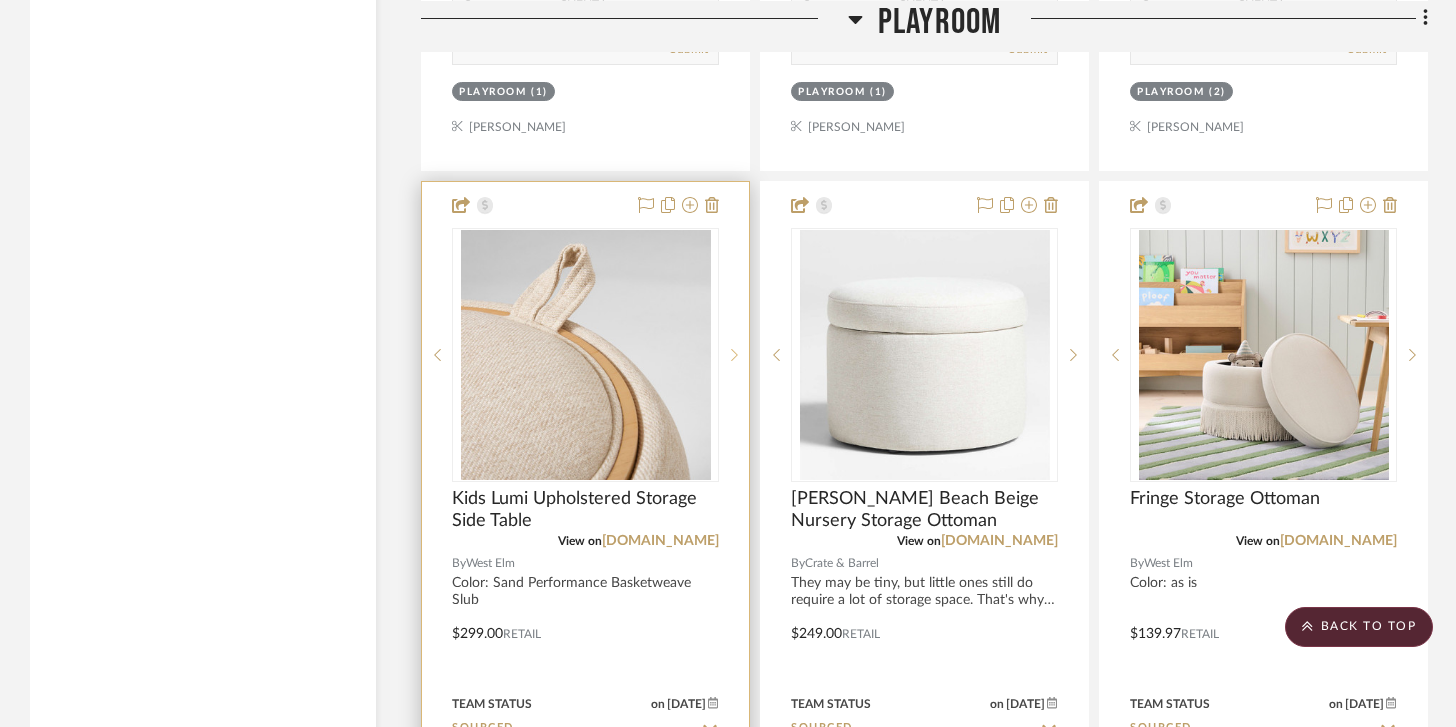
click at [728, 348] on sr-next-btn at bounding box center [734, 355] width 30 height 14
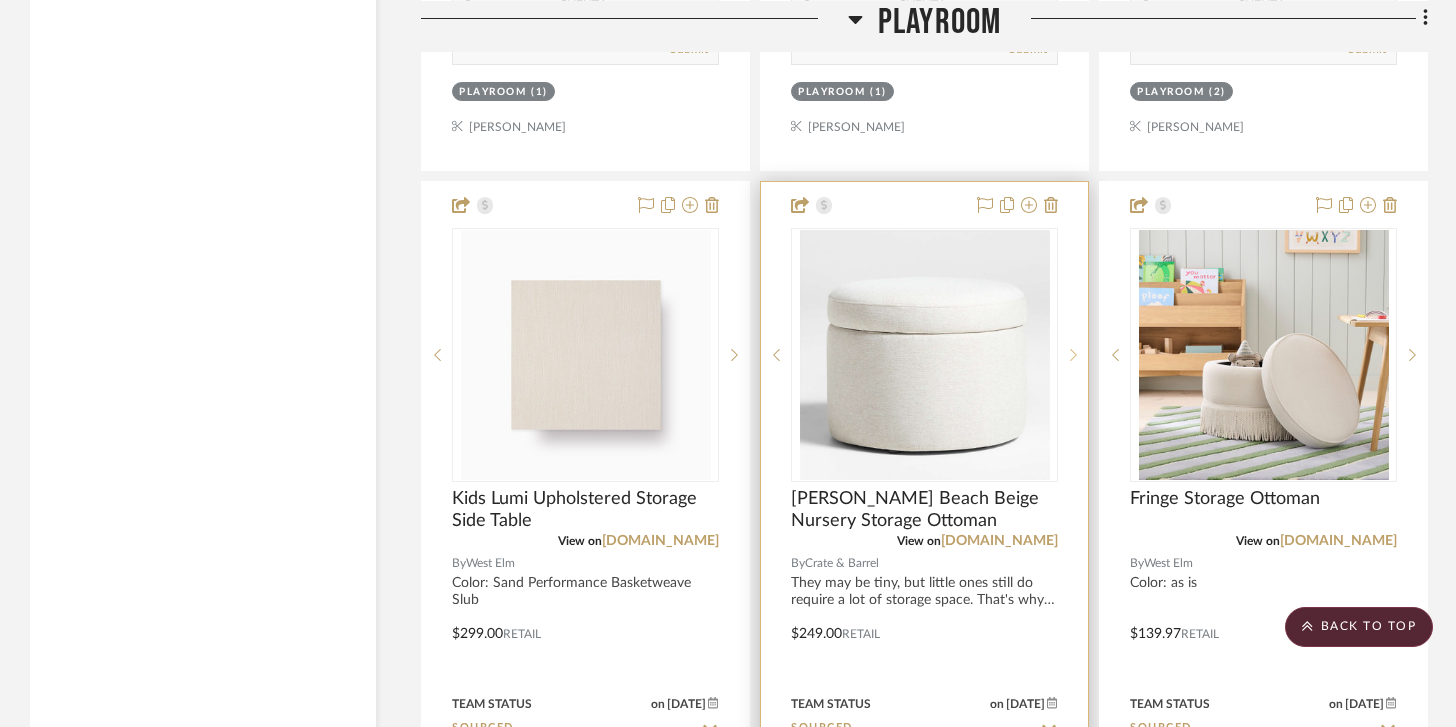
click at [1070, 348] on icon at bounding box center [1073, 355] width 7 height 14
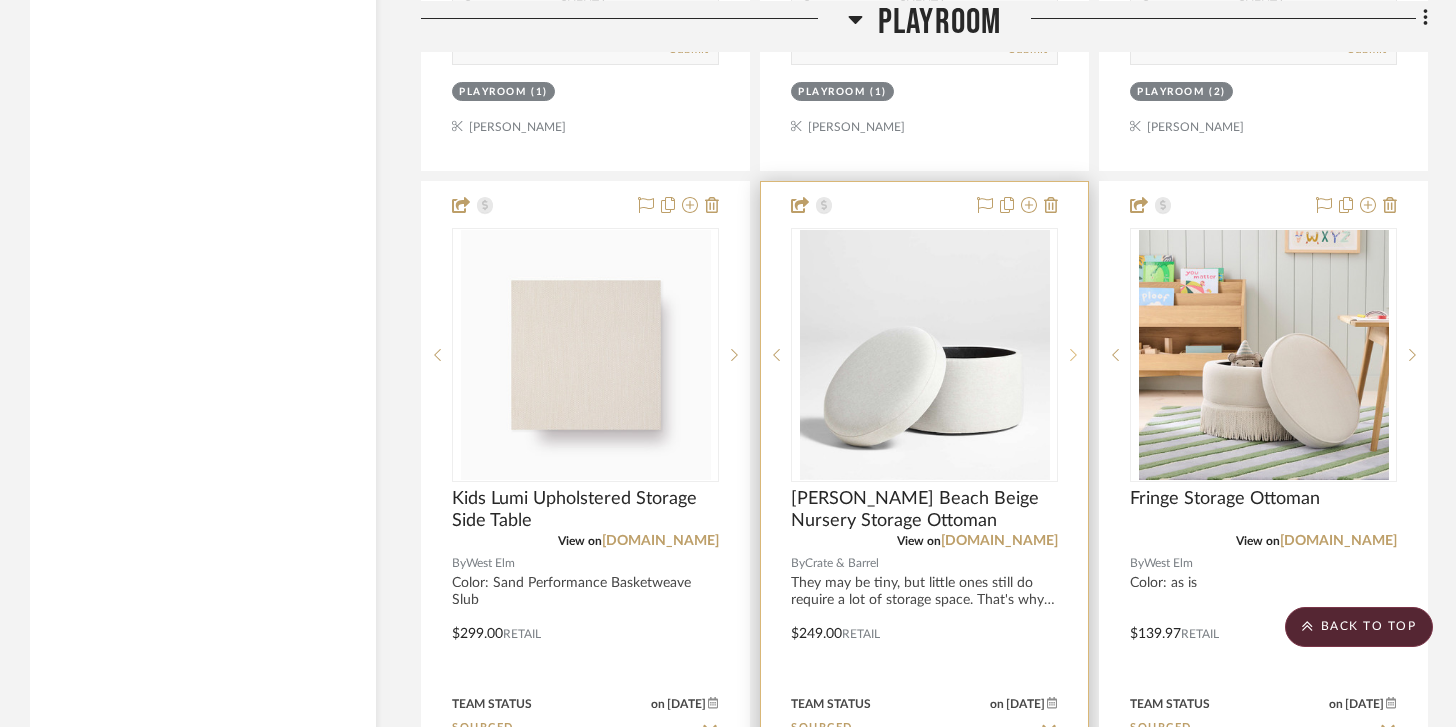
click at [1070, 348] on icon at bounding box center [1073, 355] width 7 height 14
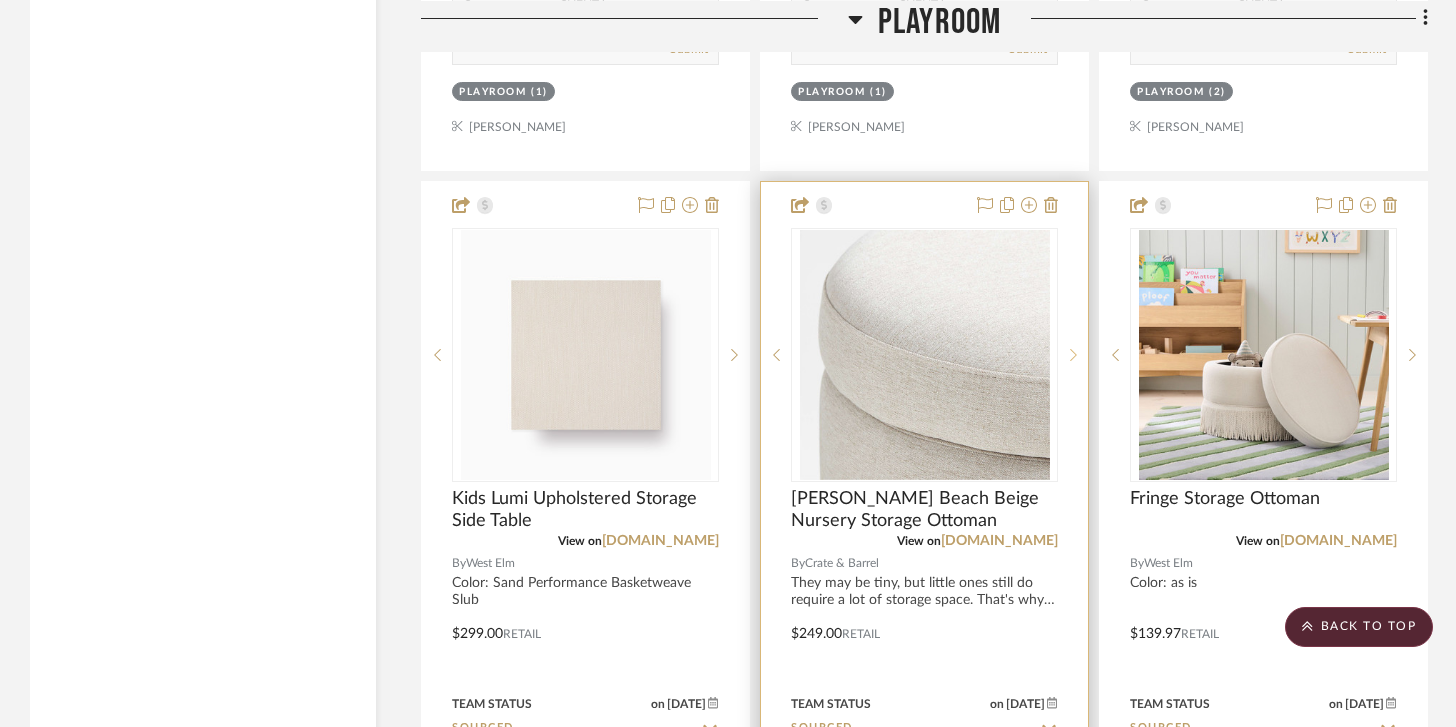
click at [1070, 348] on icon at bounding box center [1073, 355] width 7 height 14
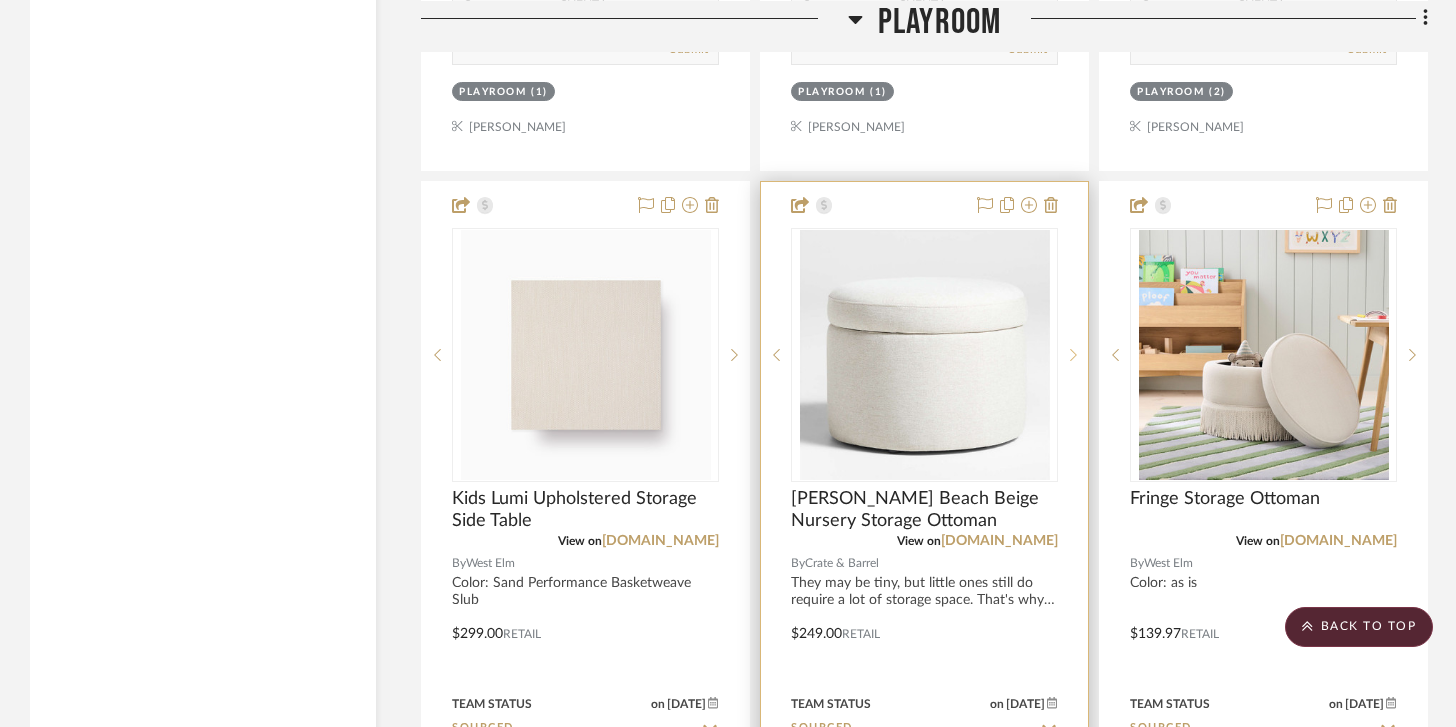
click at [1070, 348] on icon at bounding box center [1073, 355] width 7 height 14
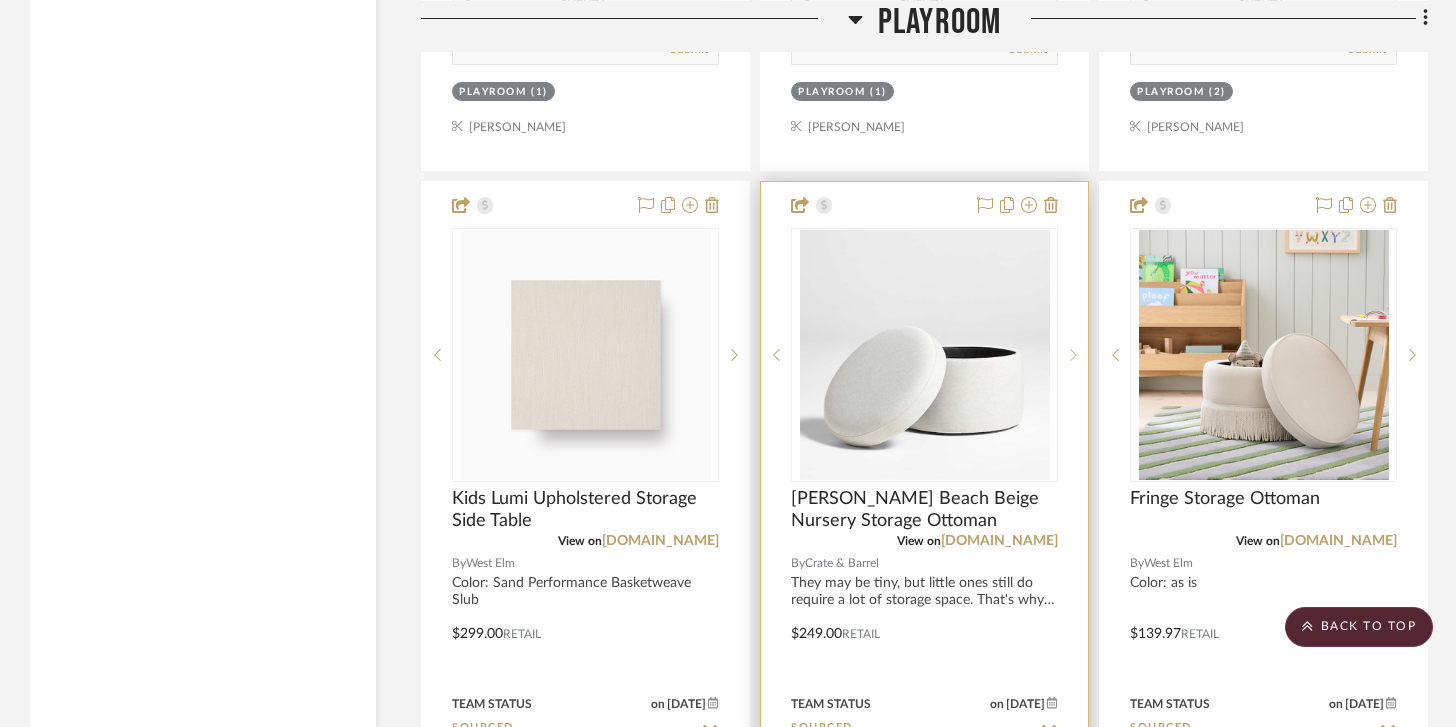
click at [1070, 348] on icon at bounding box center [1073, 355] width 7 height 14
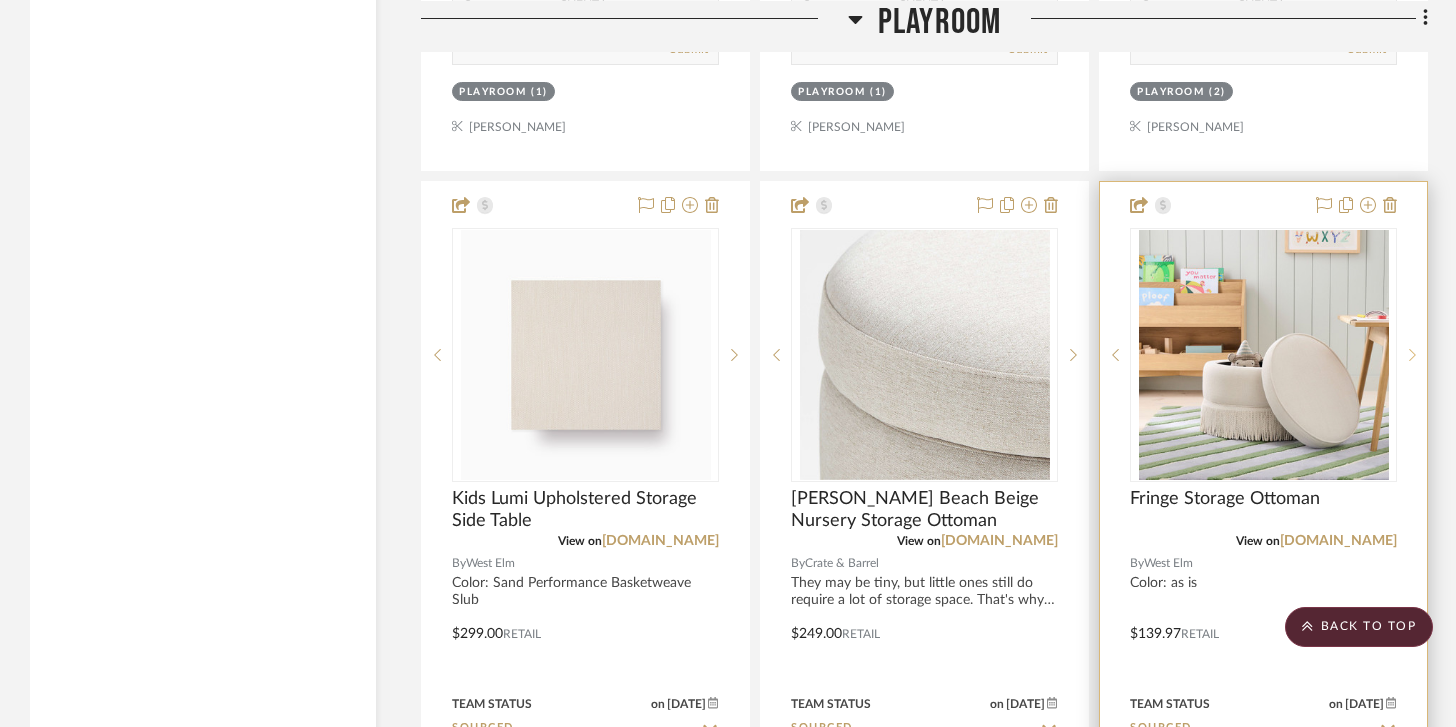
click at [1411, 349] on icon at bounding box center [1412, 355] width 7 height 14
click at [1411, 350] on icon at bounding box center [1412, 355] width 7 height 14
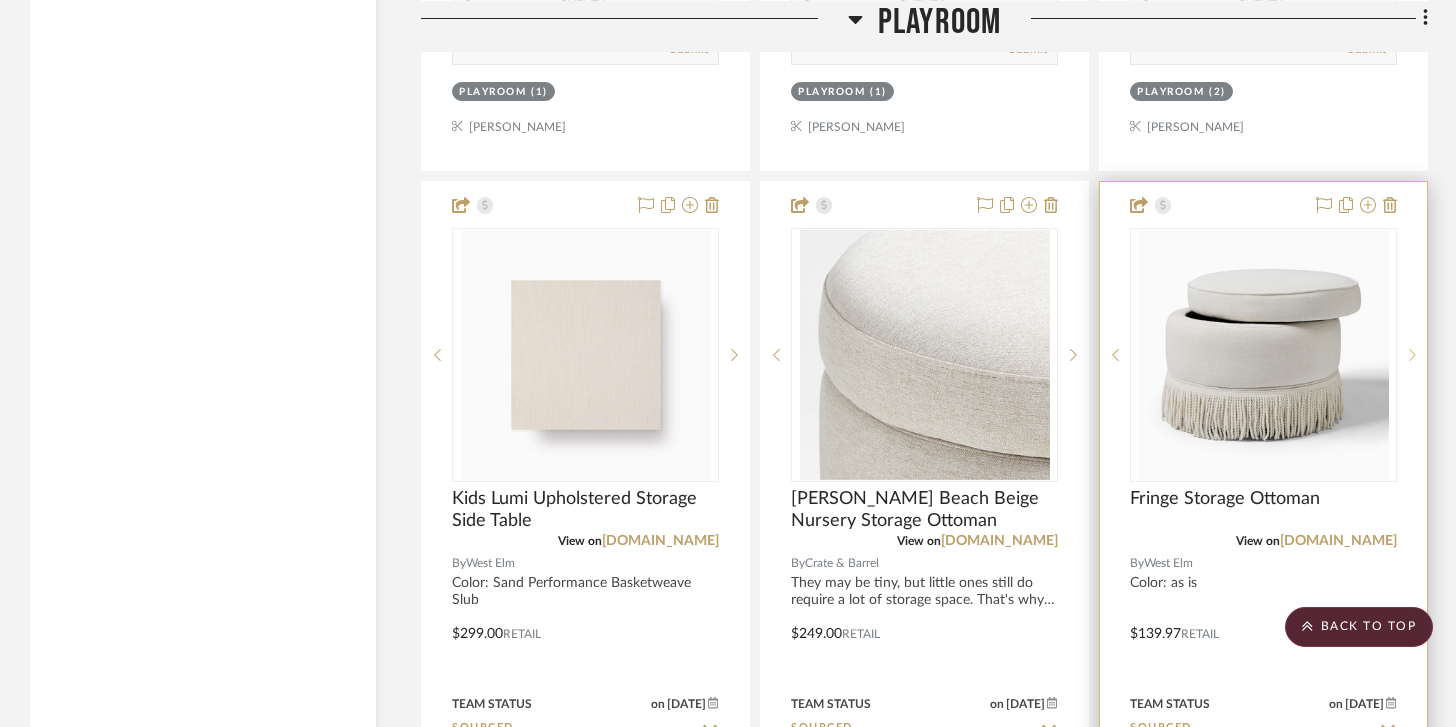
click at [1411, 350] on icon at bounding box center [1412, 355] width 7 height 14
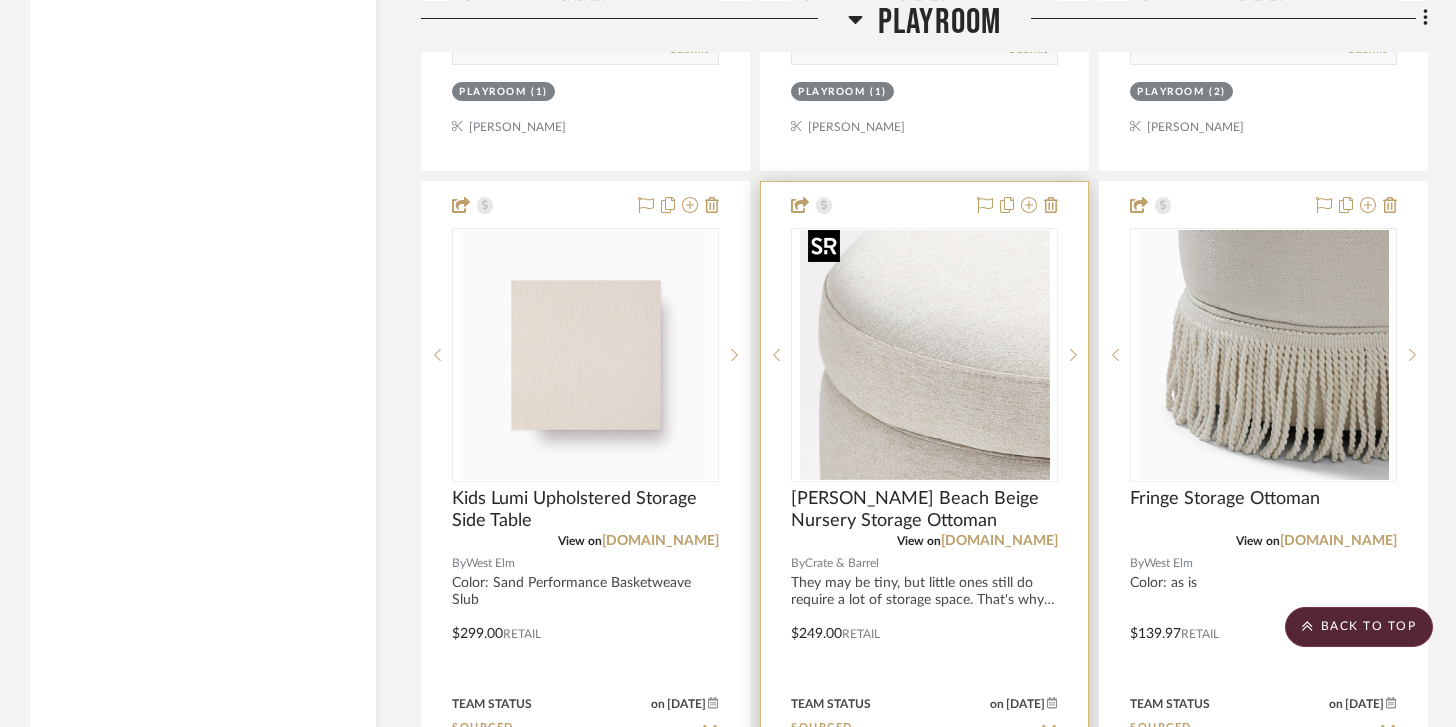
click at [949, 348] on img "2" at bounding box center [925, 355] width 250 height 250
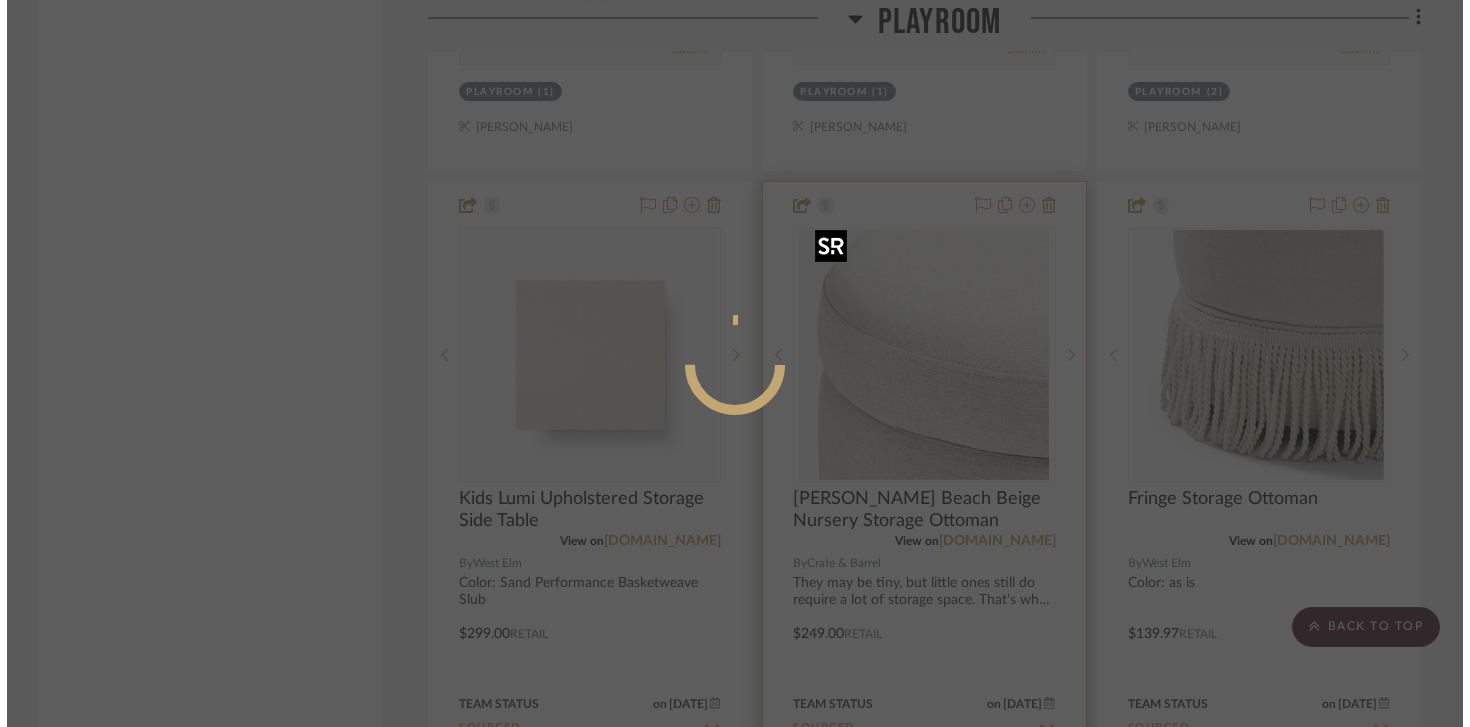
scroll to position [0, 0]
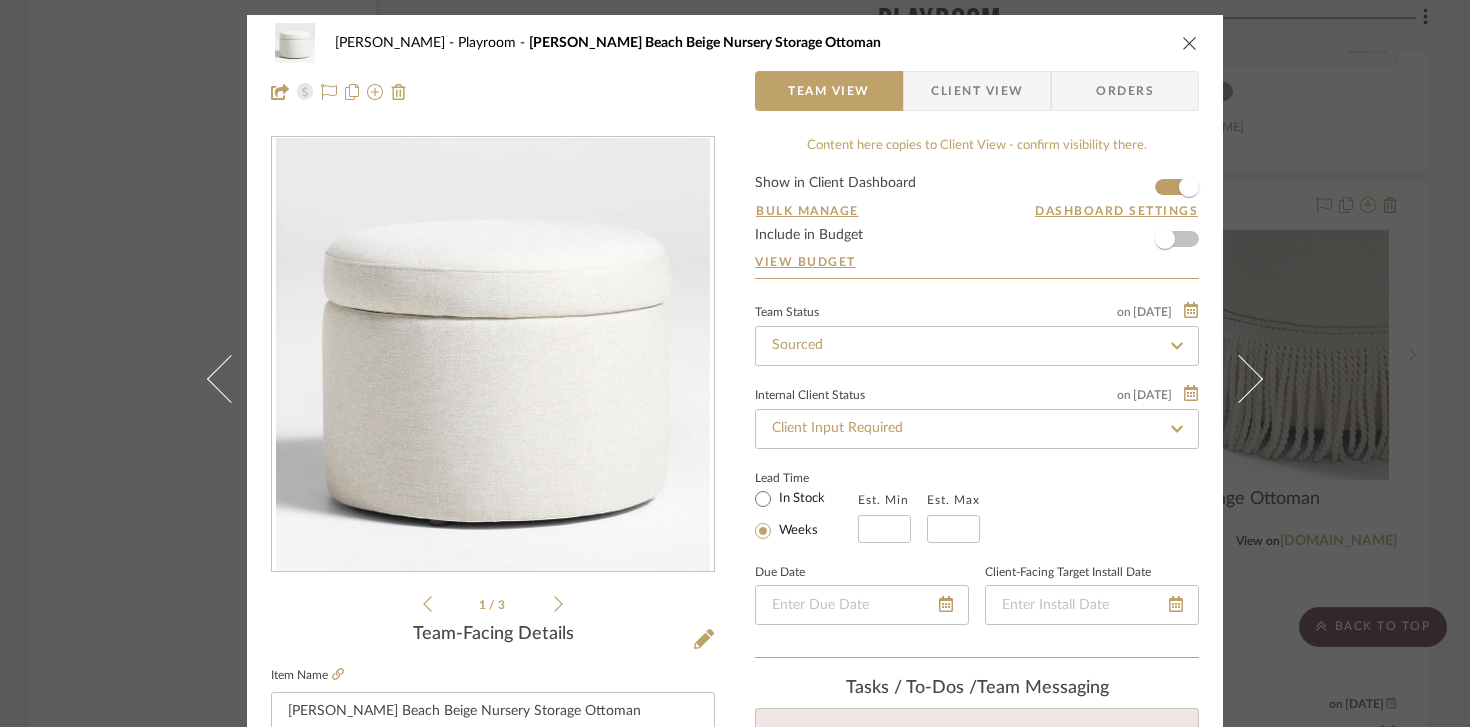
click at [554, 601] on icon at bounding box center [558, 604] width 9 height 18
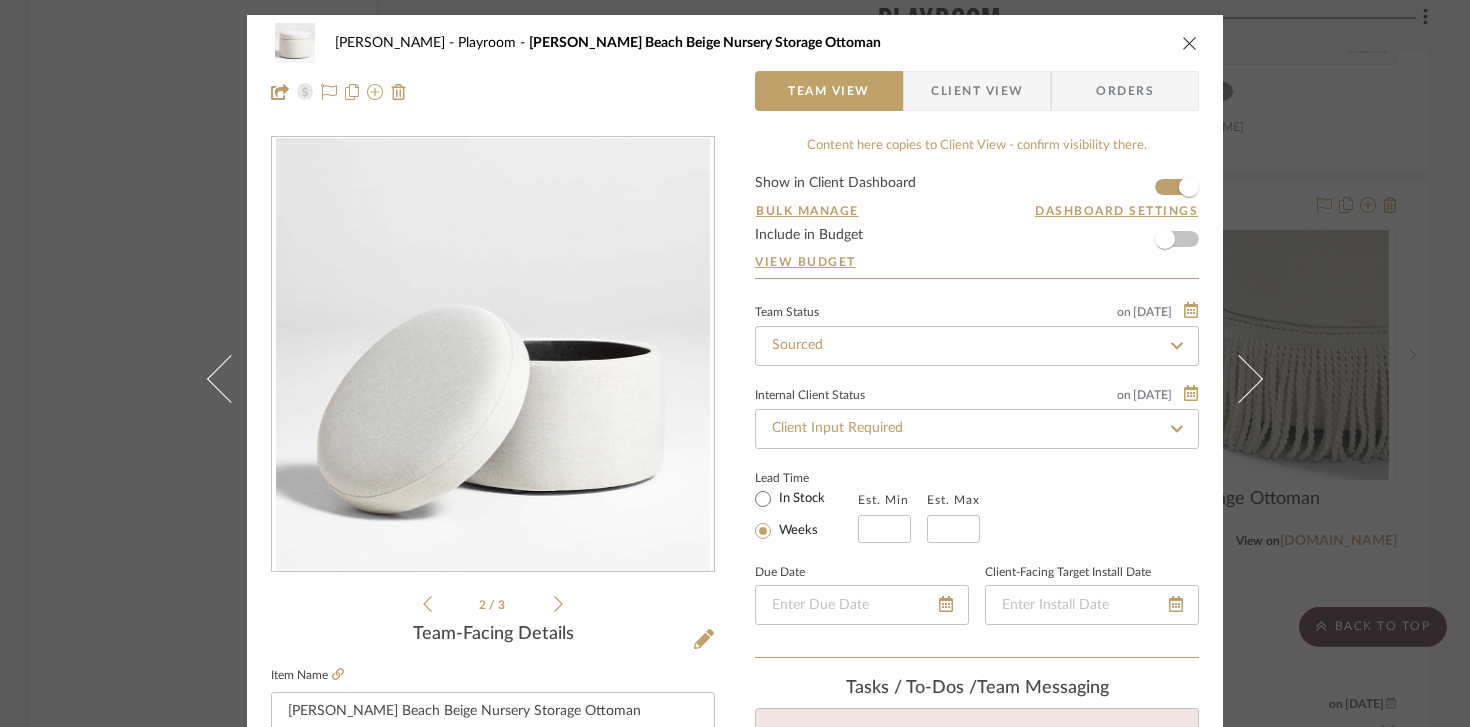
click at [554, 601] on icon at bounding box center [558, 604] width 9 height 18
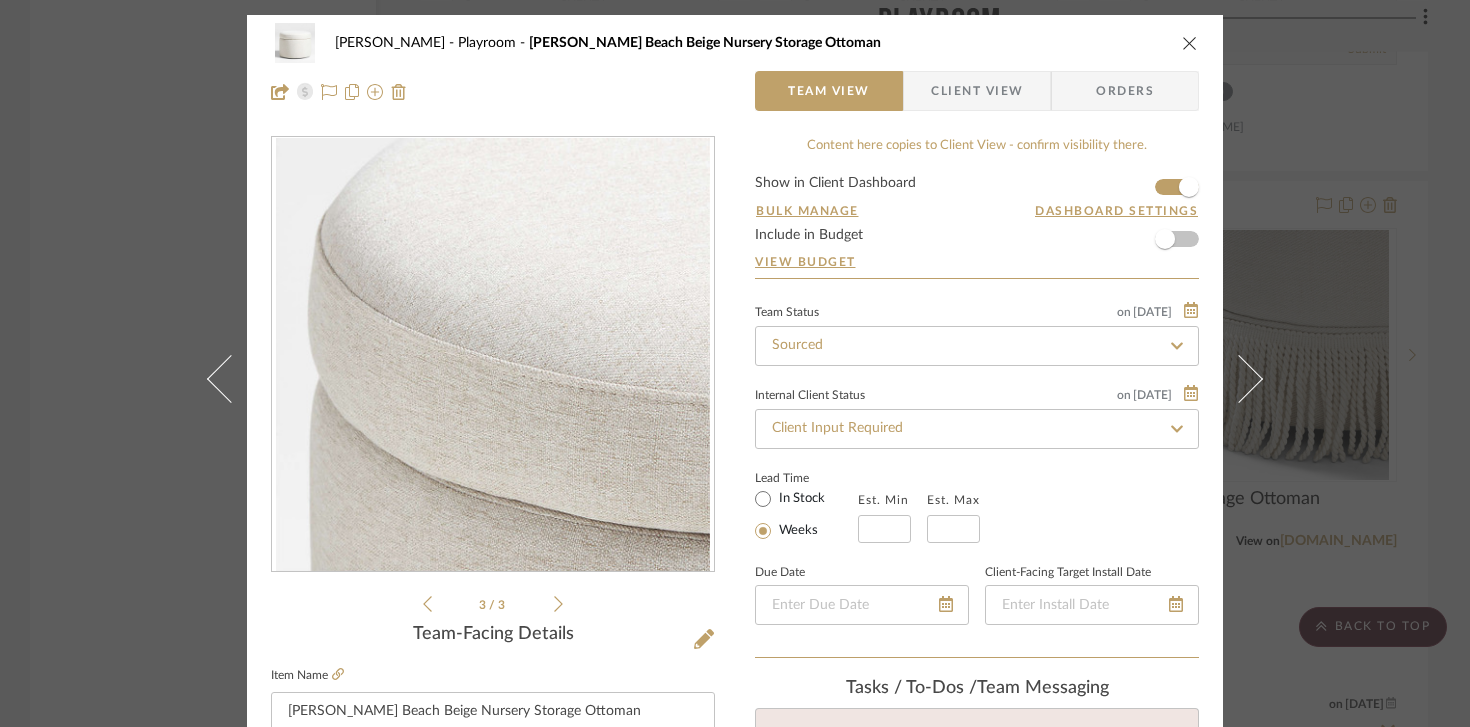
click at [554, 602] on icon at bounding box center [558, 604] width 9 height 18
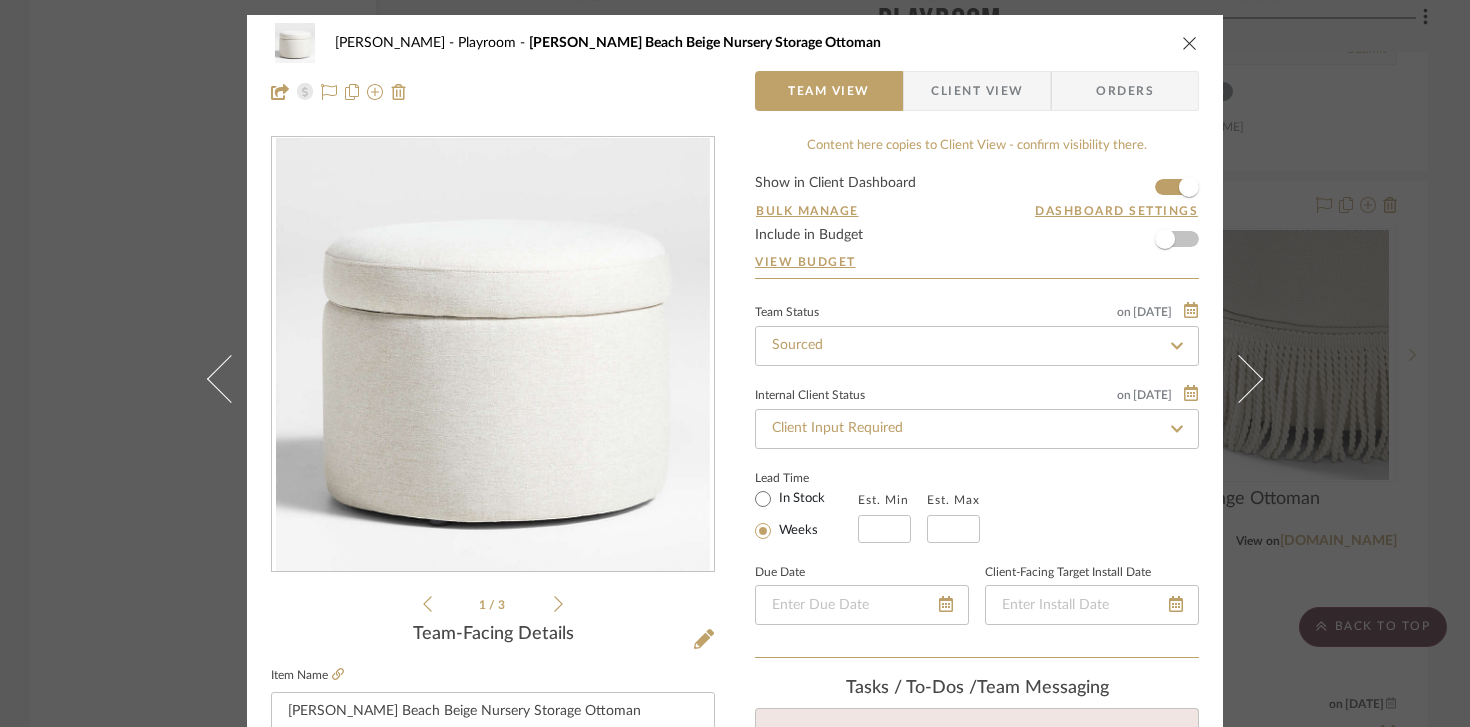
click at [554, 602] on icon at bounding box center [558, 604] width 9 height 18
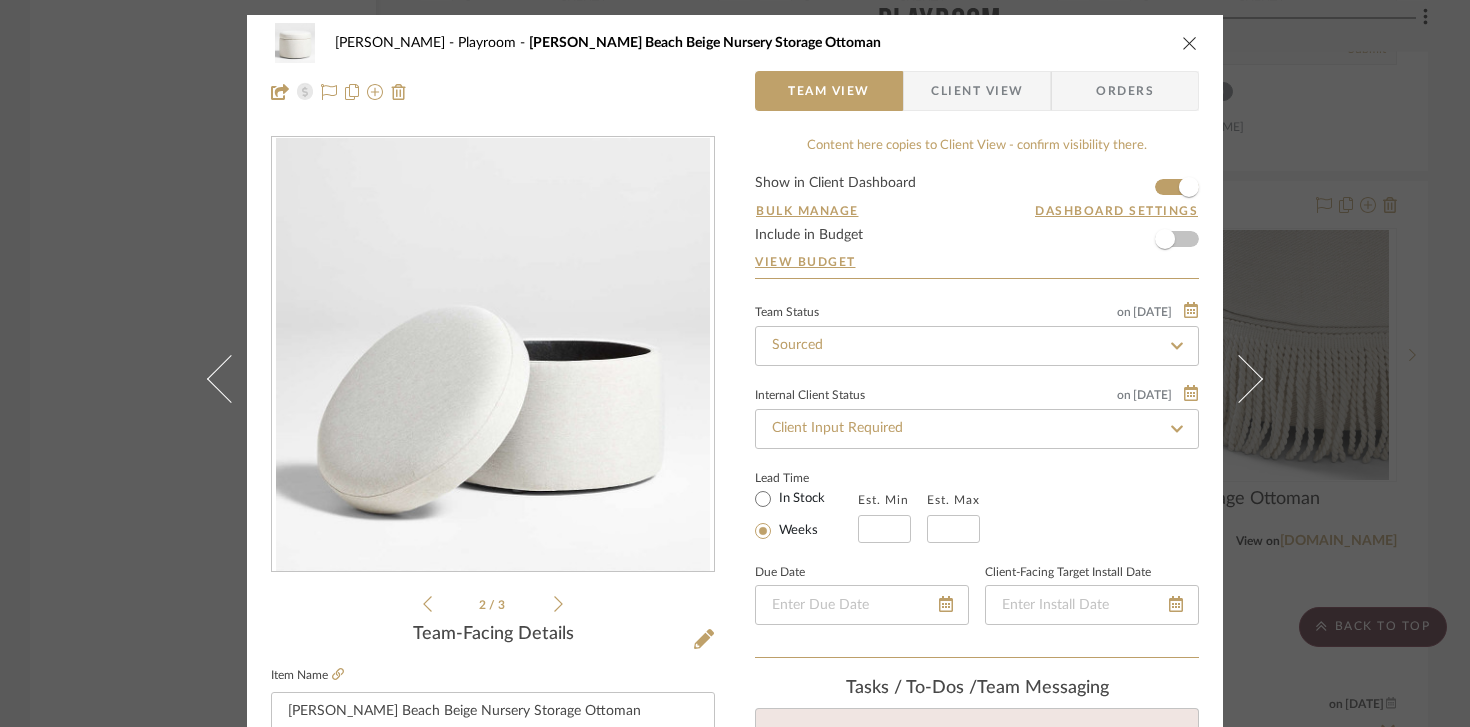
click at [432, 605] on li "2 / 3" at bounding box center [493, 604] width 122 height 24
click at [423, 605] on icon at bounding box center [427, 604] width 9 height 18
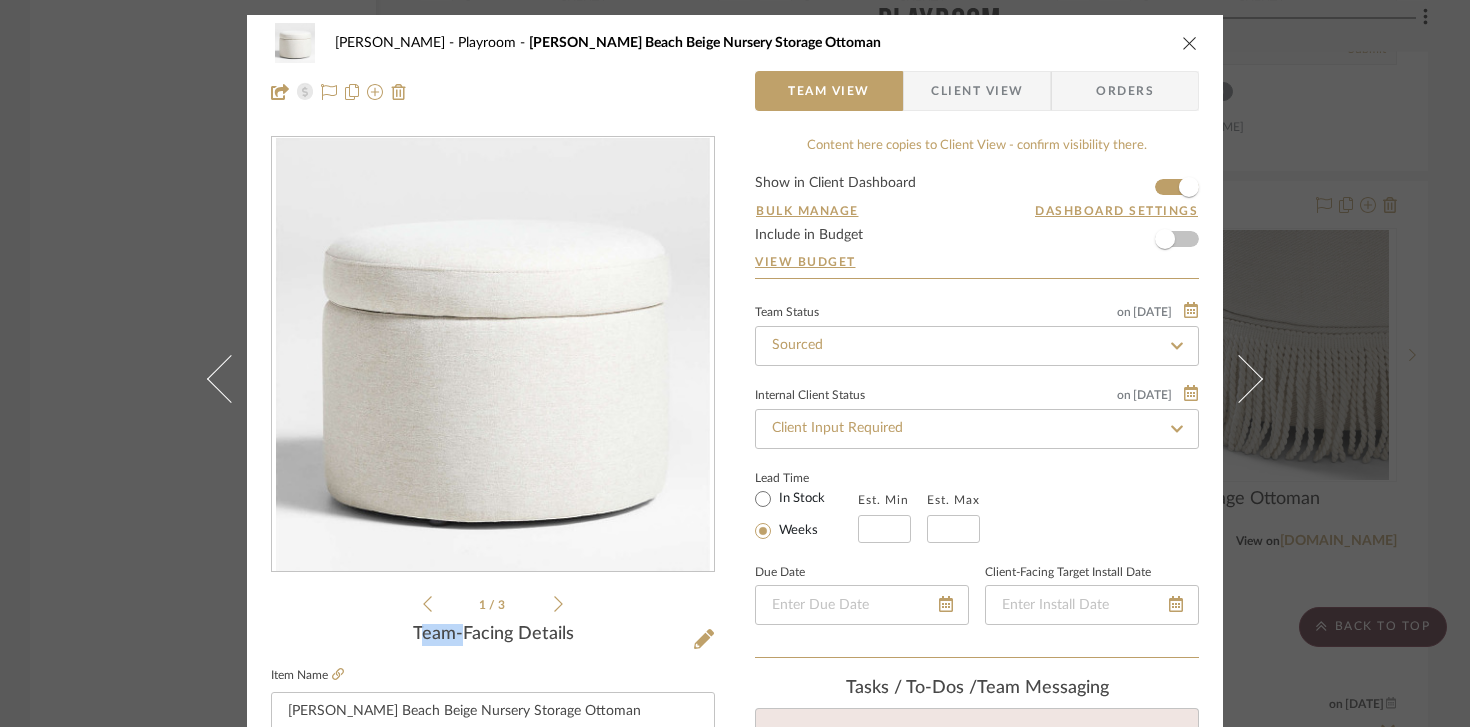
click at [423, 605] on icon at bounding box center [427, 604] width 9 height 18
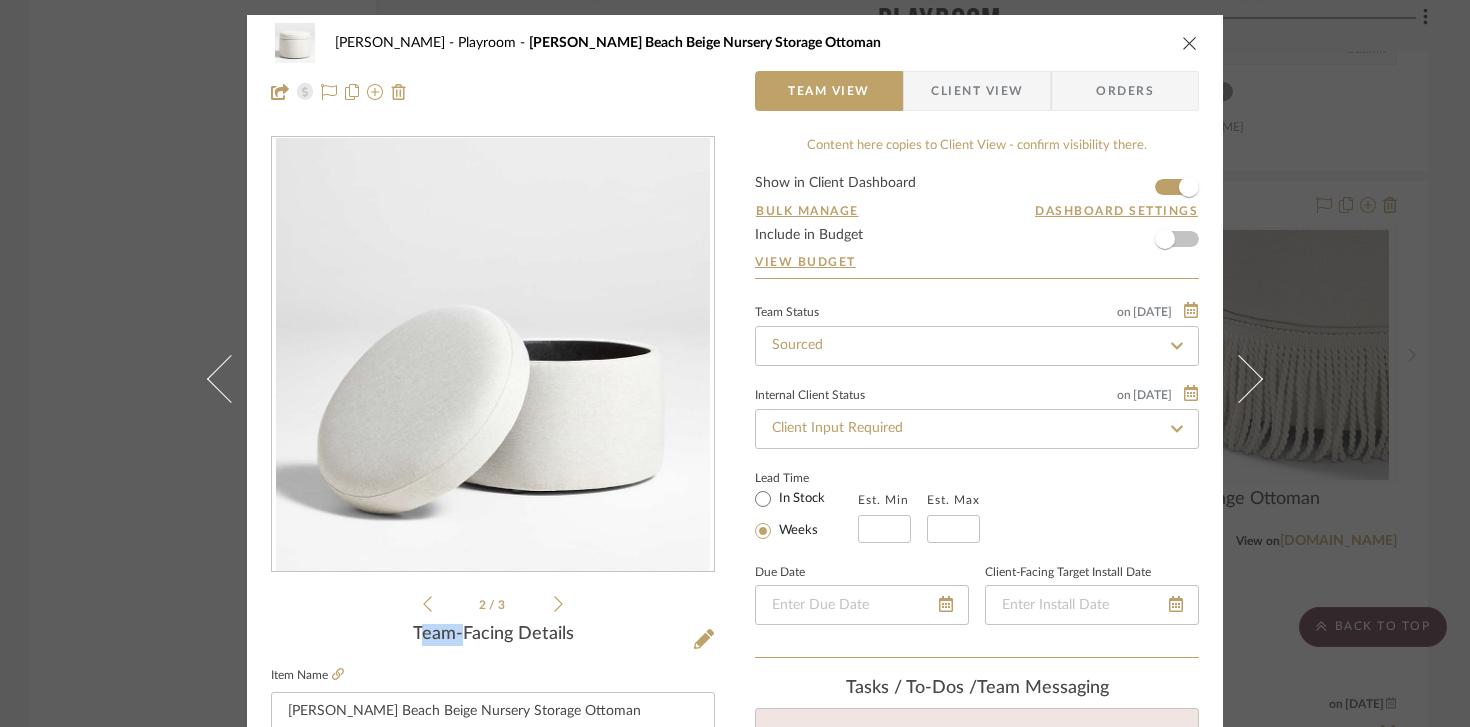
click at [423, 605] on icon at bounding box center [427, 604] width 9 height 18
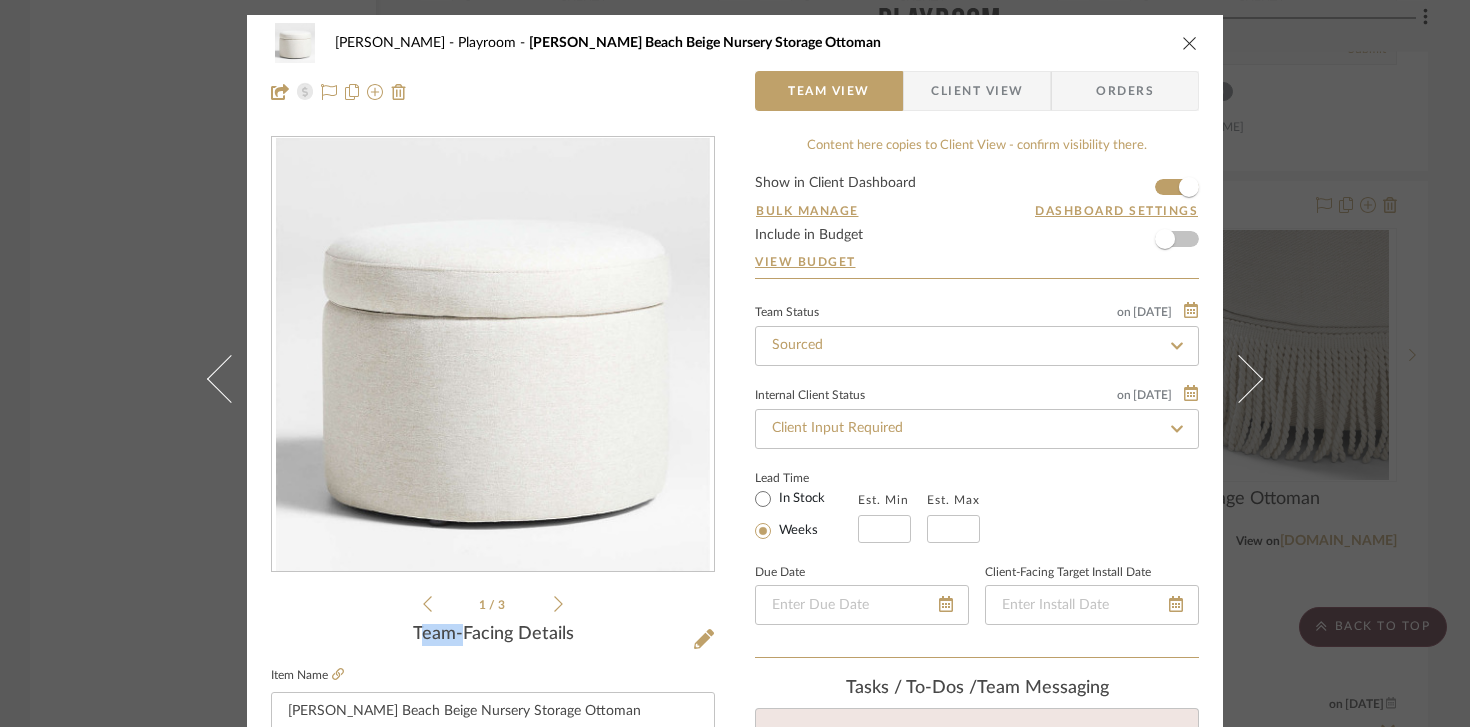
click at [423, 605] on icon at bounding box center [427, 604] width 9 height 18
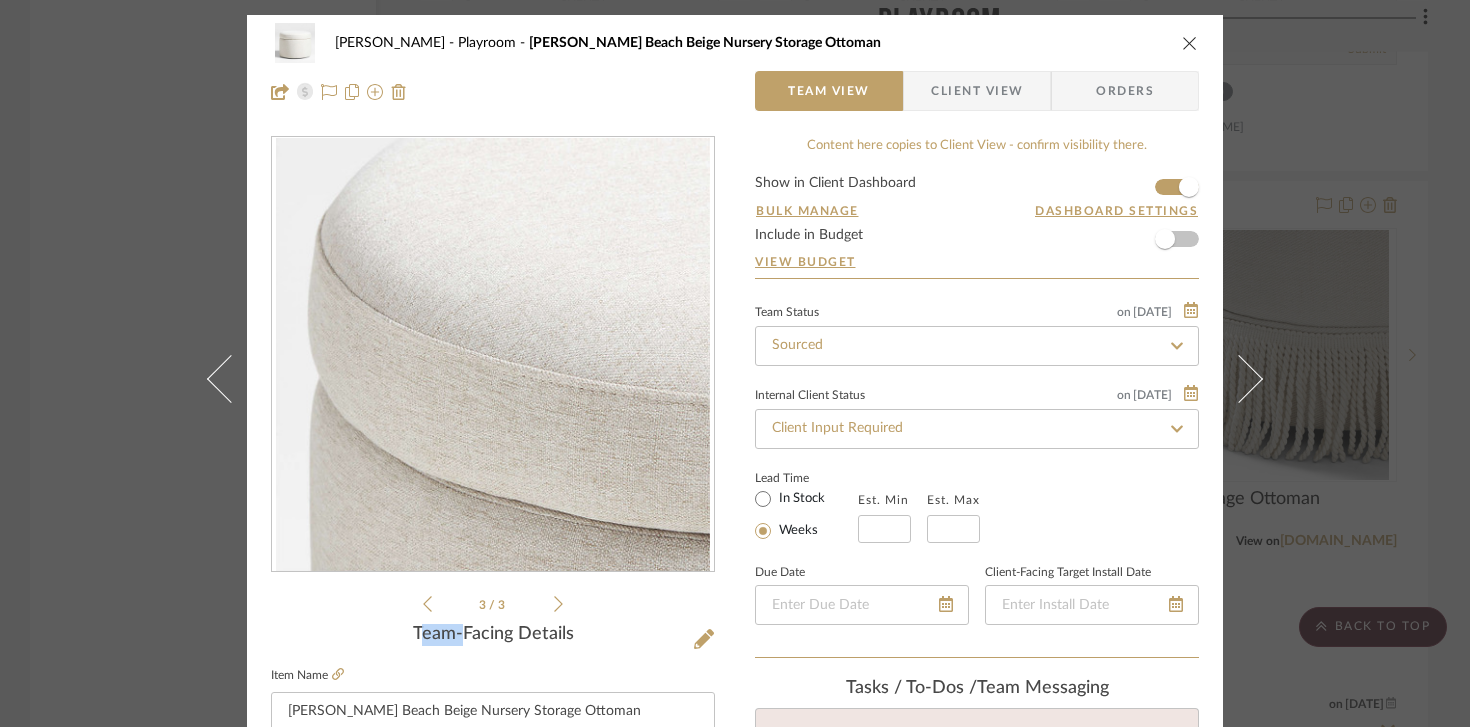
click at [423, 605] on icon at bounding box center [427, 604] width 9 height 18
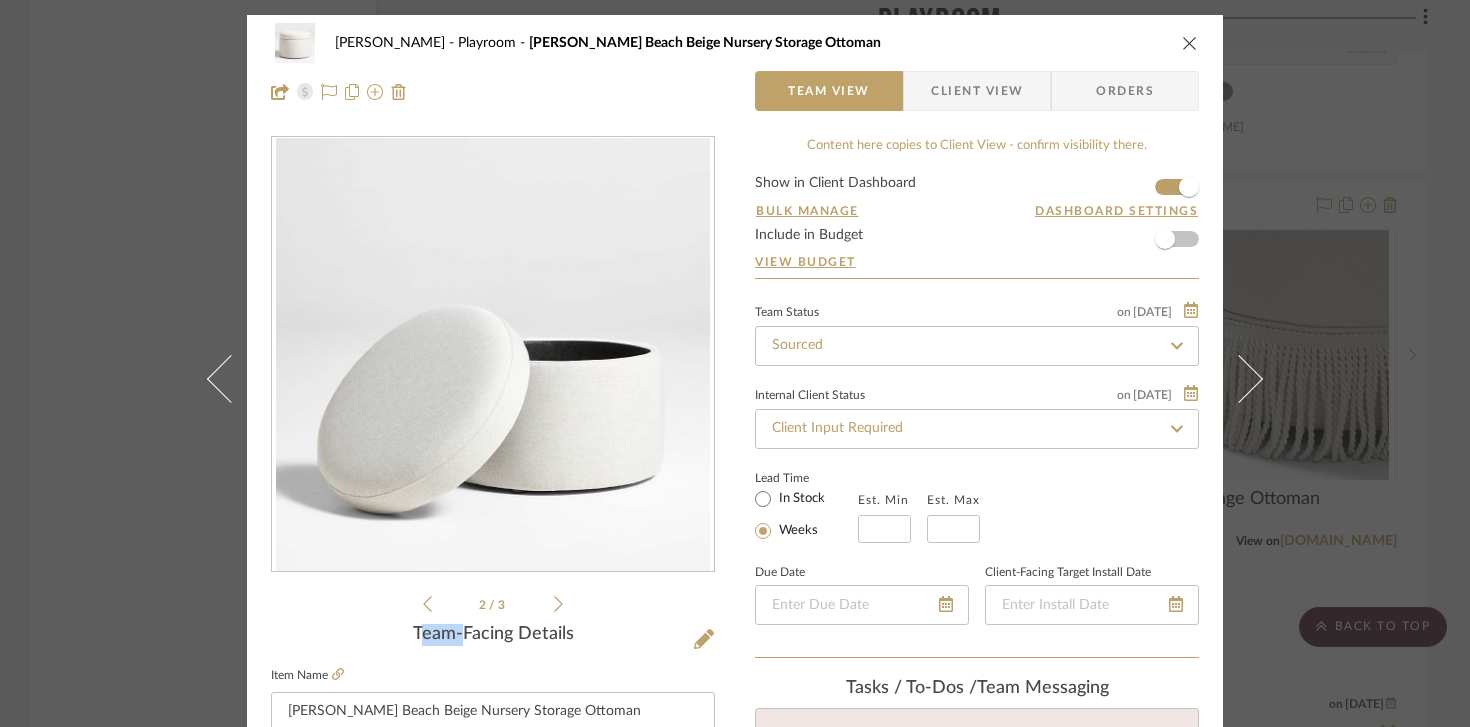
click at [423, 605] on icon at bounding box center [427, 604] width 9 height 18
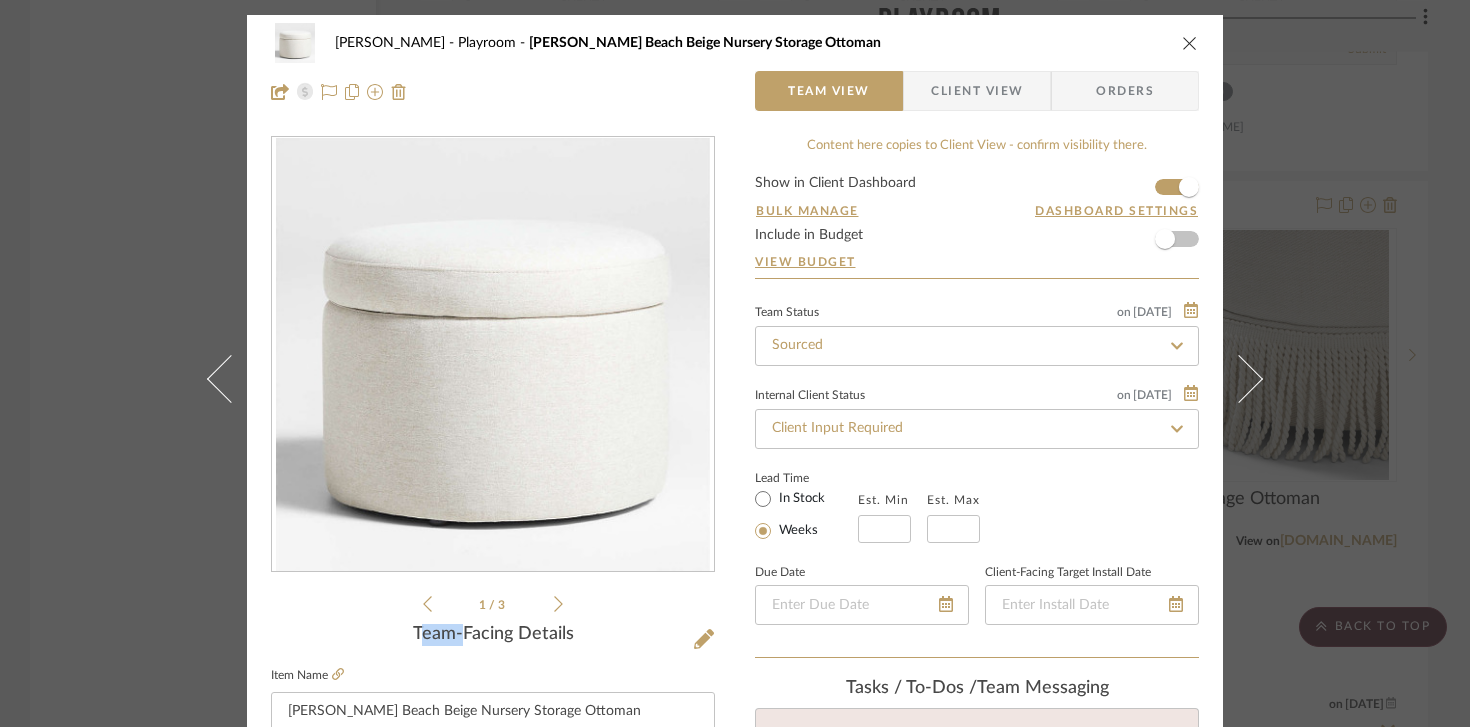
click at [1182, 48] on icon "close" at bounding box center [1190, 43] width 16 height 16
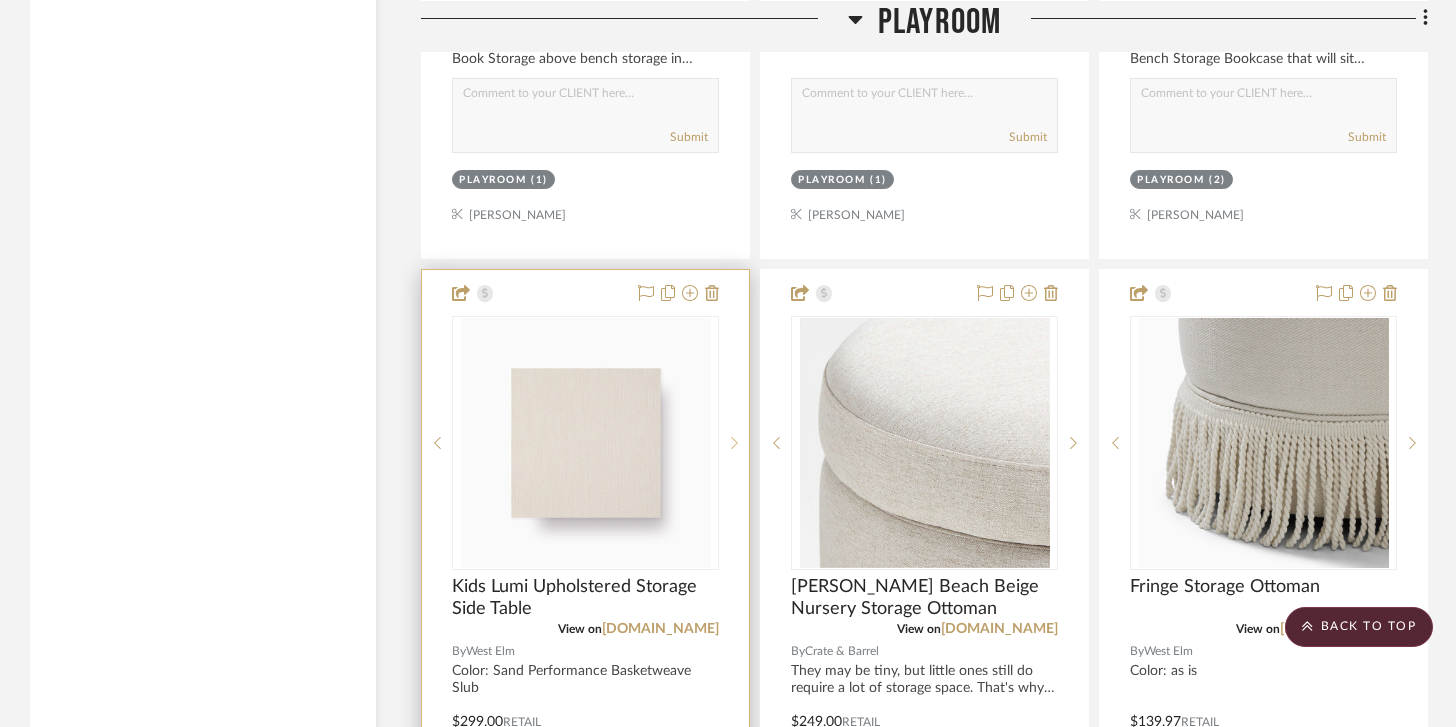
scroll to position [7371, 0]
click at [733, 437] on icon at bounding box center [734, 444] width 7 height 14
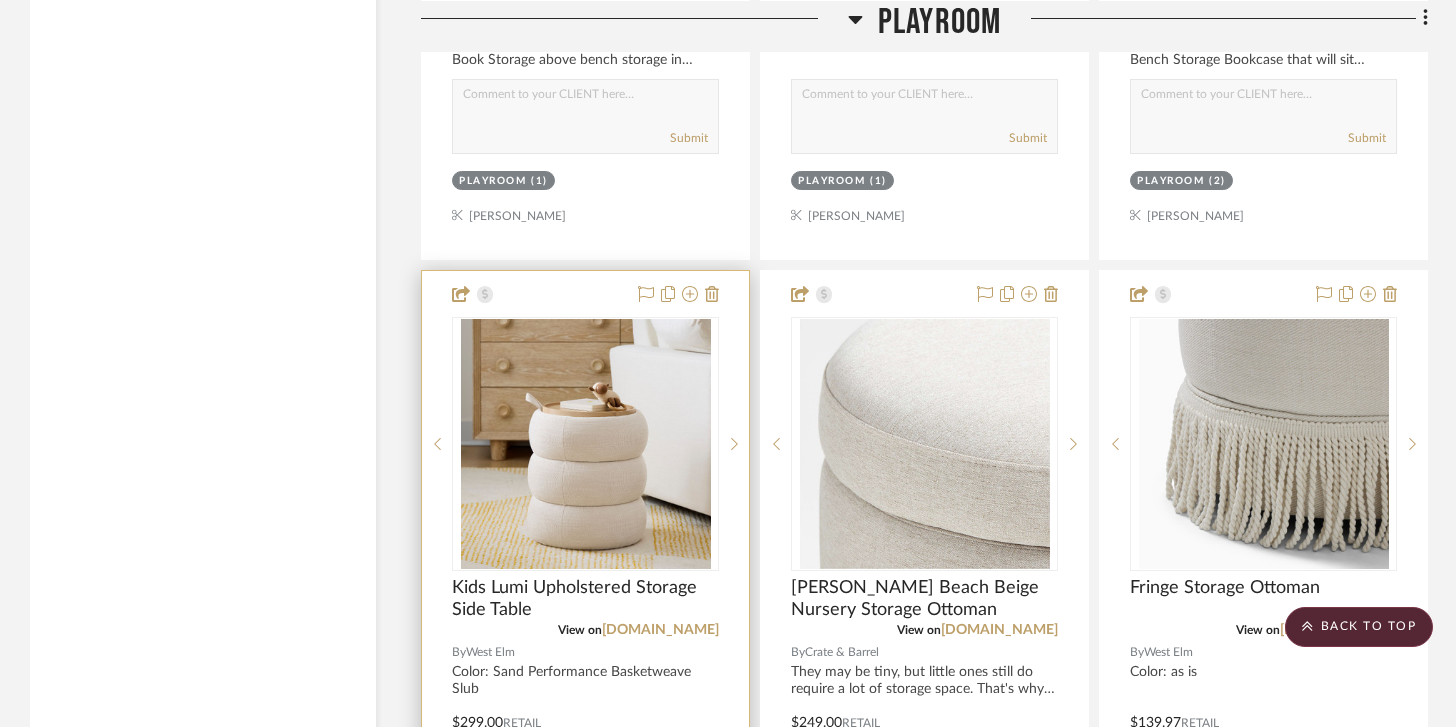
click at [635, 444] on img "0" at bounding box center [586, 444] width 250 height 250
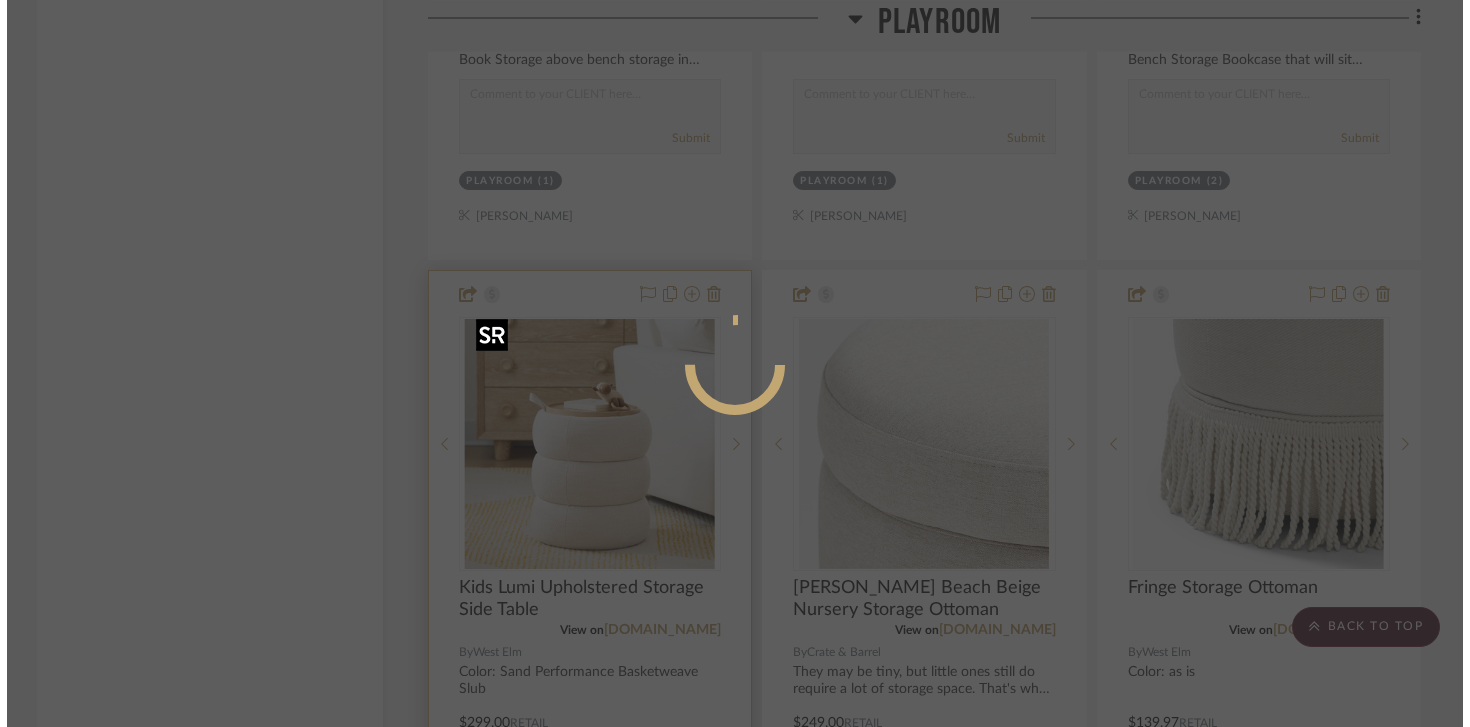
scroll to position [0, 0]
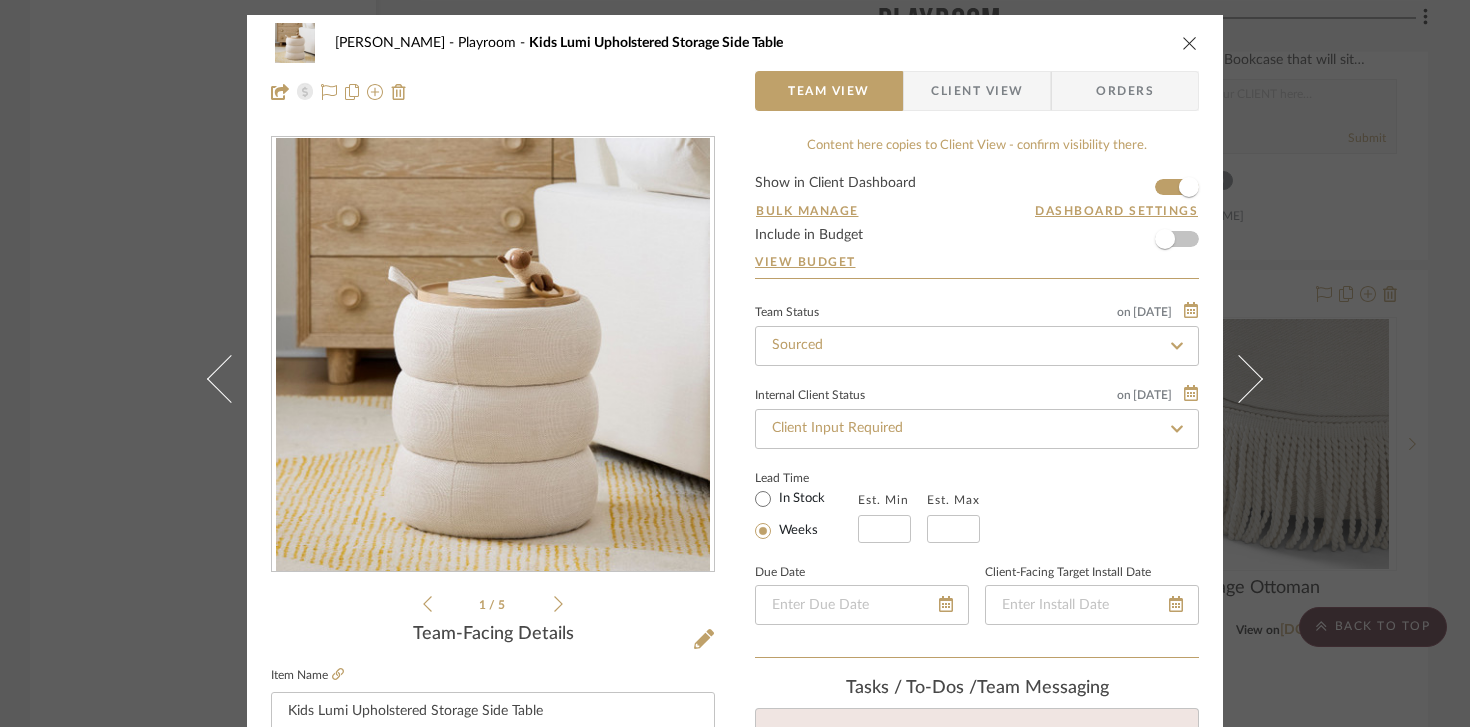
click at [556, 597] on div "1 / 5" at bounding box center [493, 376] width 444 height 480
click at [554, 600] on icon at bounding box center [558, 604] width 9 height 18
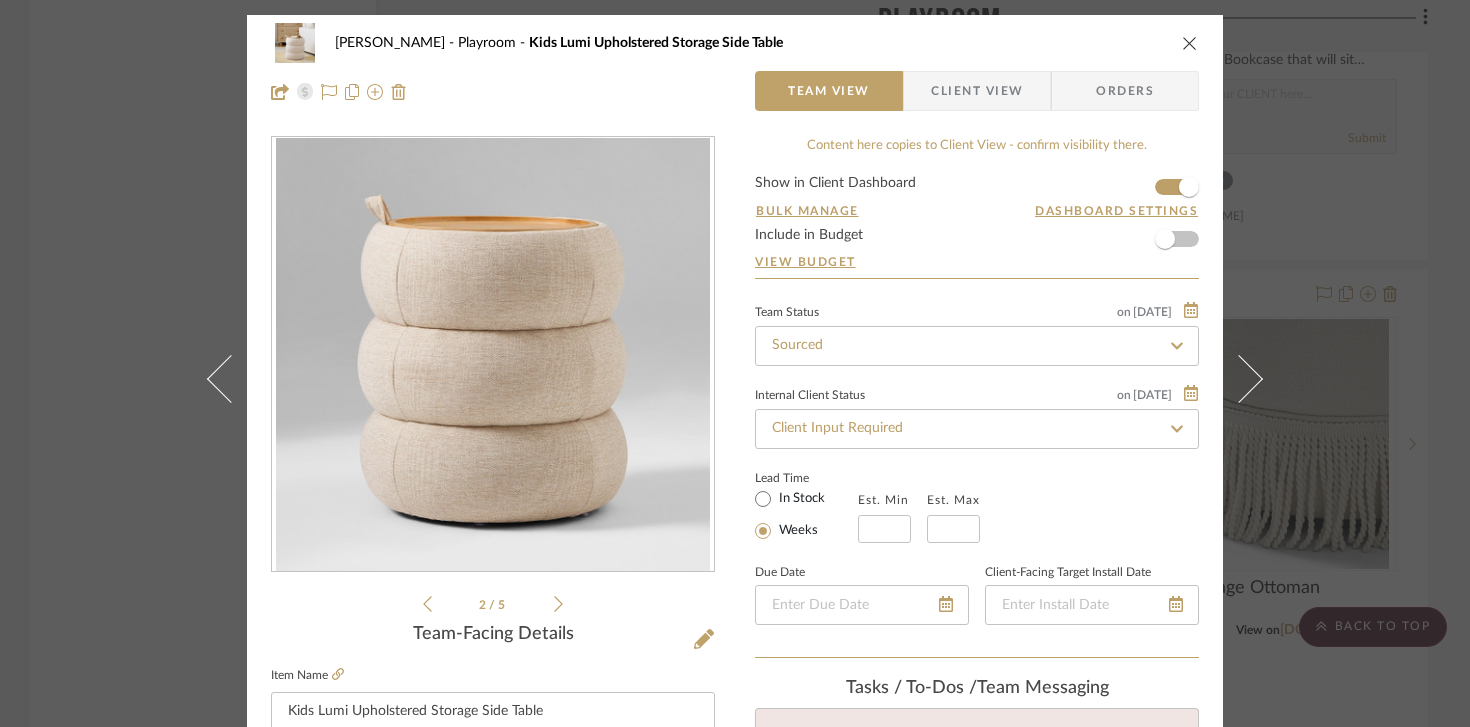
click at [544, 606] on li "2 / 5" at bounding box center [493, 604] width 122 height 24
click at [554, 607] on icon at bounding box center [558, 604] width 9 height 18
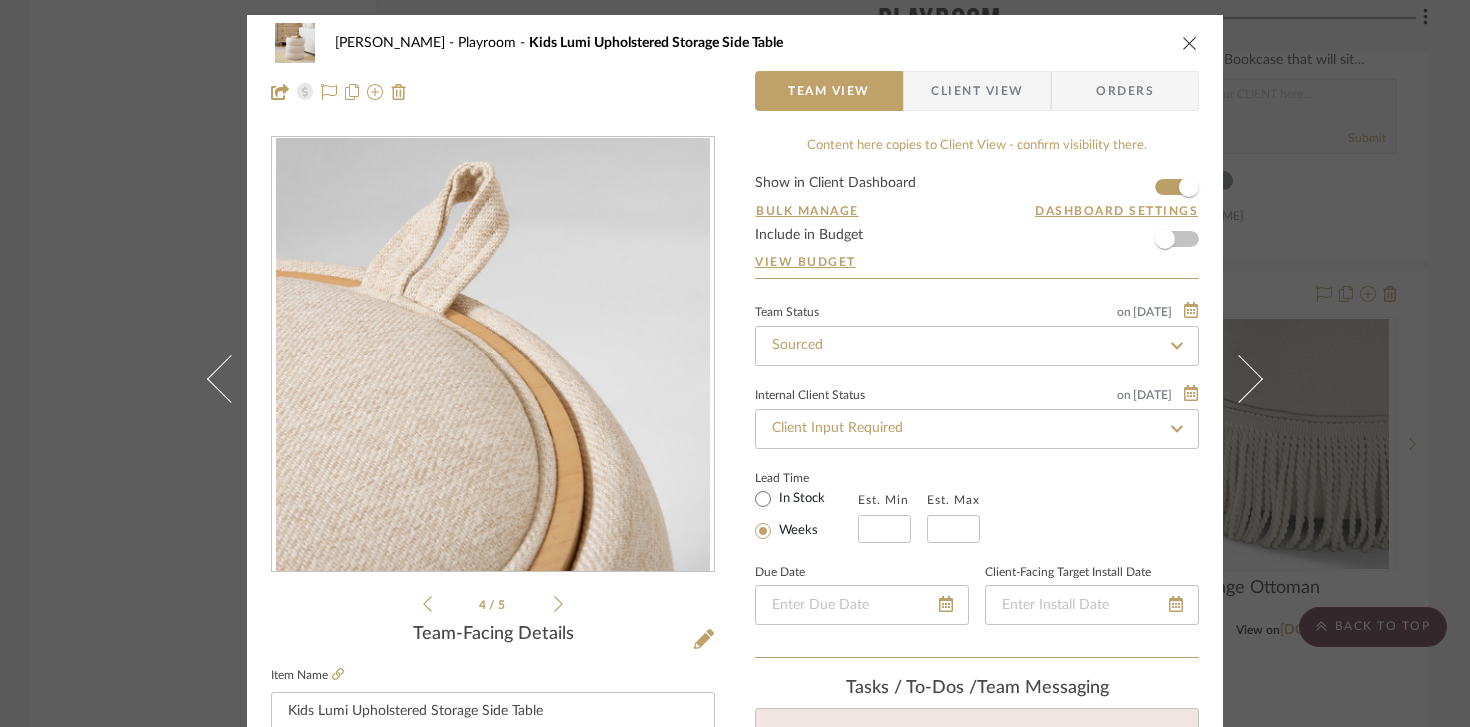
click at [554, 607] on icon at bounding box center [558, 604] width 9 height 18
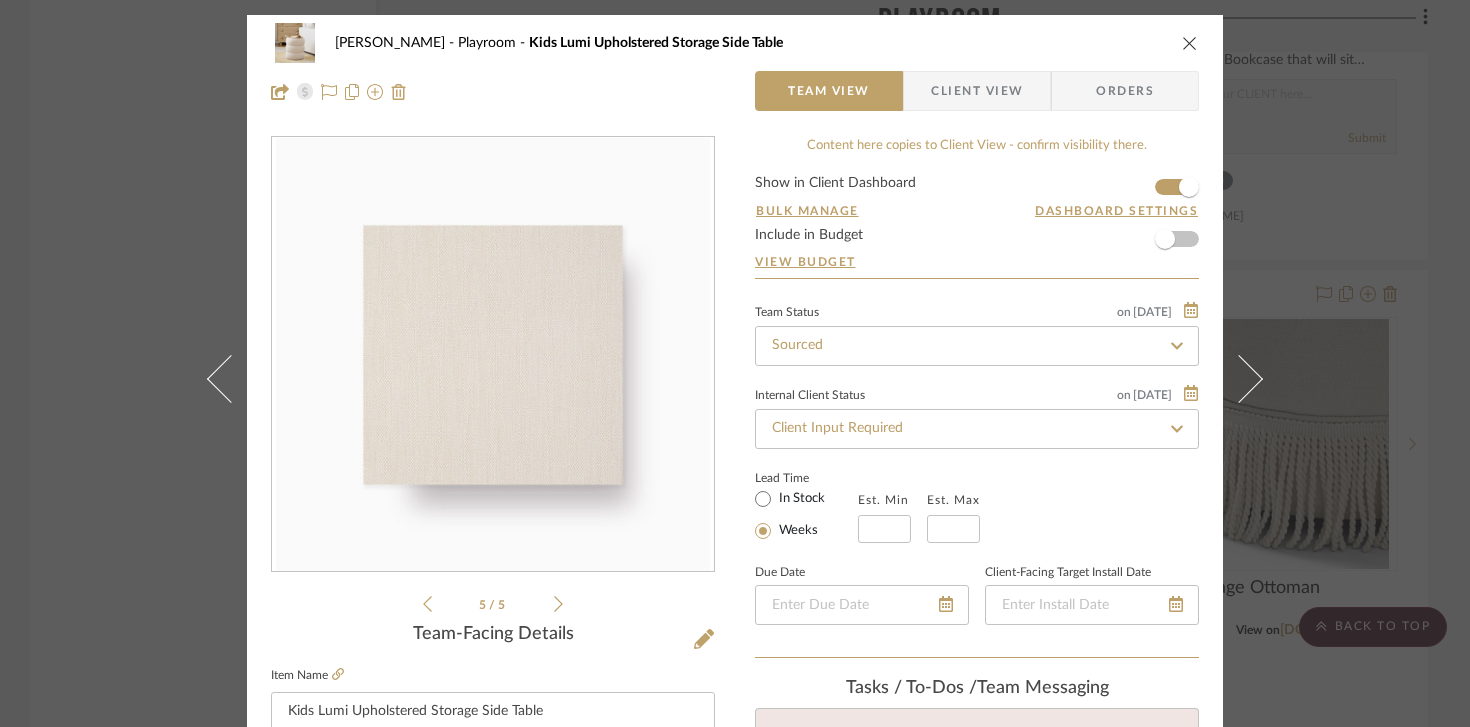
click at [554, 607] on icon at bounding box center [558, 604] width 9 height 18
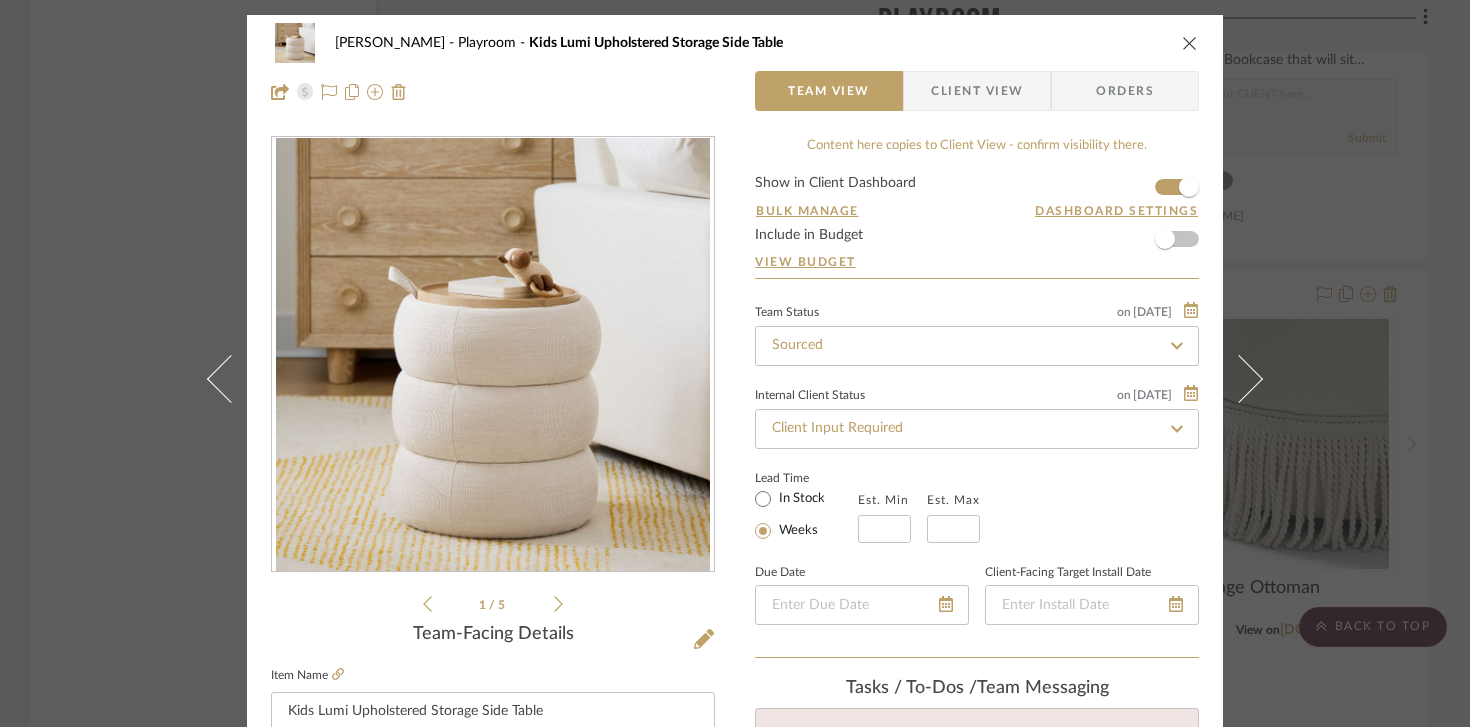
click at [1182, 45] on icon "close" at bounding box center [1190, 43] width 16 height 16
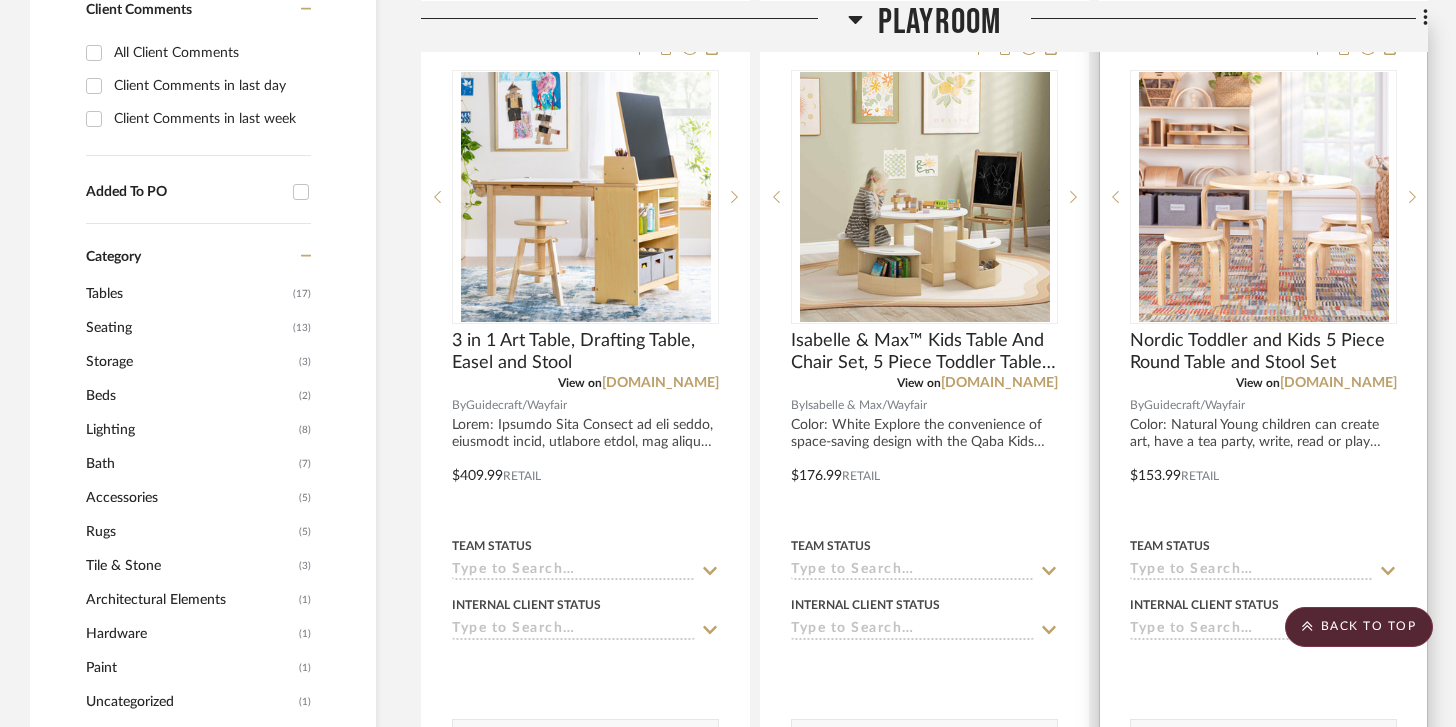
scroll to position [1381, 0]
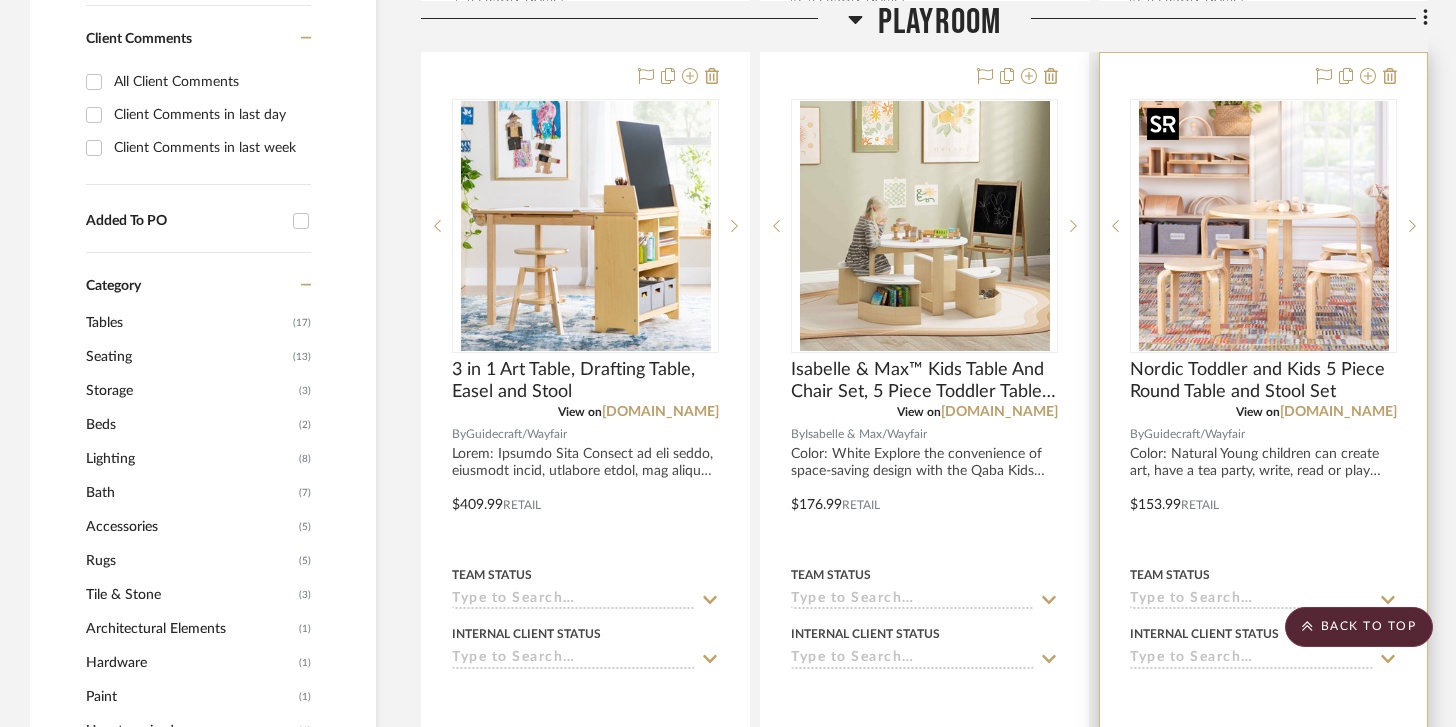
click at [1276, 249] on img "0" at bounding box center [1264, 226] width 250 height 250
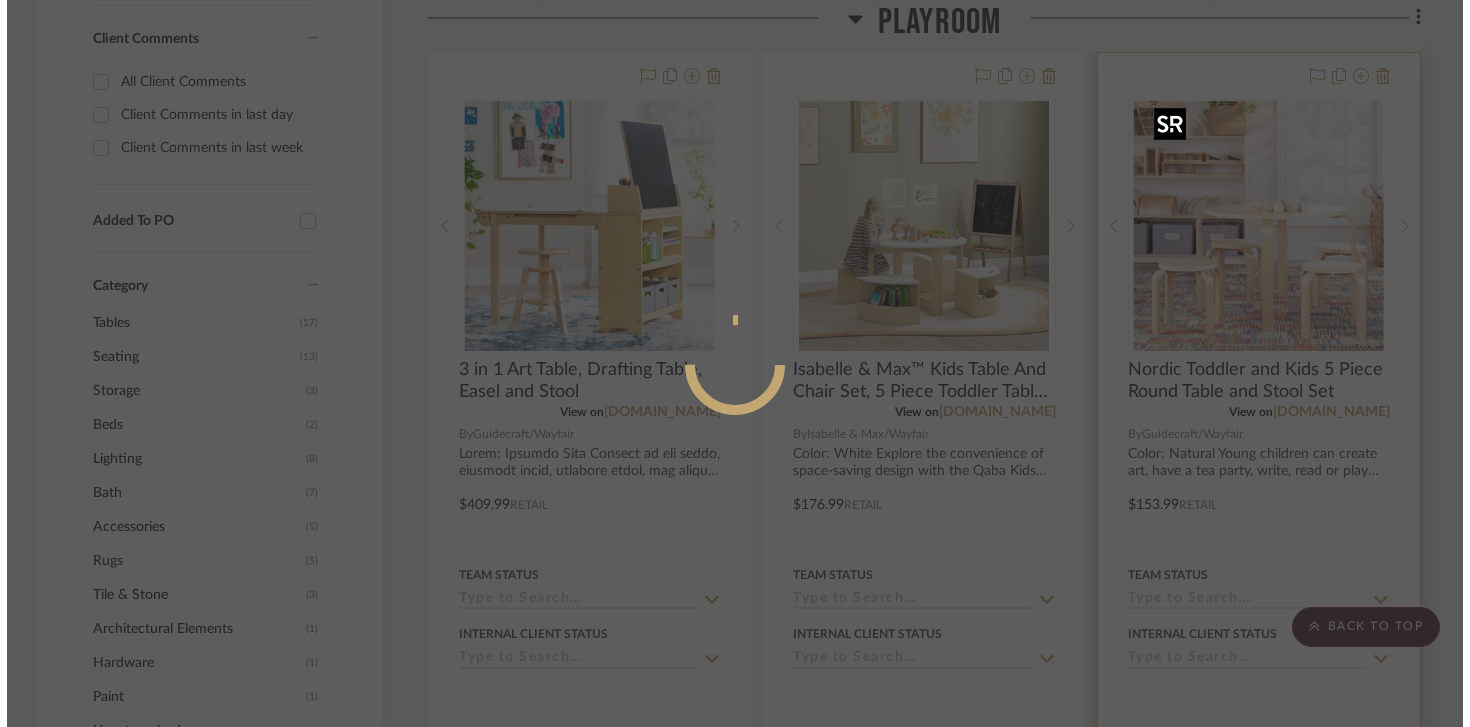
scroll to position [0, 0]
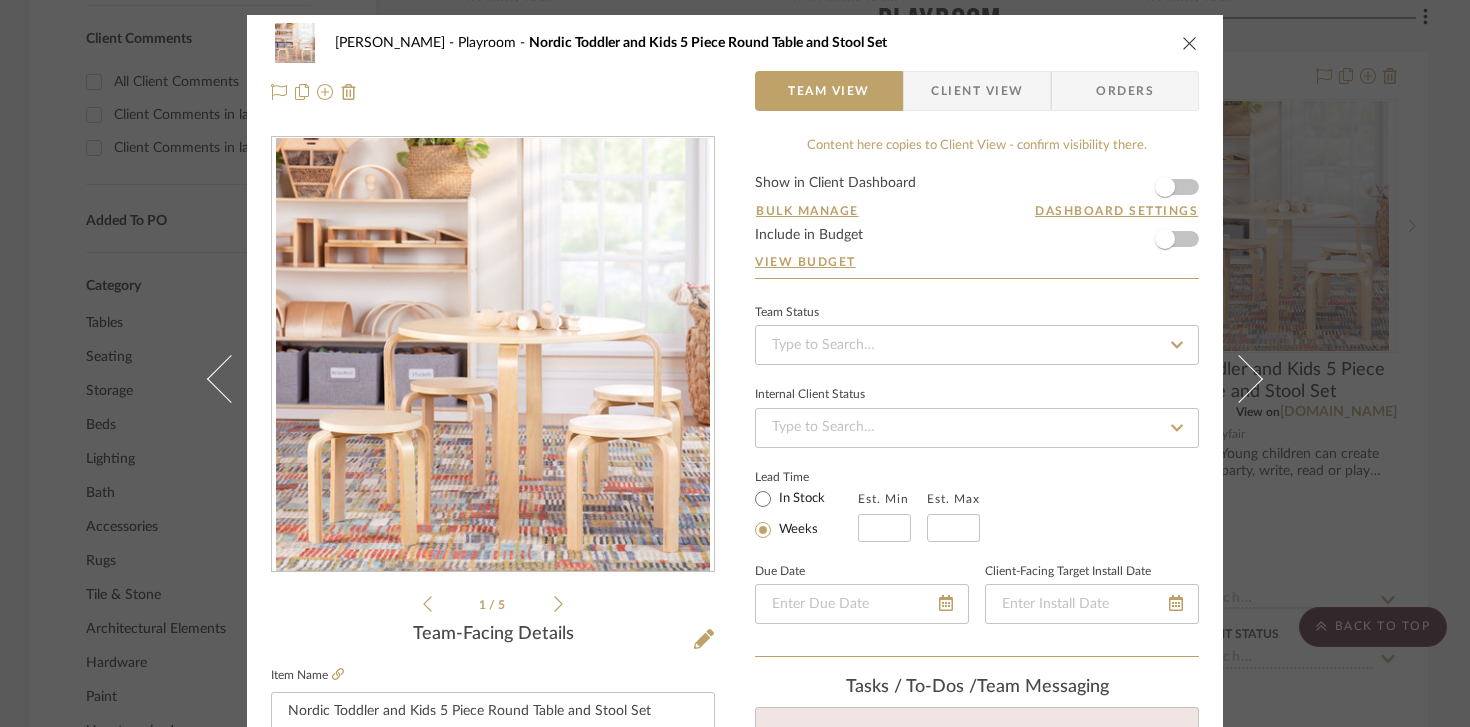
click at [554, 608] on icon at bounding box center [558, 604] width 9 height 18
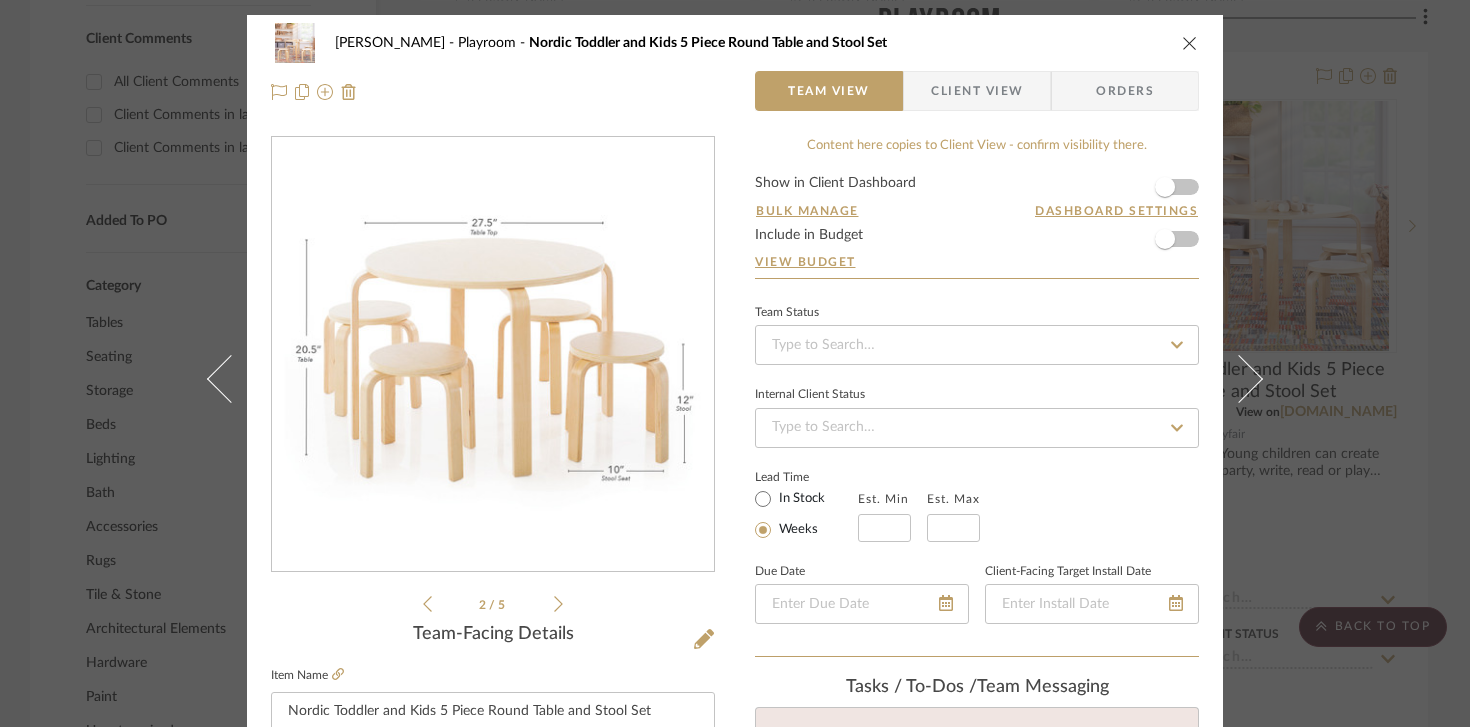
click at [554, 608] on icon at bounding box center [558, 604] width 9 height 16
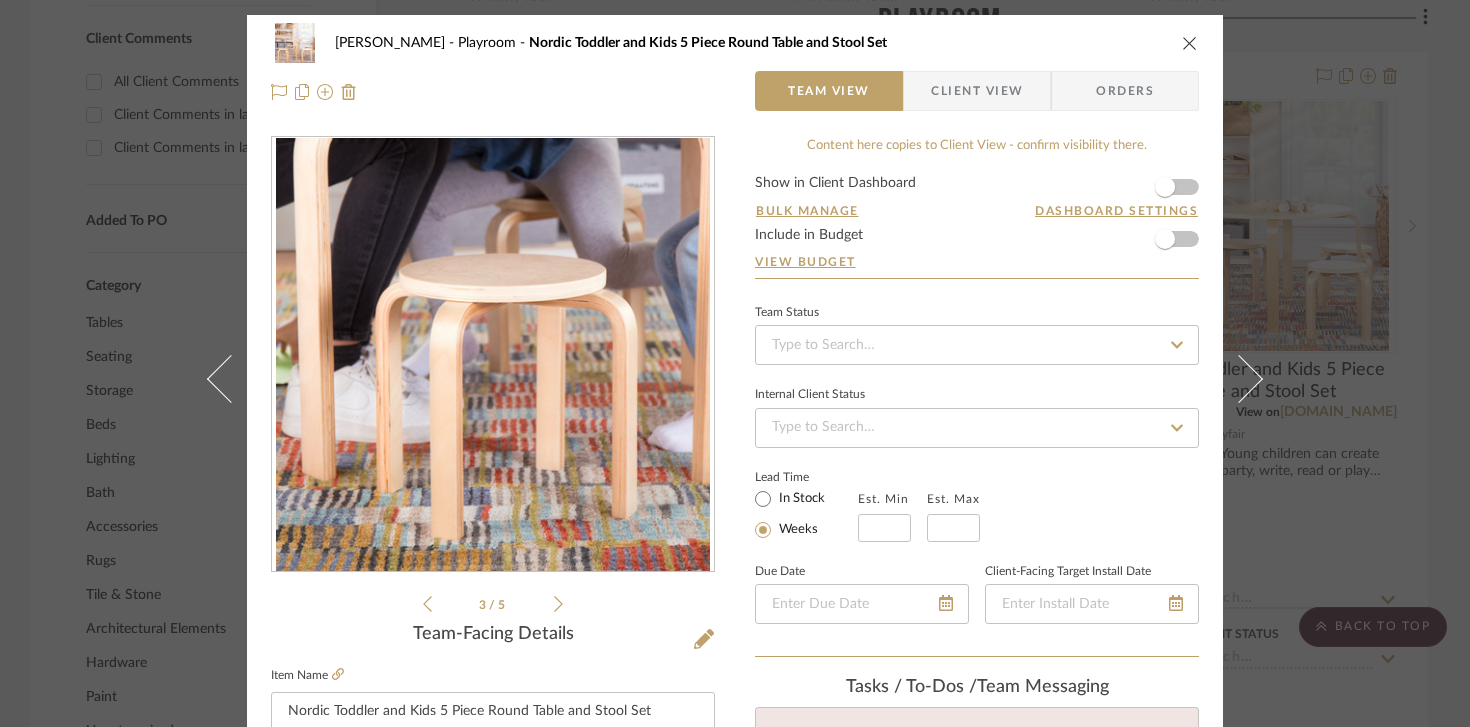
click at [554, 607] on icon at bounding box center [558, 604] width 9 height 18
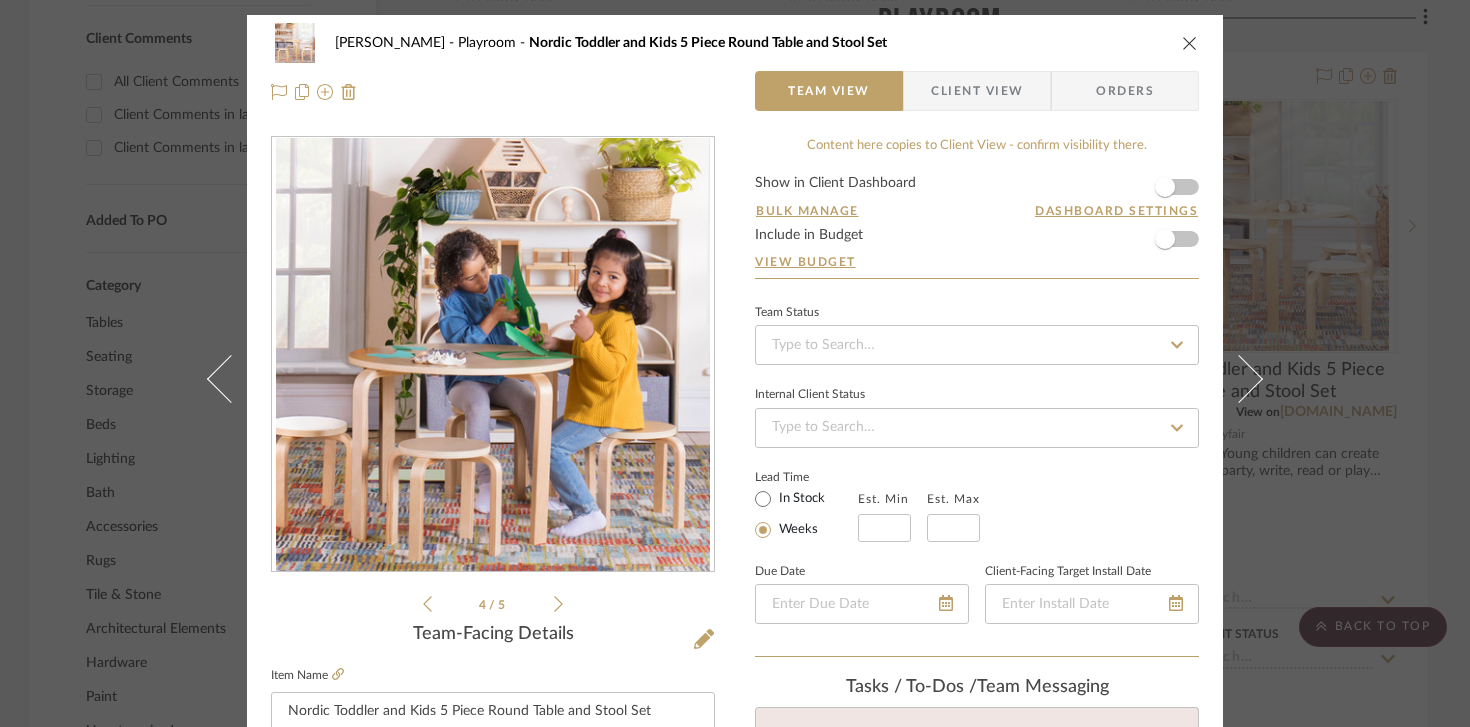
click at [554, 607] on icon at bounding box center [558, 604] width 9 height 18
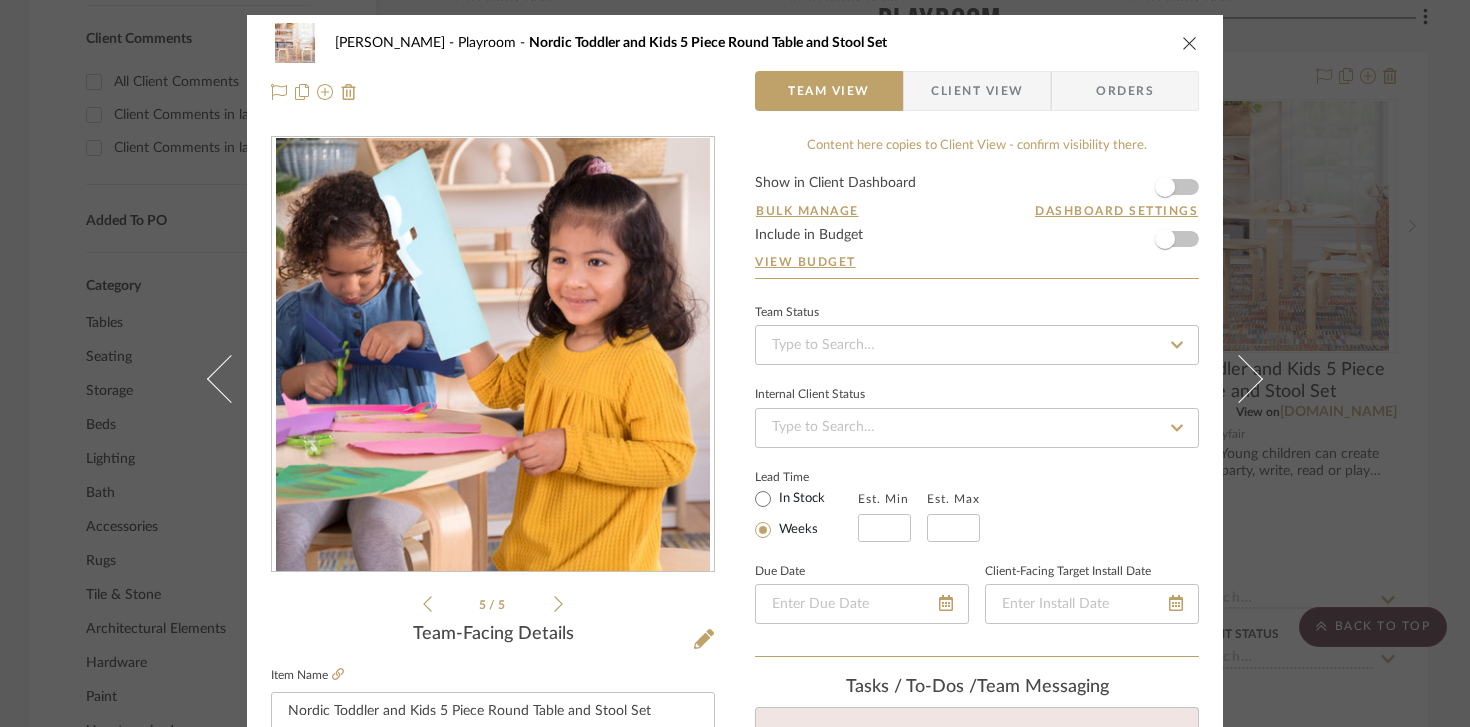
click at [554, 607] on icon at bounding box center [558, 604] width 9 height 18
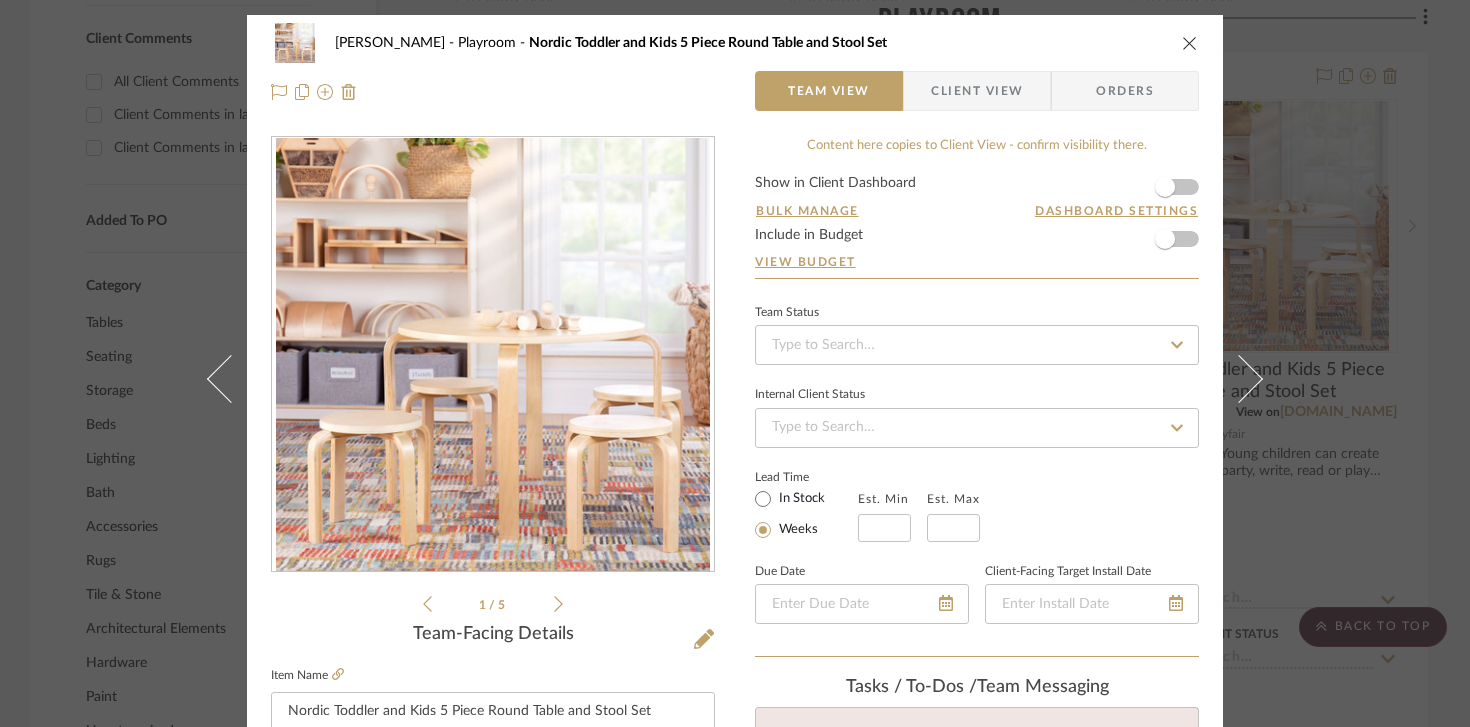
click at [554, 607] on icon at bounding box center [558, 604] width 9 height 18
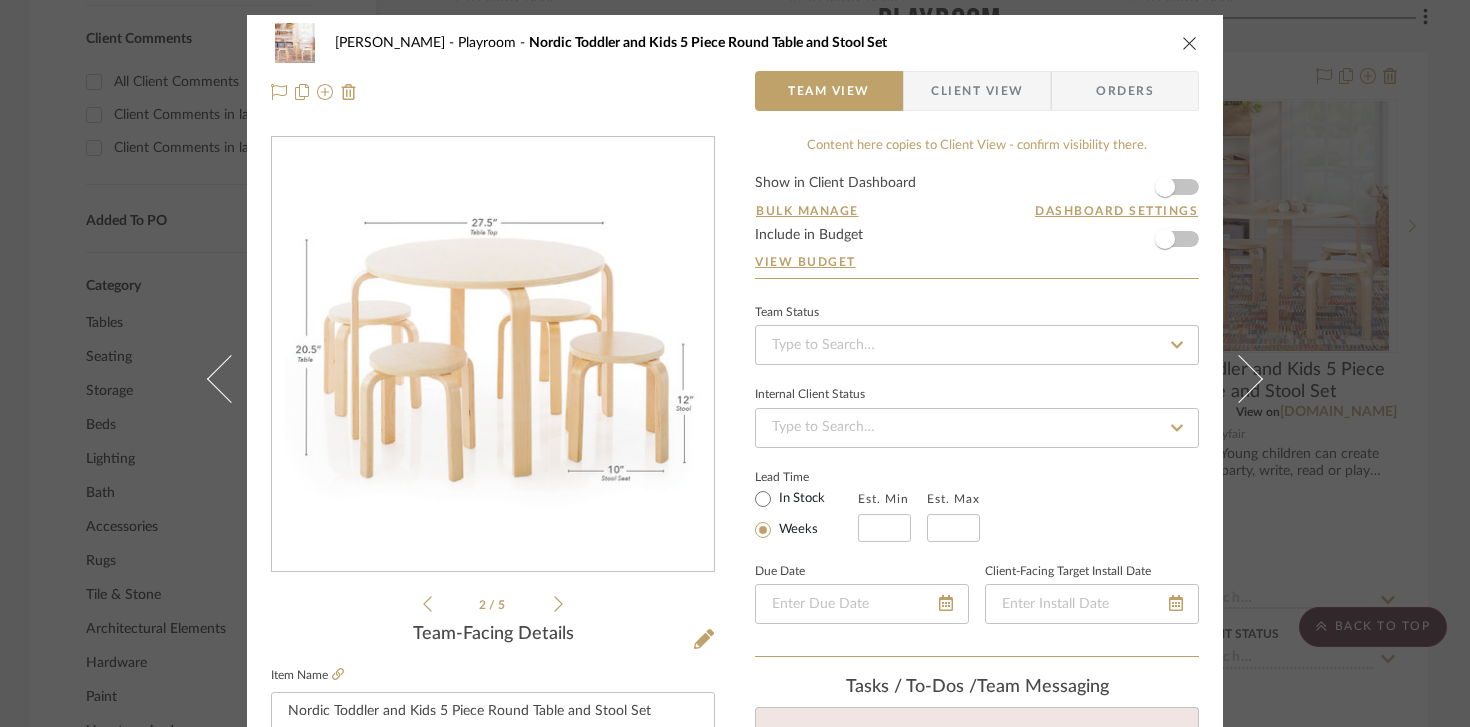
click at [554, 602] on icon at bounding box center [558, 604] width 9 height 18
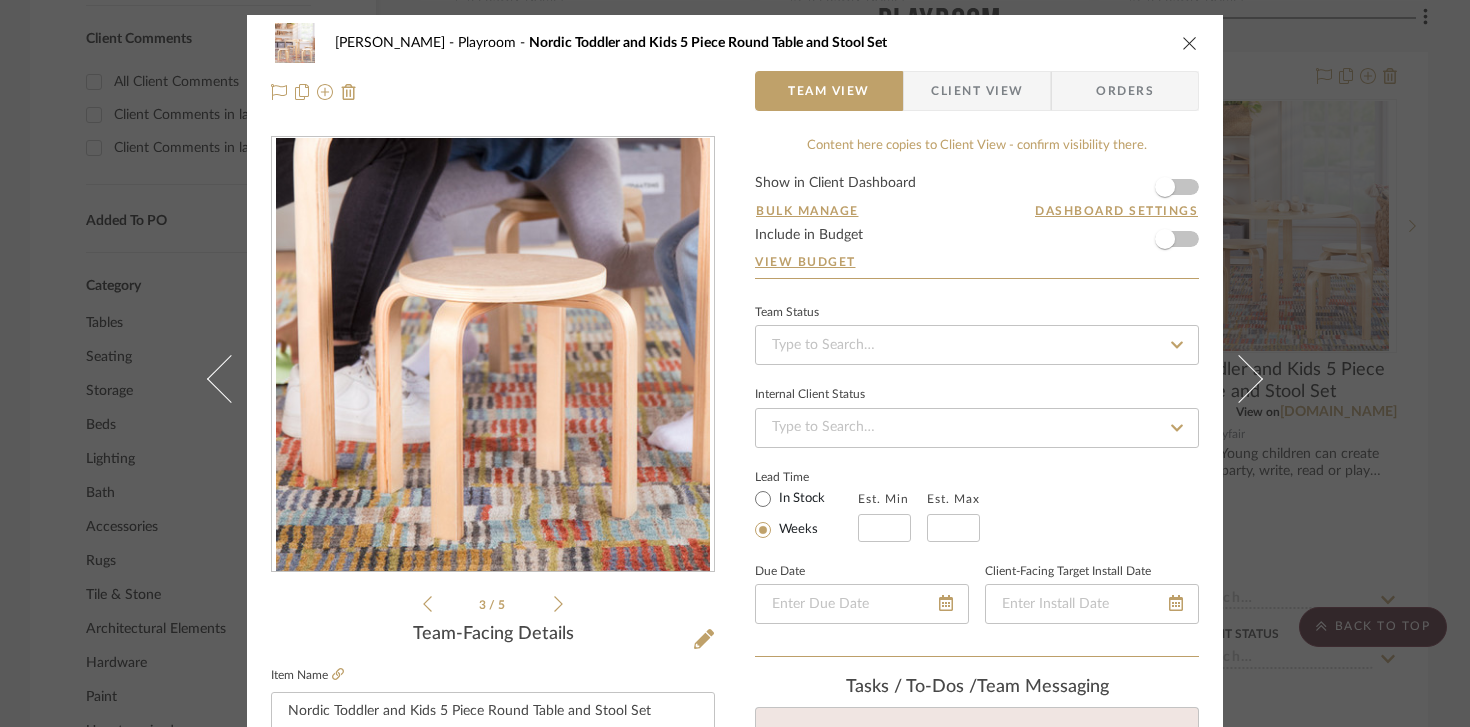
click at [554, 602] on icon at bounding box center [558, 604] width 9 height 18
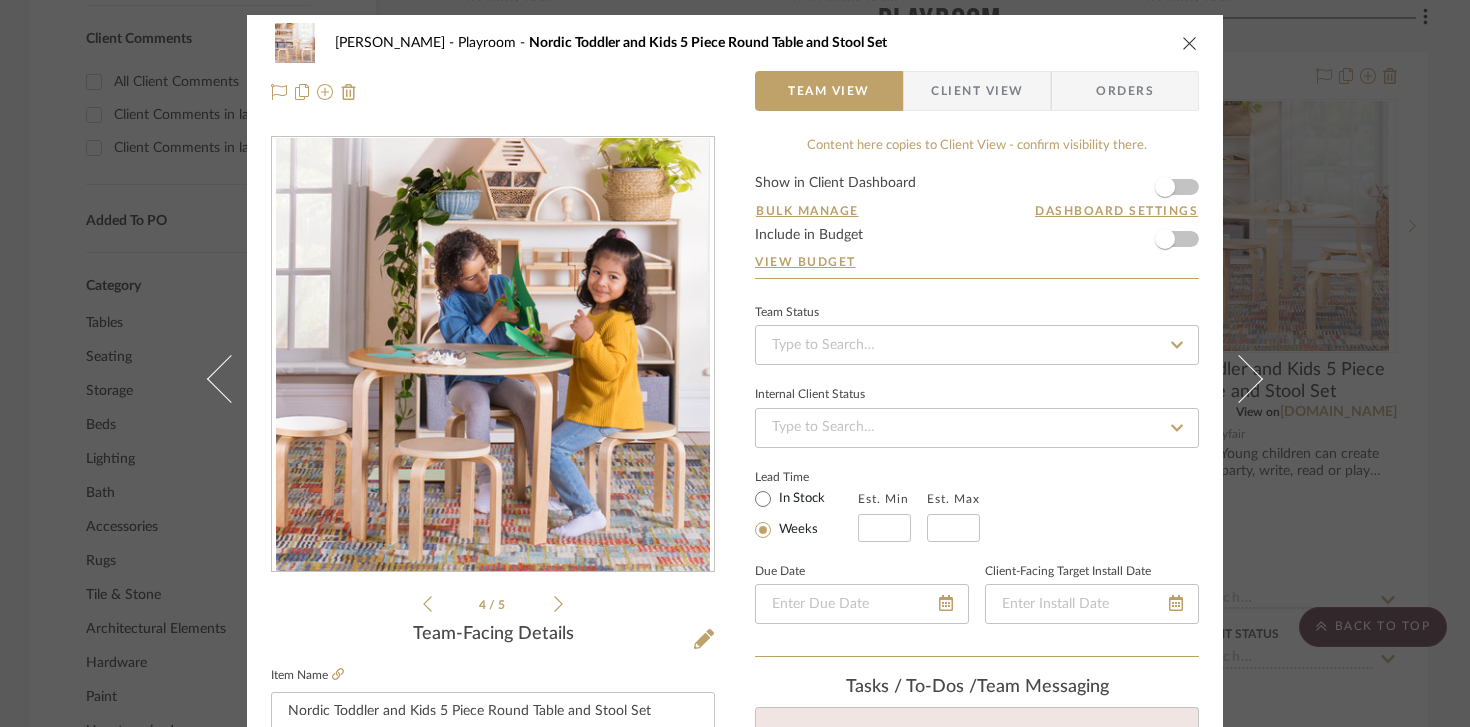
click at [424, 606] on icon at bounding box center [427, 604] width 9 height 18
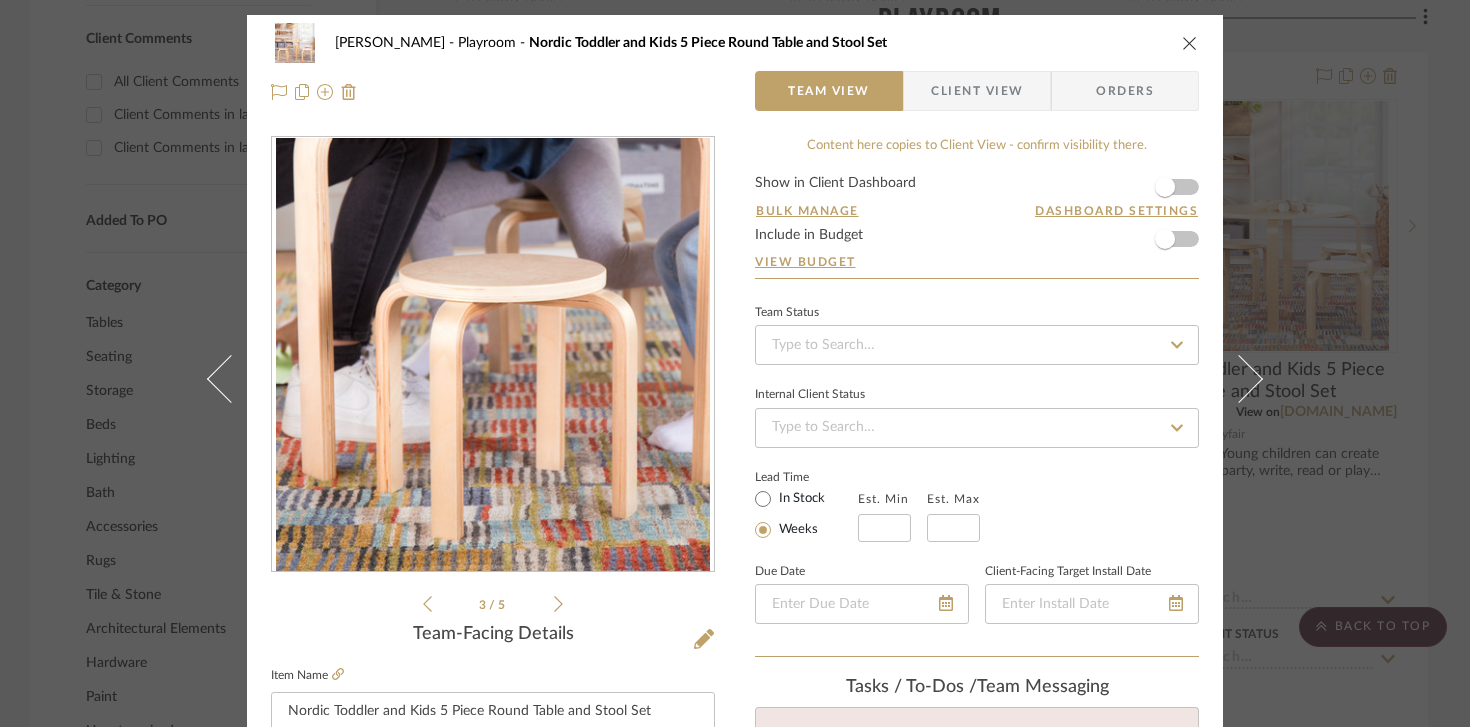
click at [424, 606] on icon at bounding box center [427, 604] width 9 height 18
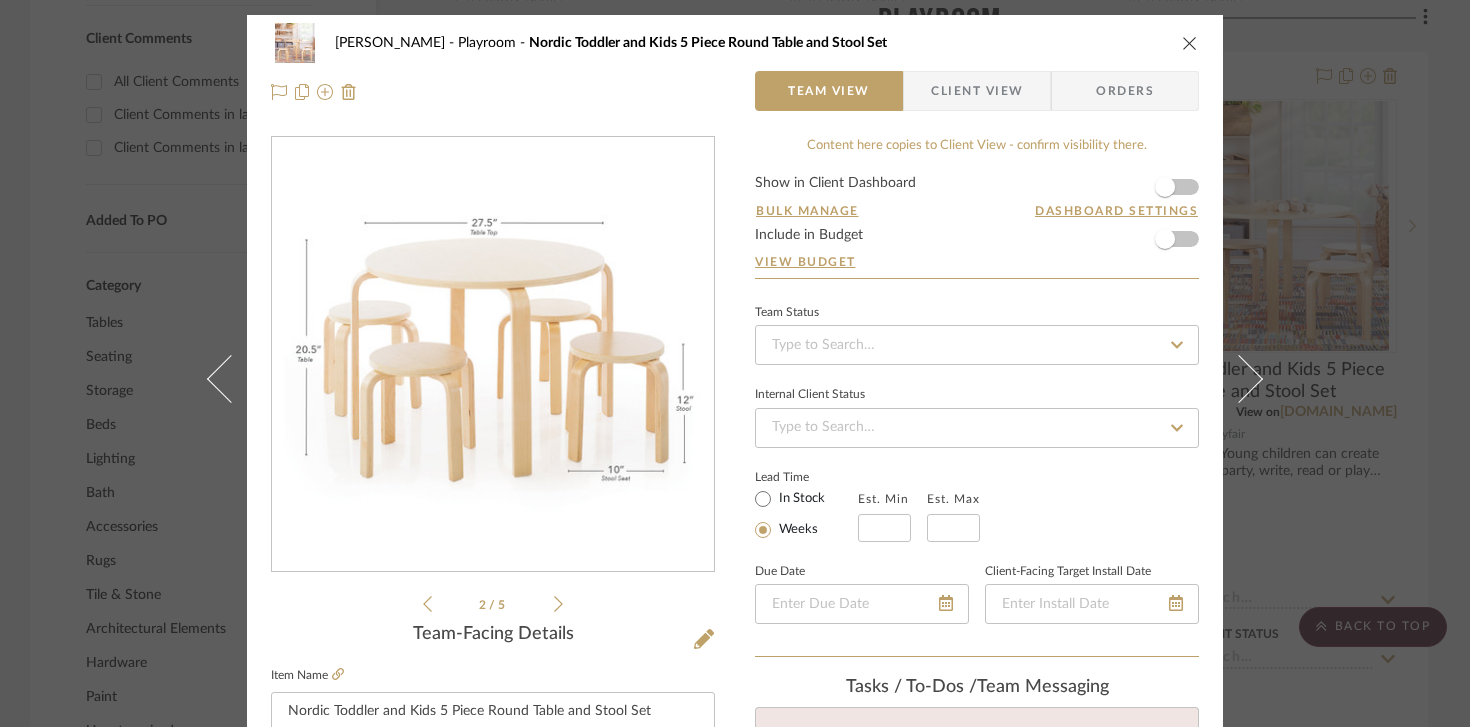
click at [424, 606] on icon at bounding box center [427, 604] width 9 height 18
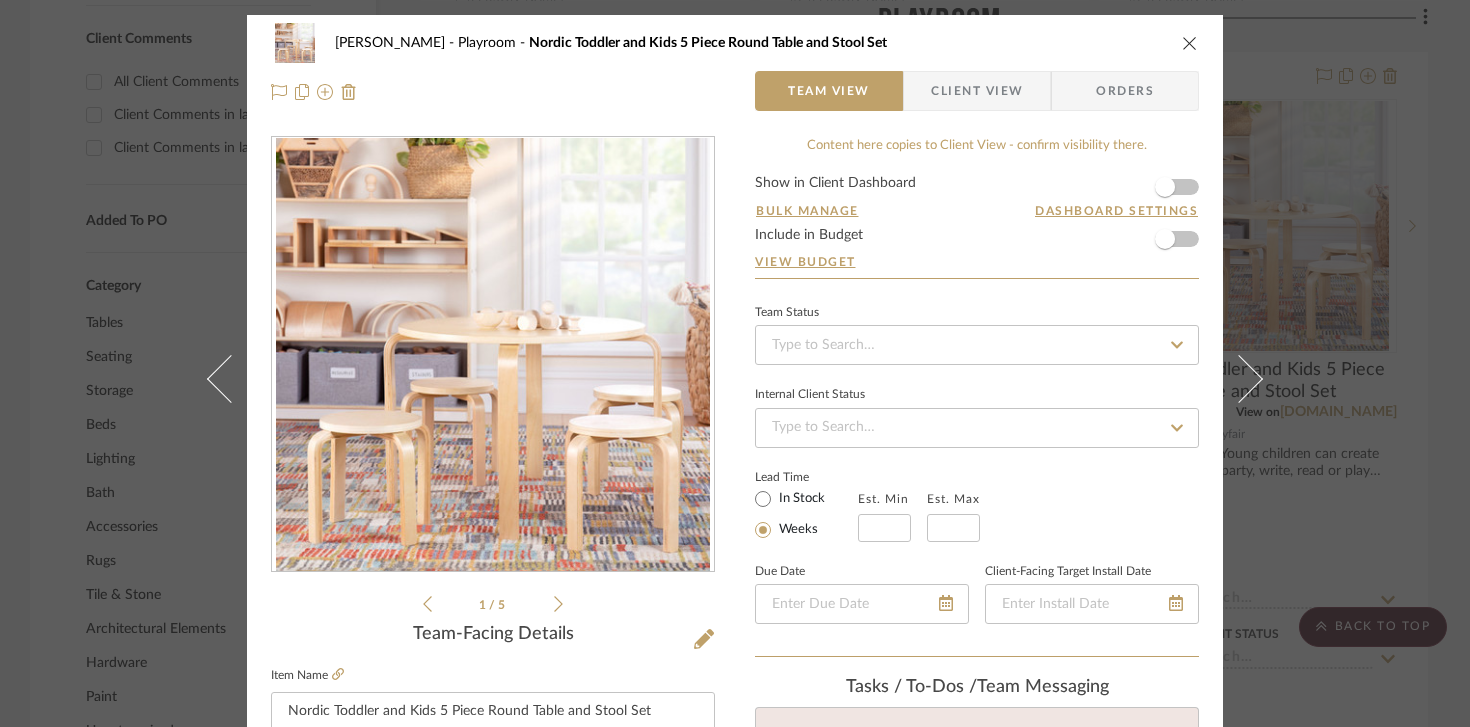
click at [1183, 46] on icon "close" at bounding box center [1190, 43] width 16 height 16
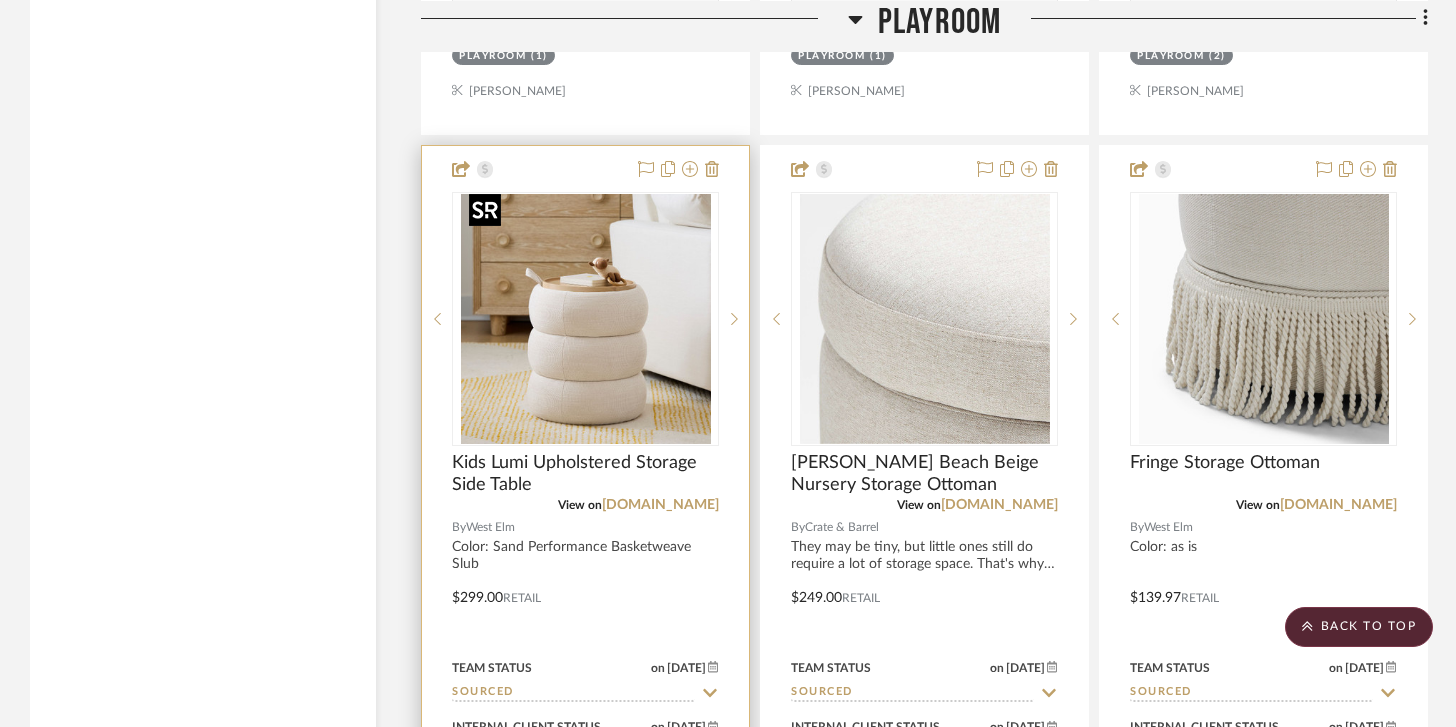
scroll to position [7504, 0]
